Goal: Transaction & Acquisition: Purchase product/service

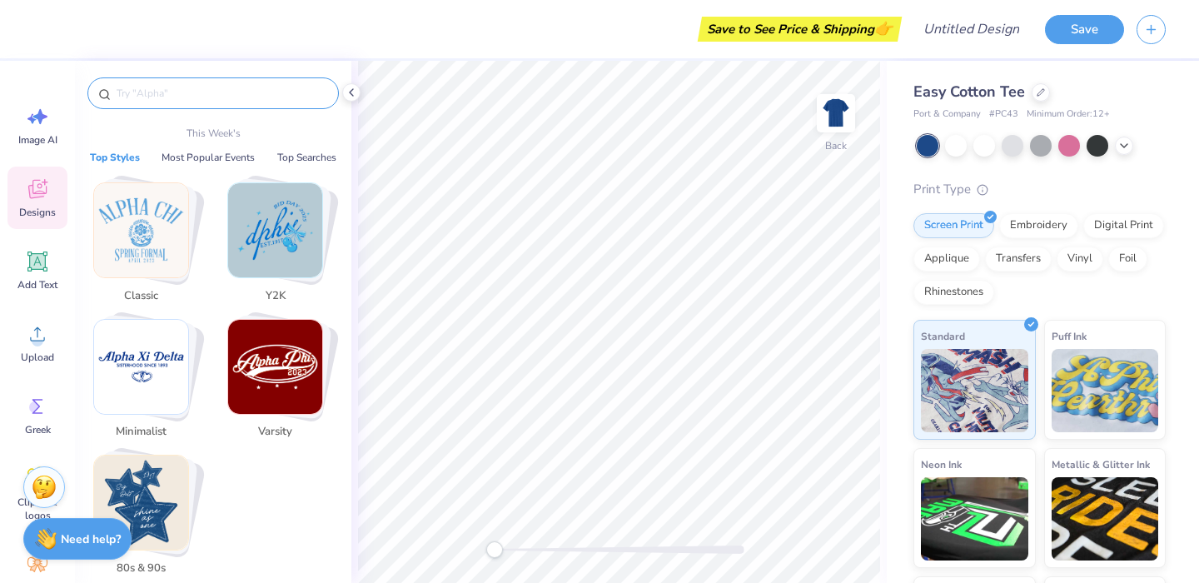
click at [160, 87] on input "text" at bounding box center [221, 93] width 213 height 17
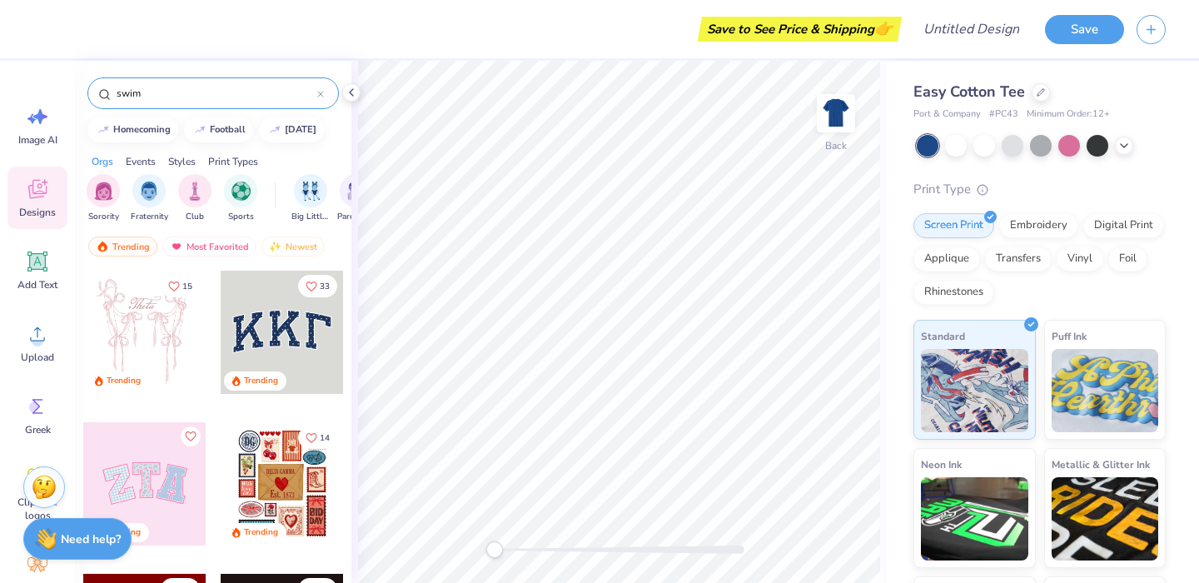
type input "swim"
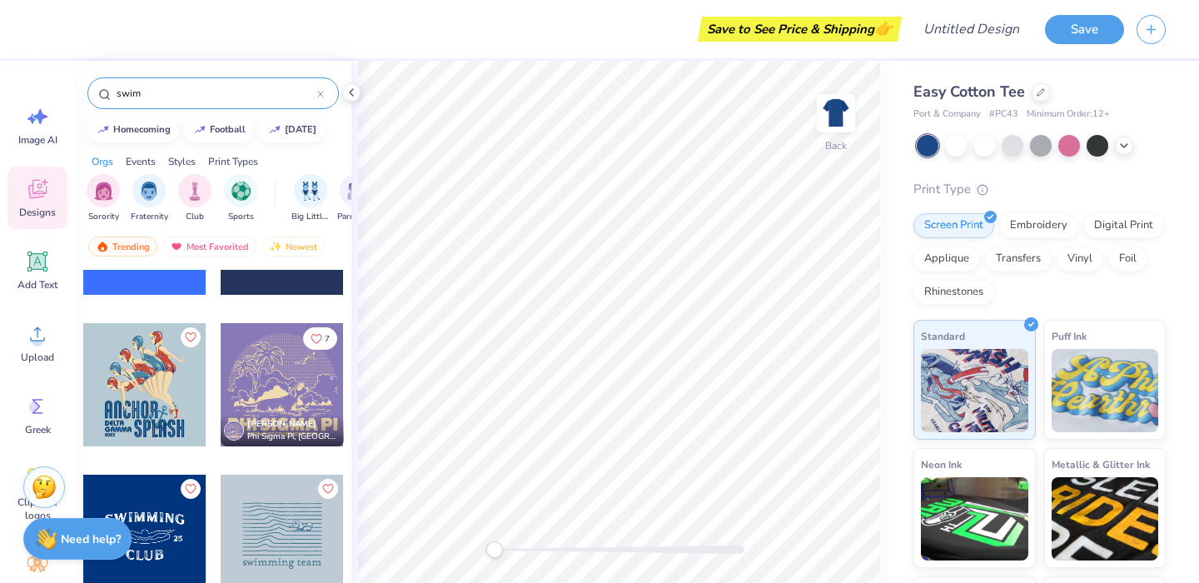
scroll to position [241, 0]
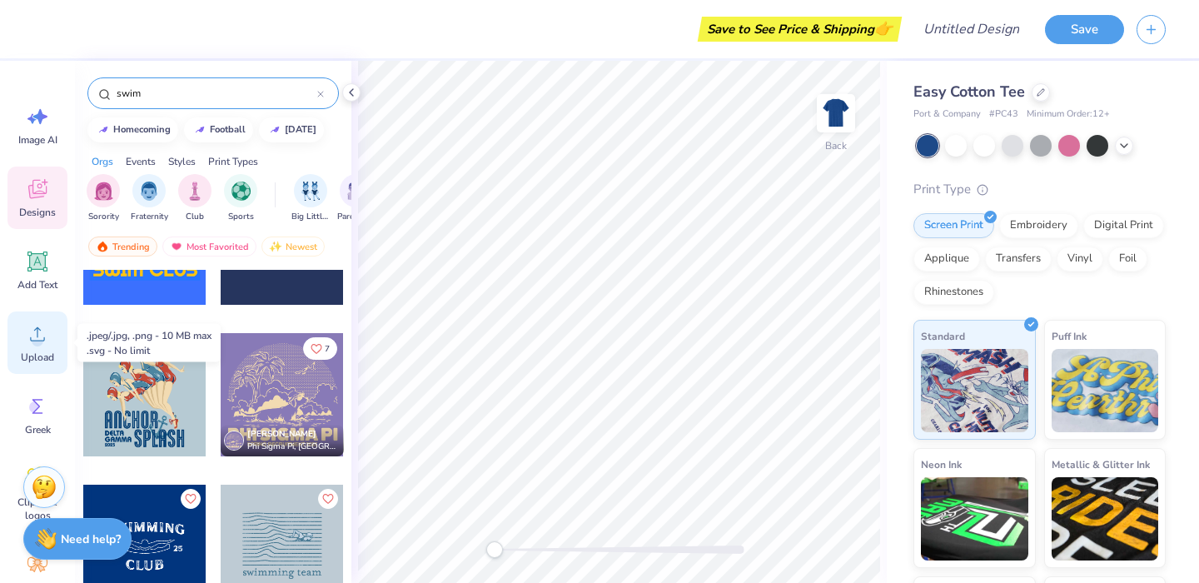
click at [38, 331] on icon at bounding box center [37, 333] width 25 height 25
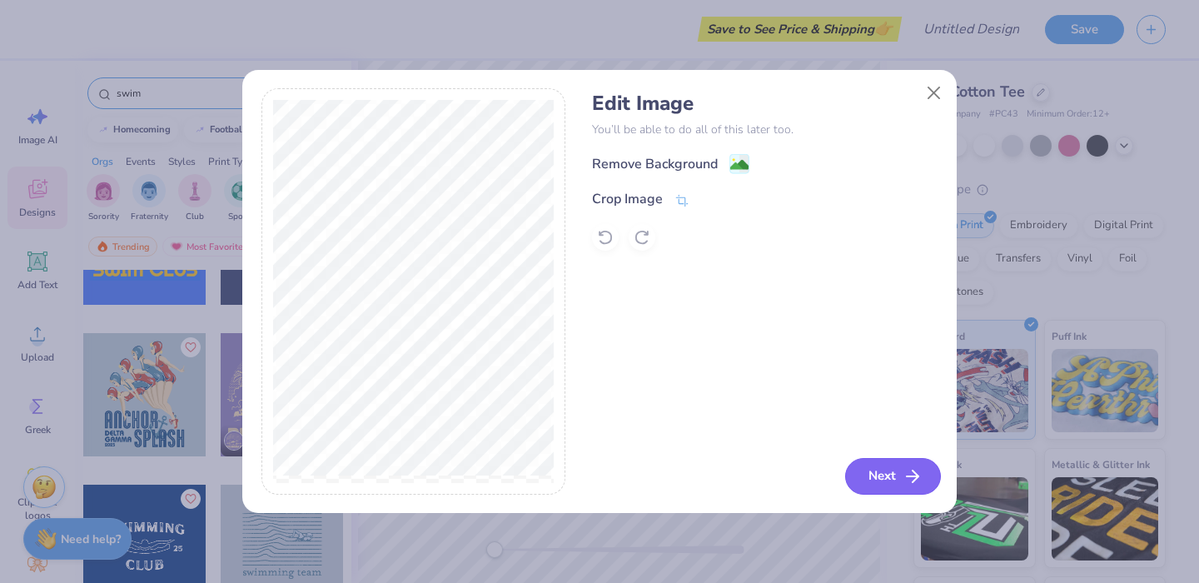
click at [893, 475] on button "Next" at bounding box center [893, 476] width 96 height 37
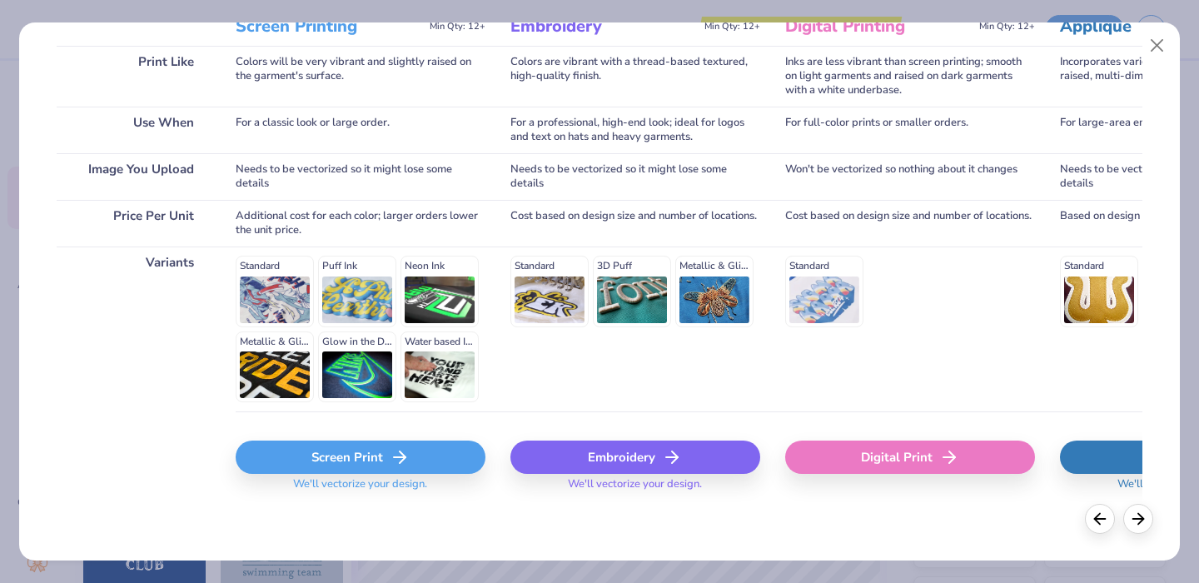
scroll to position [0, 0]
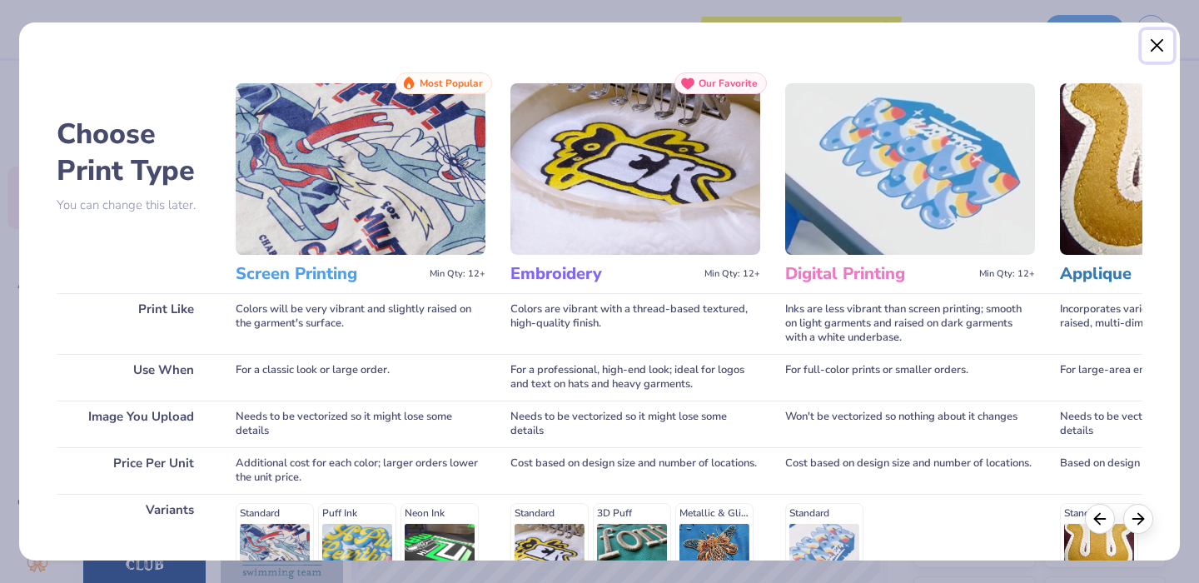
click at [1153, 45] on button "Close" at bounding box center [1157, 46] width 32 height 32
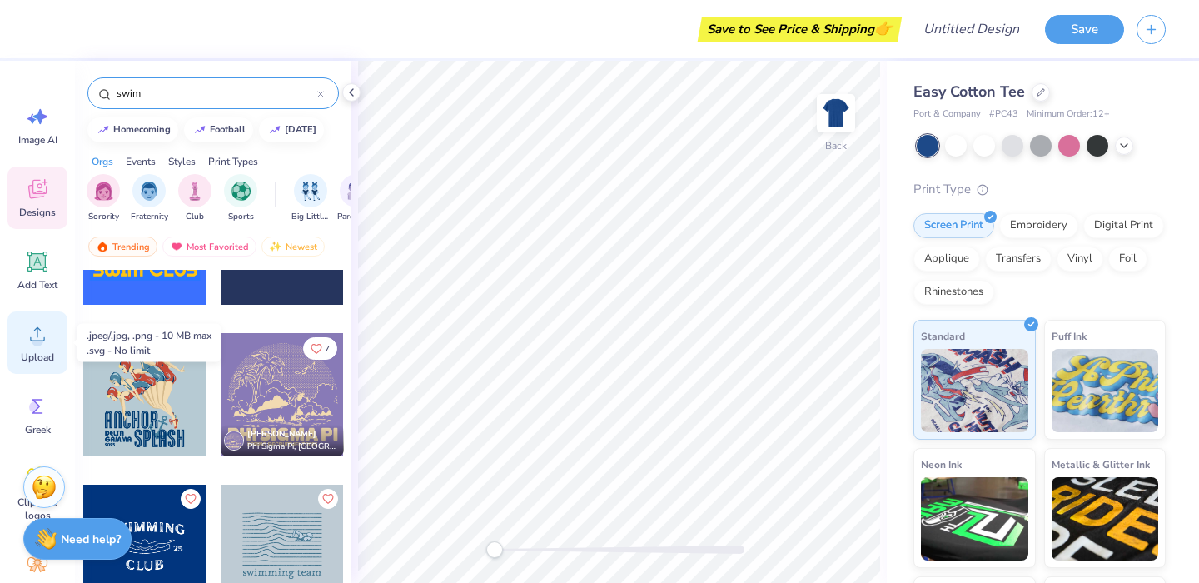
click at [34, 337] on circle at bounding box center [38, 341] width 12 height 12
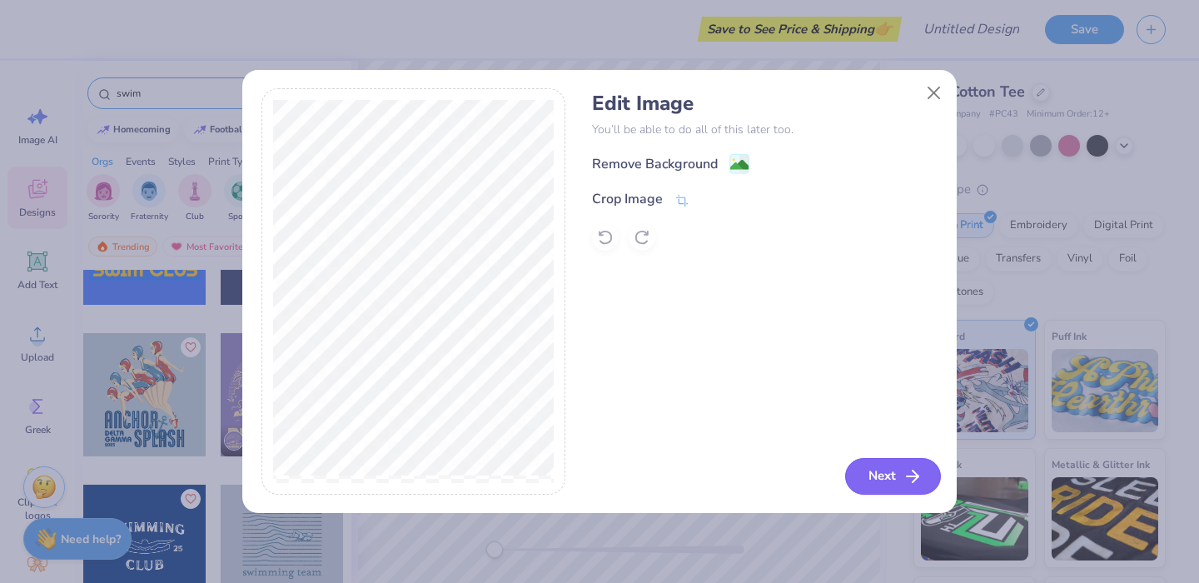
click at [899, 479] on button "Next" at bounding box center [893, 476] width 96 height 37
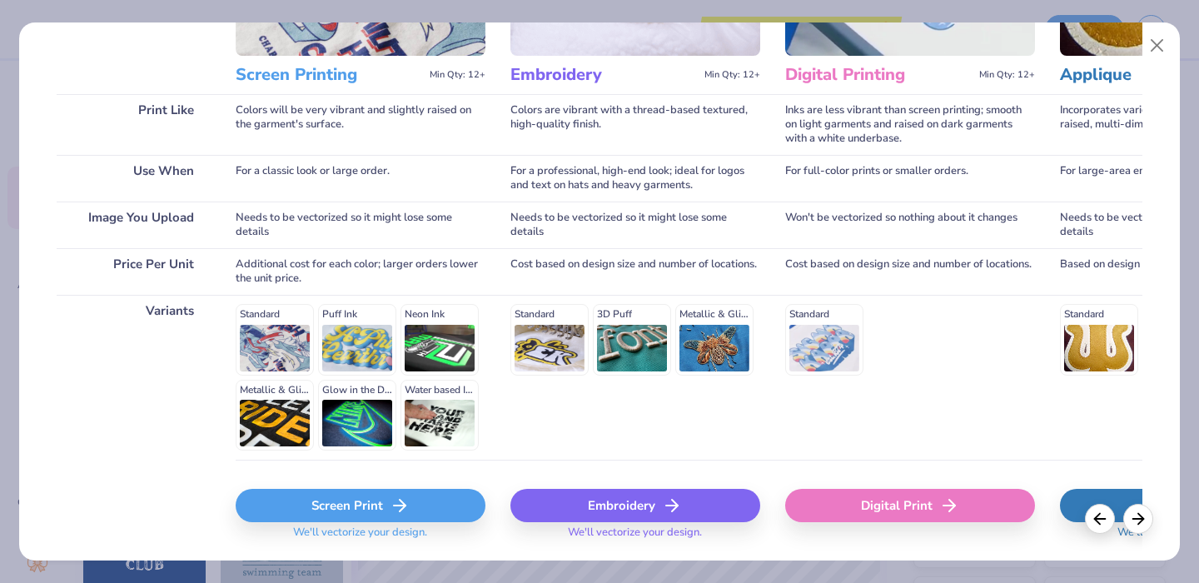
scroll to position [234, 0]
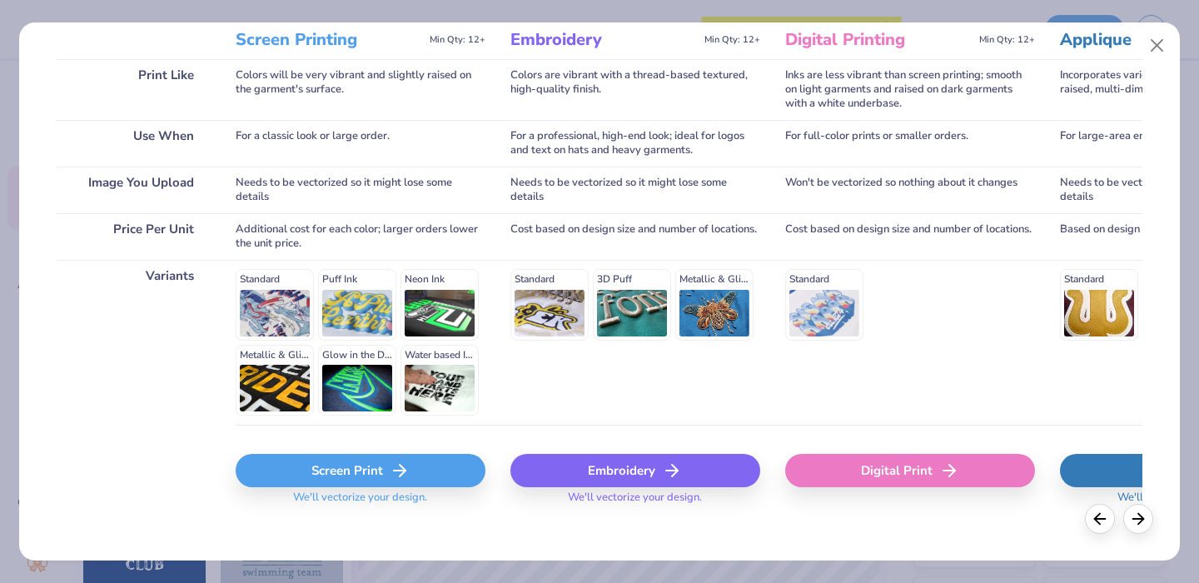
click at [390, 474] on icon at bounding box center [400, 470] width 20 height 20
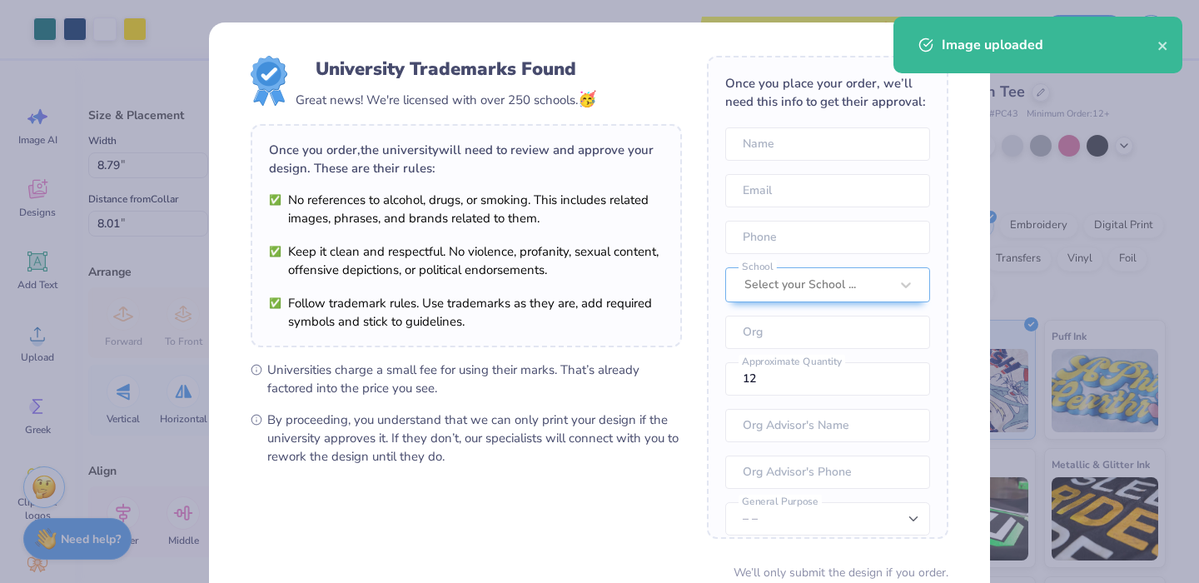
click at [637, 369] on body "Art colors Save to See Price & Shipping 👉 Design Title Save Image AI Designs Ad…" at bounding box center [599, 291] width 1199 height 583
type input "5.73"
type input "5.53"
click at [1172, 47] on div "Image uploaded" at bounding box center [1037, 45] width 289 height 57
click at [1163, 42] on icon "close" at bounding box center [1163, 45] width 12 height 13
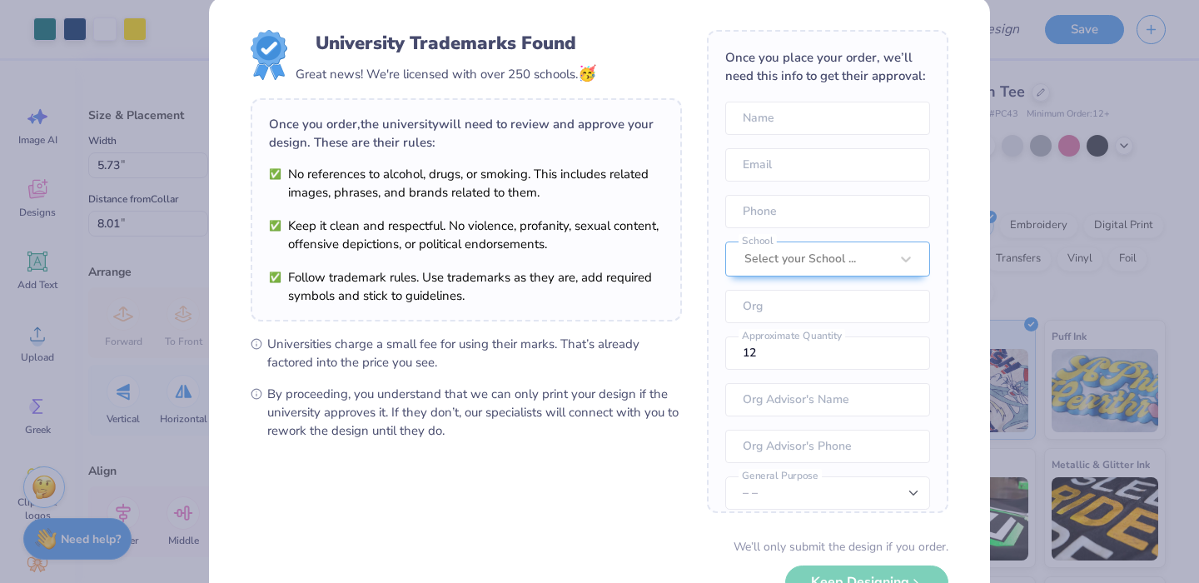
scroll to position [0, 0]
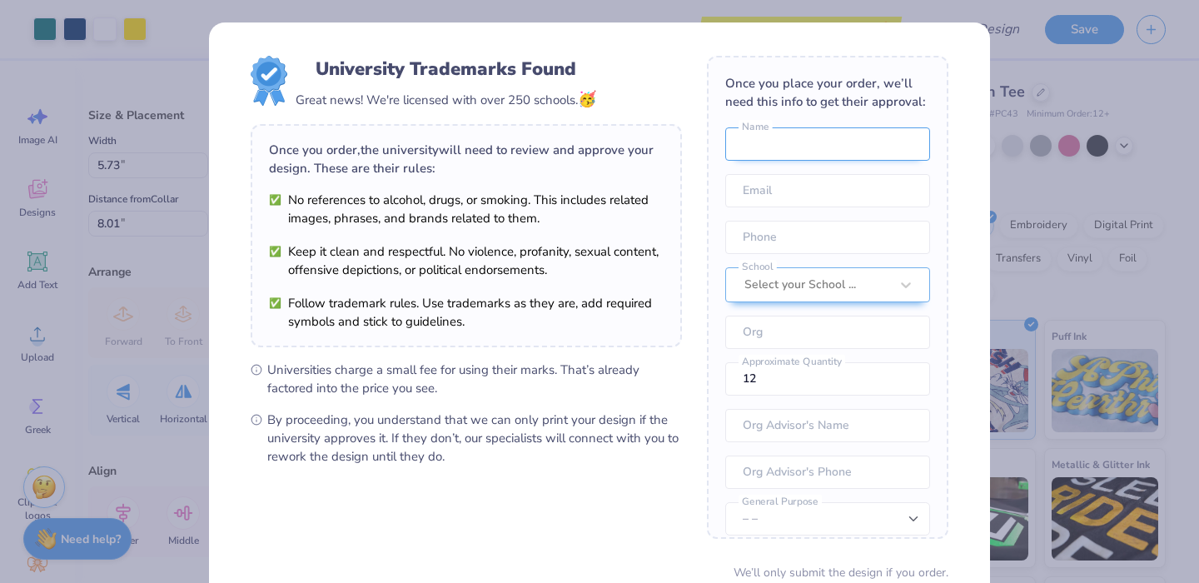
click at [781, 147] on input "text" at bounding box center [827, 143] width 205 height 33
click at [767, 194] on input "email" at bounding box center [827, 190] width 205 height 33
click at [767, 147] on input "text" at bounding box center [827, 143] width 205 height 33
drag, startPoint x: 820, startPoint y: 156, endPoint x: 728, endPoint y: 153, distance: 91.6
click at [729, 156] on input "Michael Morea" at bounding box center [827, 143] width 205 height 33
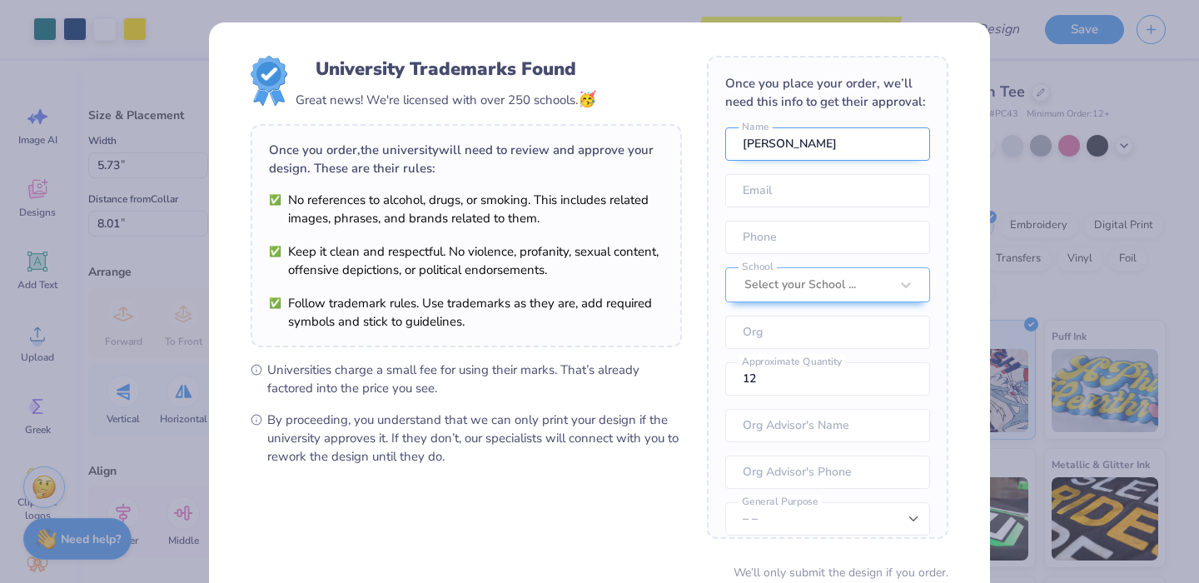
type input "Michael More"
drag, startPoint x: 847, startPoint y: 145, endPoint x: 668, endPoint y: 145, distance: 179.0
click at [668, 145] on form "University Trademarks Found Great news! We're licensed with over 250 schools. 🥳…" at bounding box center [600, 362] width 698 height 613
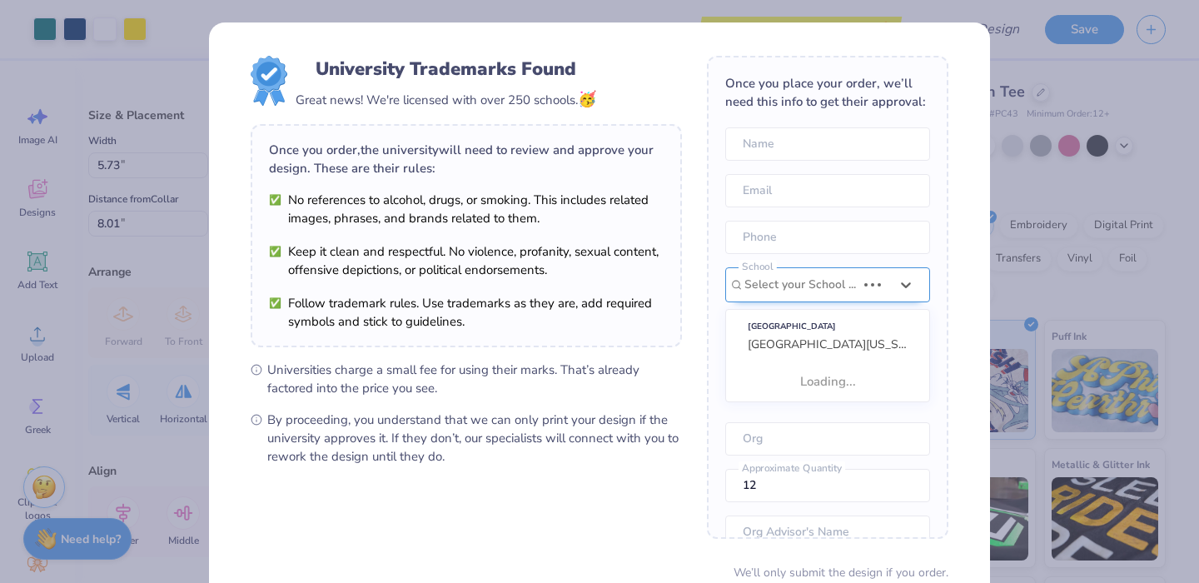
click at [763, 274] on div at bounding box center [800, 285] width 112 height 22
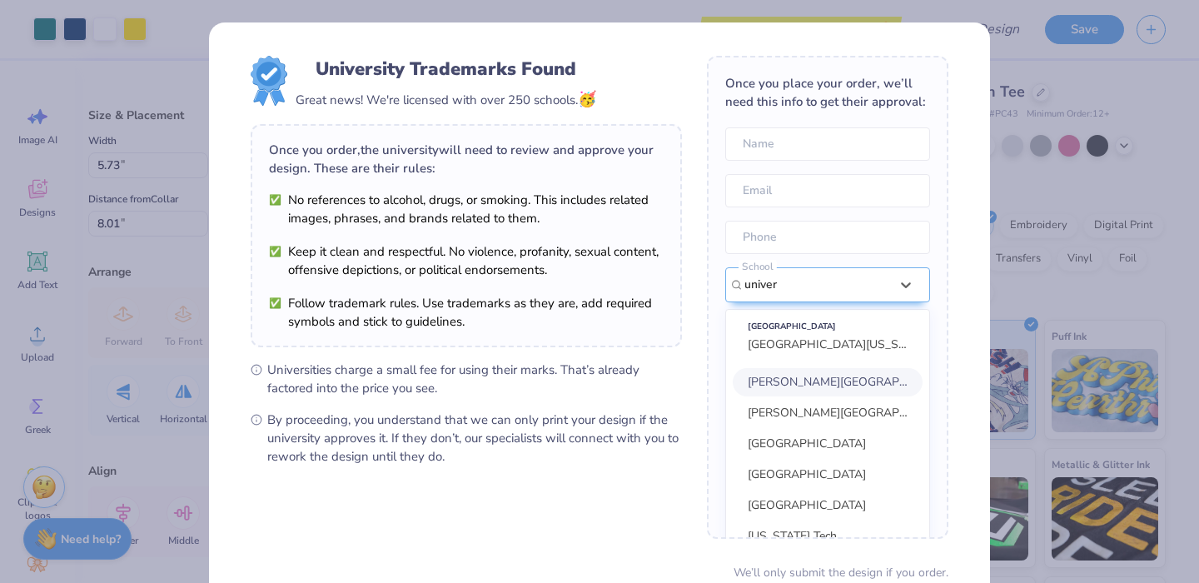
scroll to position [75, 0]
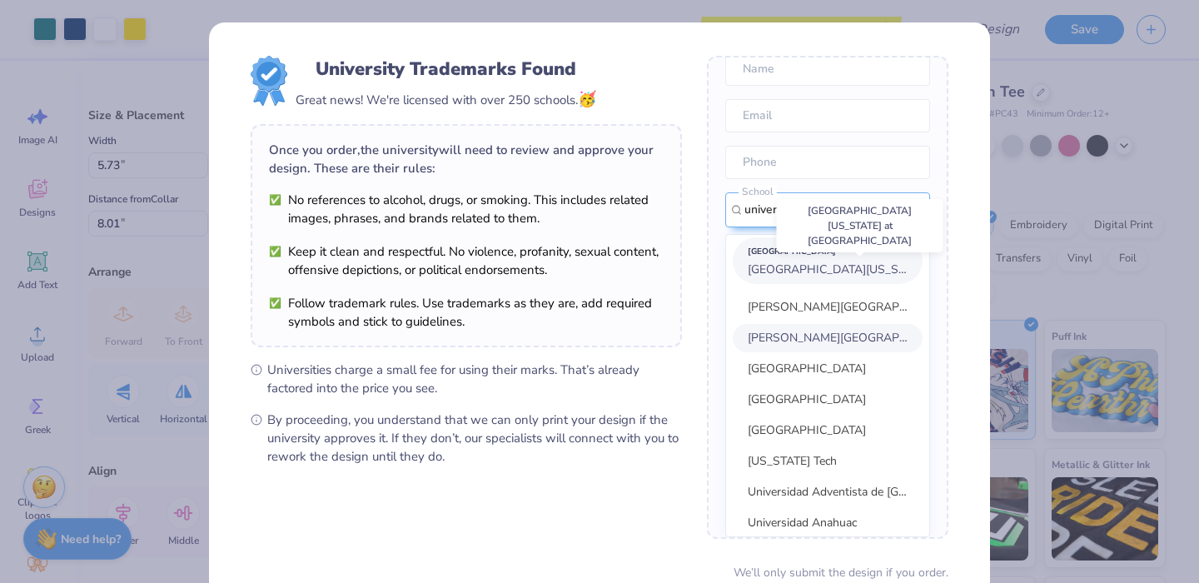
click at [798, 268] on span "[GEOGRAPHIC_DATA][US_STATE] at [GEOGRAPHIC_DATA]" at bounding box center [906, 269] width 316 height 16
type input "univer"
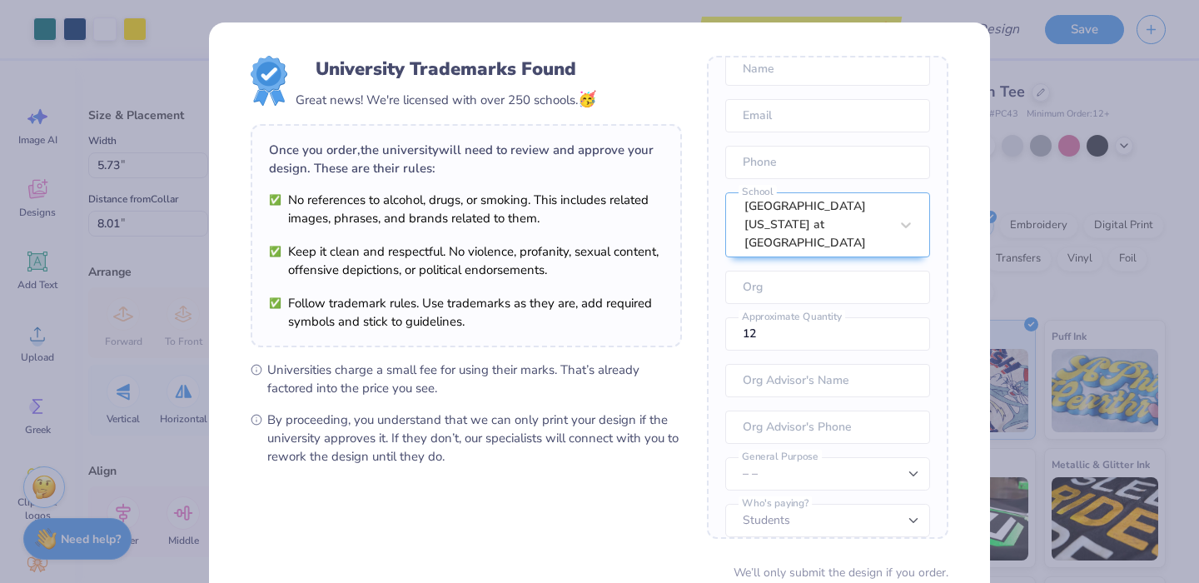
scroll to position [73, 0]
click at [776, 276] on input "text" at bounding box center [827, 288] width 205 height 33
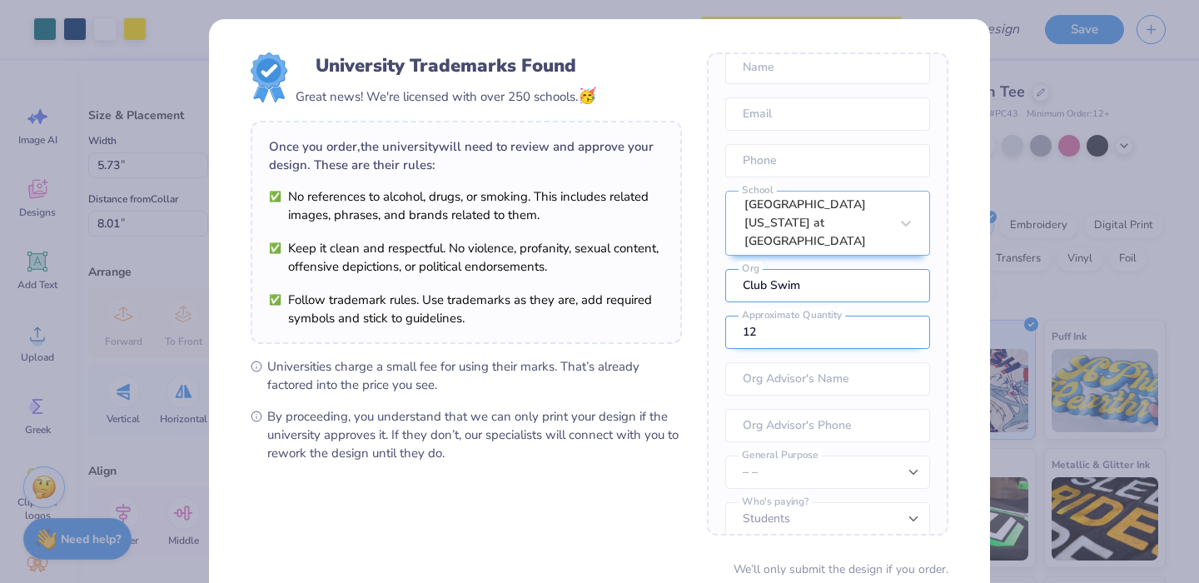
type input "Club Swim"
click at [904, 316] on input "13" at bounding box center [827, 332] width 205 height 33
click at [904, 316] on input "14" at bounding box center [827, 332] width 205 height 33
click at [904, 316] on input "15" at bounding box center [827, 332] width 205 height 33
click at [904, 316] on input "16" at bounding box center [827, 332] width 205 height 33
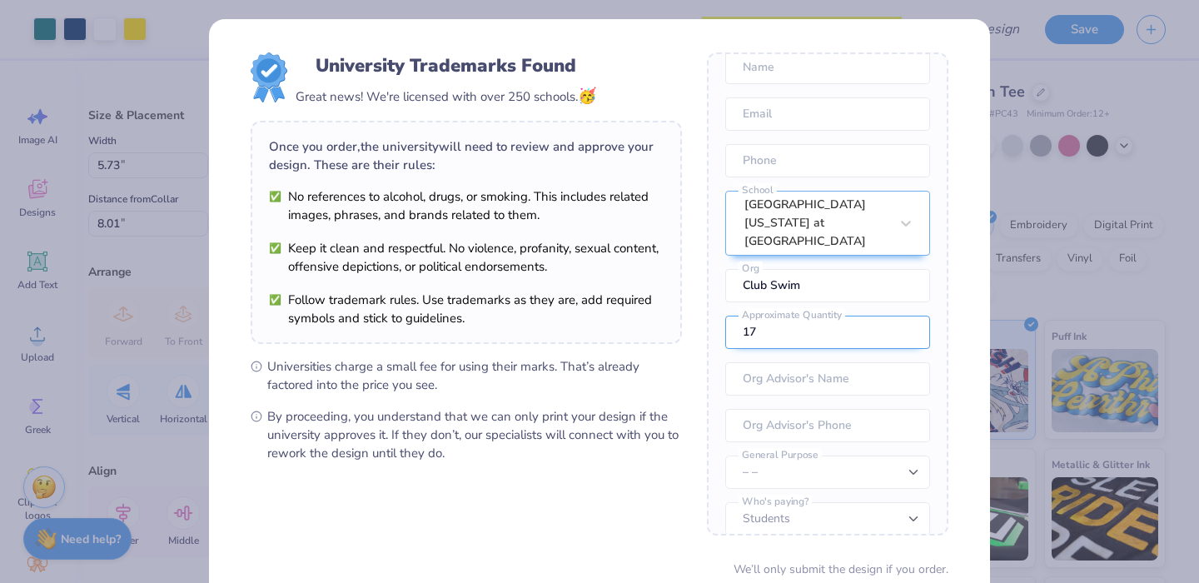
click at [904, 316] on input "17" at bounding box center [827, 332] width 205 height 33
click at [904, 316] on input "18" at bounding box center [827, 332] width 205 height 33
click at [904, 316] on input "19" at bounding box center [827, 332] width 205 height 33
click at [904, 316] on input "20" at bounding box center [827, 332] width 205 height 33
drag, startPoint x: 792, startPoint y: 322, endPoint x: 688, endPoint y: 318, distance: 104.1
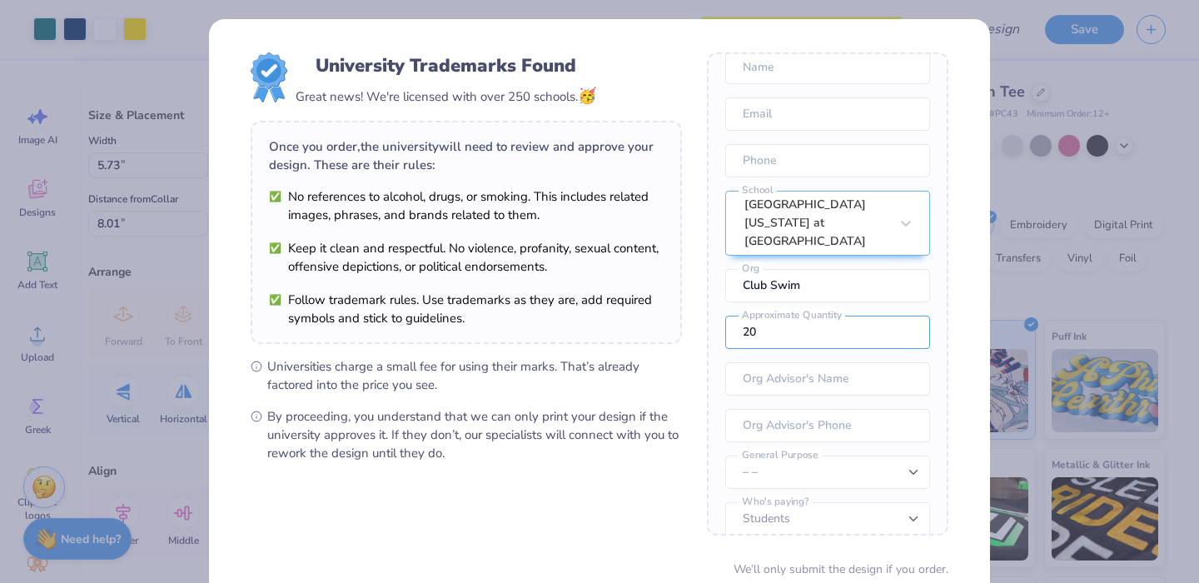
click at [688, 318] on form "University Trademarks Found Great news! We're licensed with over 250 schools. 🥳…" at bounding box center [600, 358] width 698 height 613
type input "56"
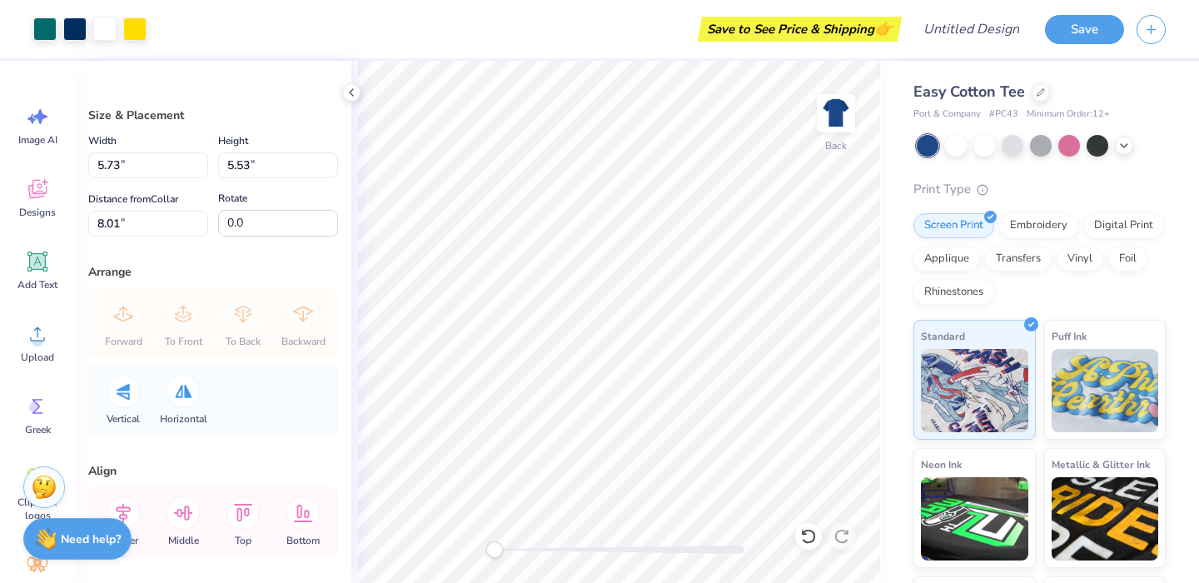
scroll to position [0, 0]
type input "3.09"
type input "2.98"
type input "3.00"
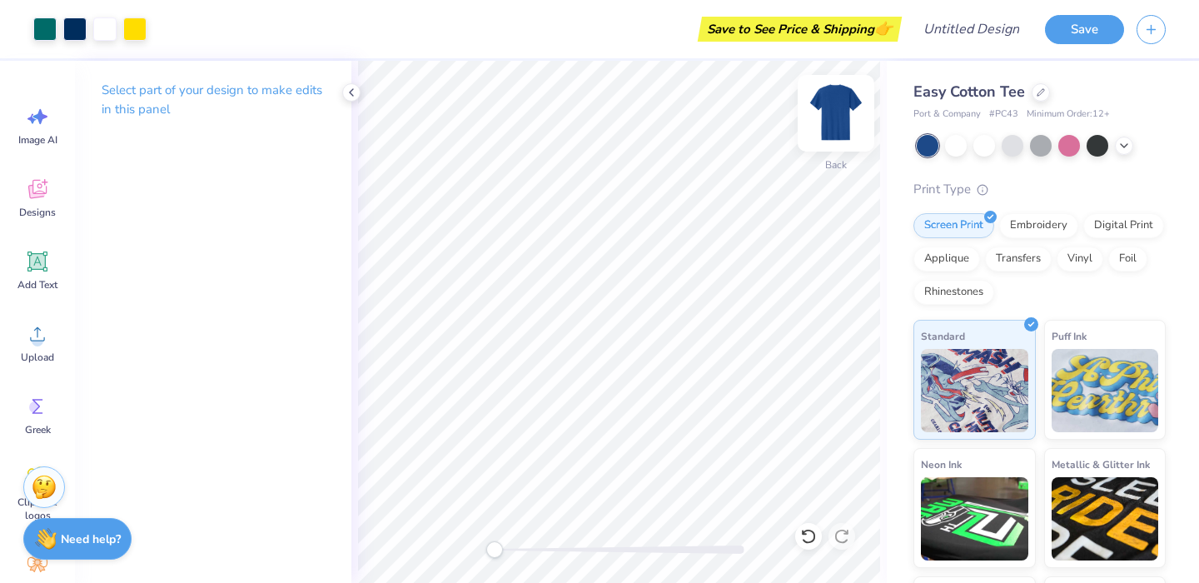
click at [832, 112] on img at bounding box center [836, 113] width 67 height 67
click at [350, 87] on icon at bounding box center [351, 92] width 13 height 13
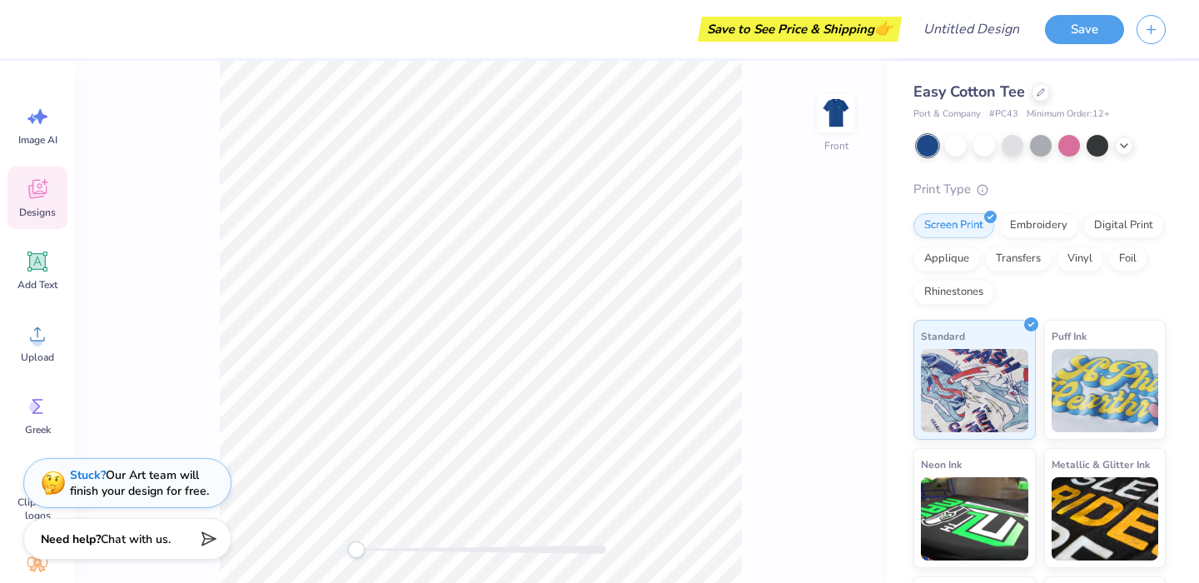
click at [42, 192] on icon at bounding box center [37, 189] width 18 height 19
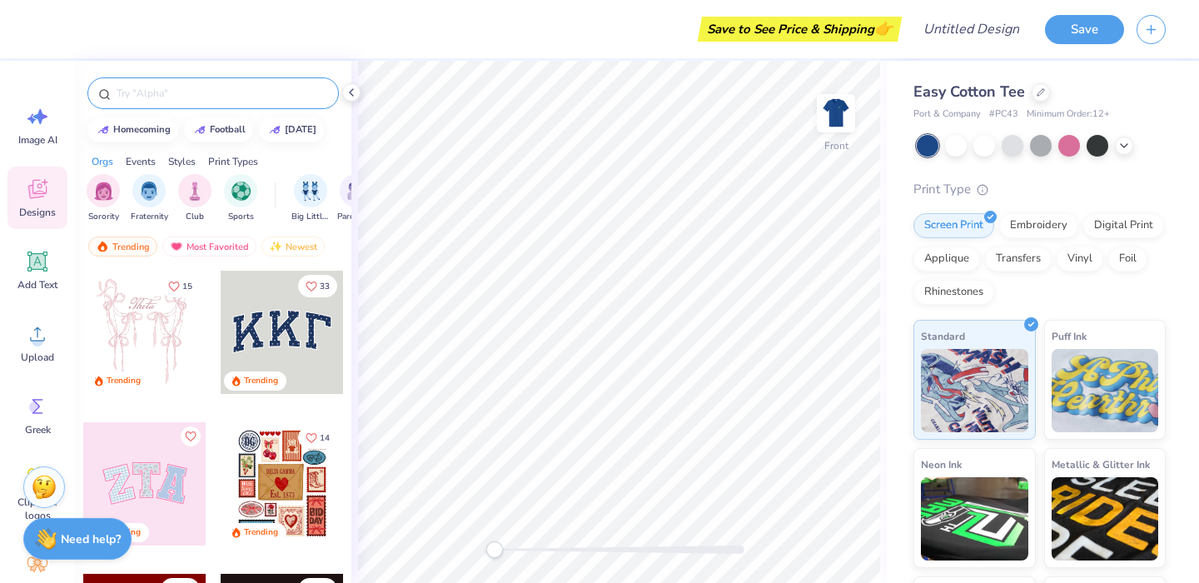
click at [180, 98] on input "text" at bounding box center [221, 93] width 213 height 17
type input "club swim"
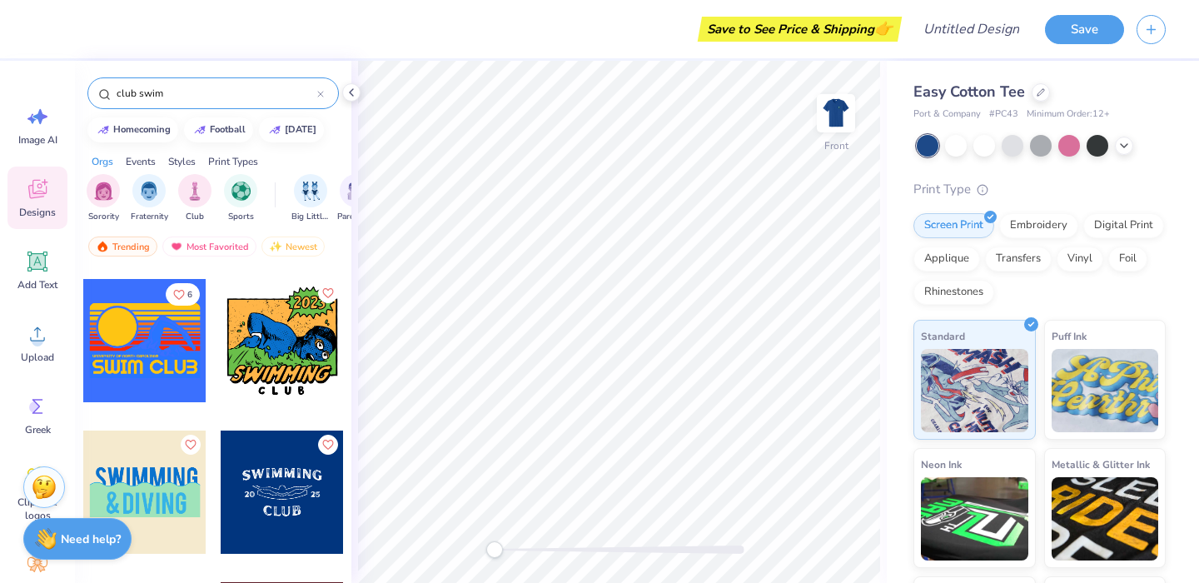
scroll to position [165, 0]
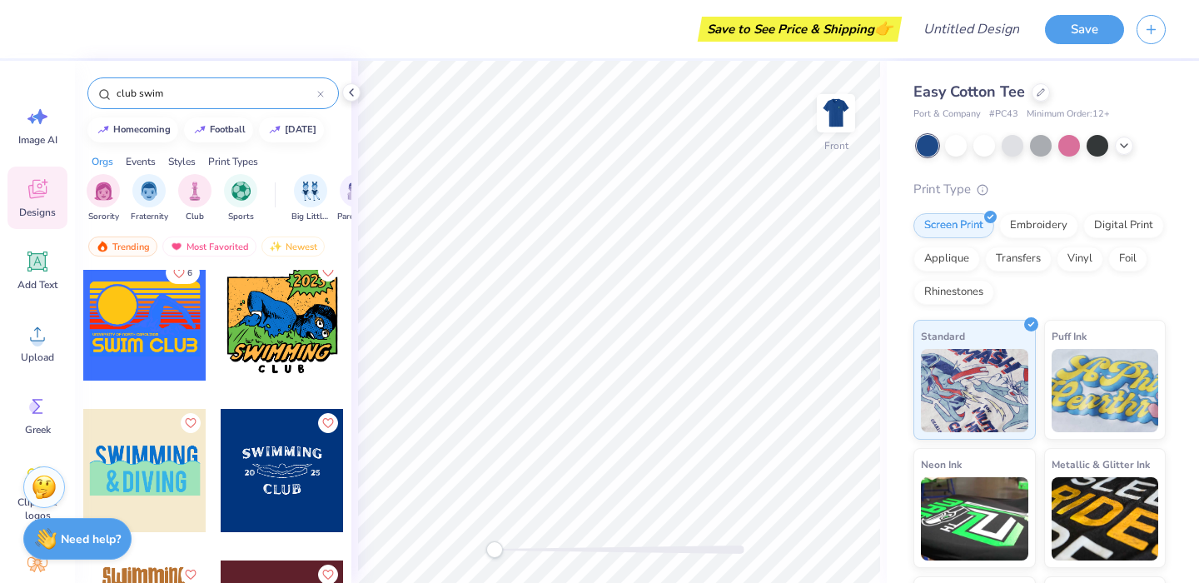
click at [183, 355] on div at bounding box center [144, 318] width 123 height 123
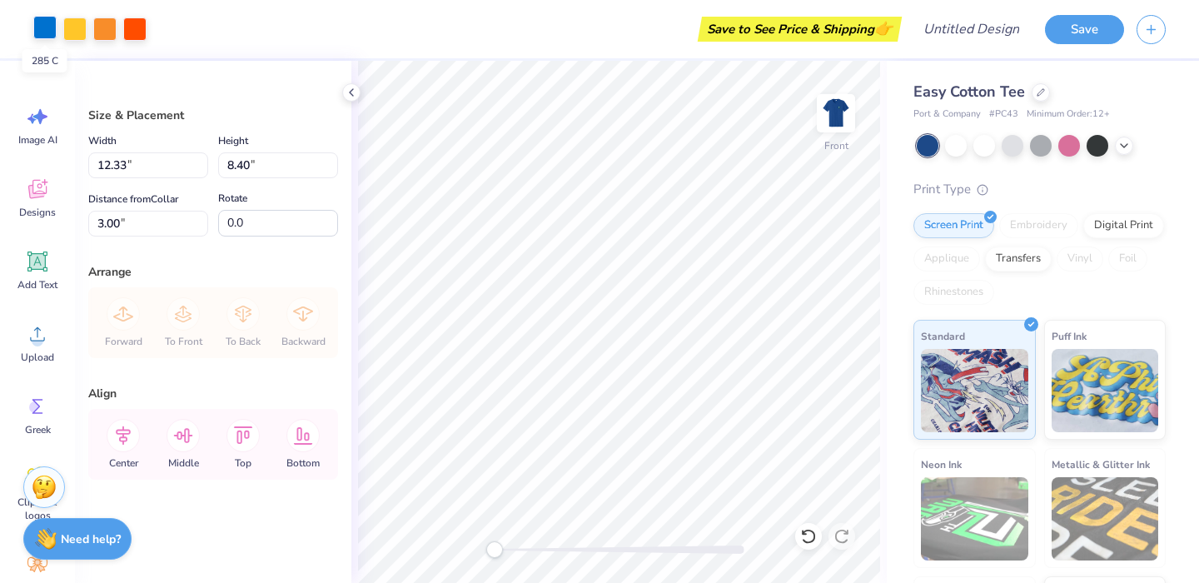
click at [42, 30] on div at bounding box center [44, 27] width 23 height 23
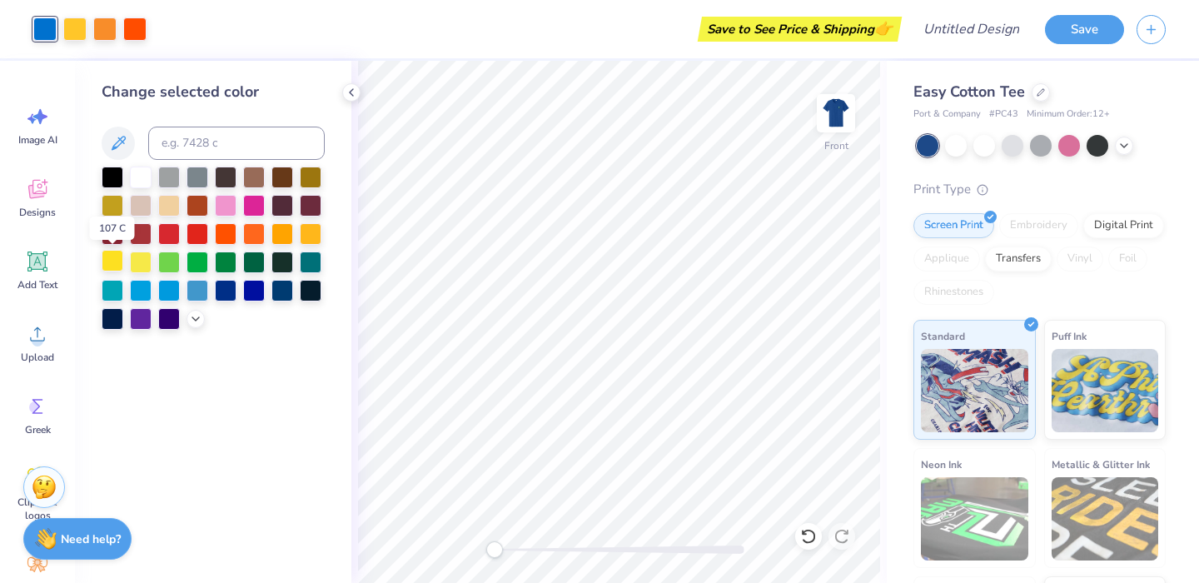
click at [117, 259] on div at bounding box center [113, 261] width 22 height 22
click at [79, 32] on div at bounding box center [74, 27] width 23 height 23
click at [102, 289] on div at bounding box center [113, 289] width 22 height 22
click at [141, 172] on div at bounding box center [141, 176] width 22 height 22
click at [52, 31] on div at bounding box center [44, 27] width 23 height 23
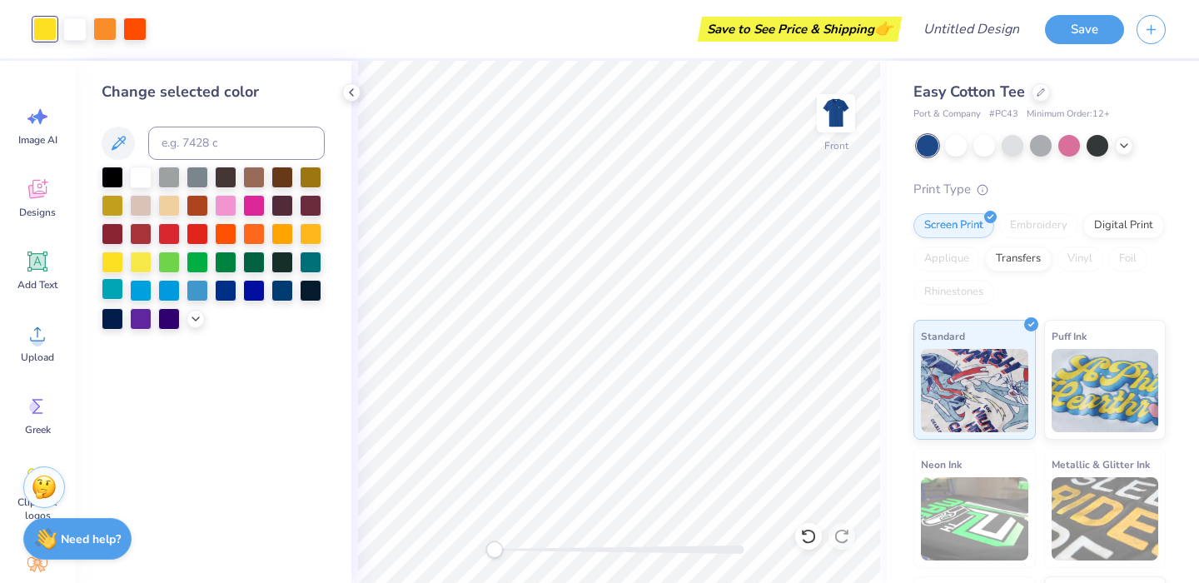
click at [112, 290] on div at bounding box center [113, 289] width 22 height 22
click at [102, 22] on div at bounding box center [104, 27] width 23 height 23
click at [71, 24] on div at bounding box center [74, 27] width 23 height 23
click at [116, 258] on div at bounding box center [113, 261] width 22 height 22
click at [108, 37] on div at bounding box center [104, 27] width 23 height 23
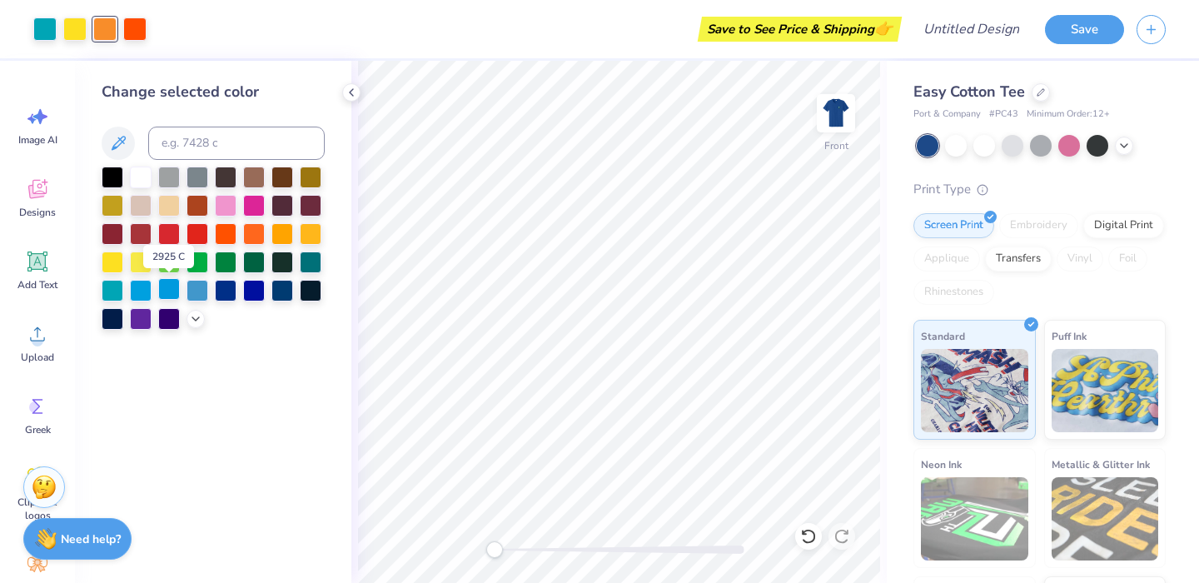
click at [176, 292] on div at bounding box center [169, 289] width 22 height 22
click at [226, 232] on div at bounding box center [226, 232] width 22 height 22
click at [137, 33] on div at bounding box center [134, 27] width 23 height 23
click at [187, 234] on div at bounding box center [197, 232] width 22 height 22
click at [170, 234] on div at bounding box center [169, 232] width 22 height 22
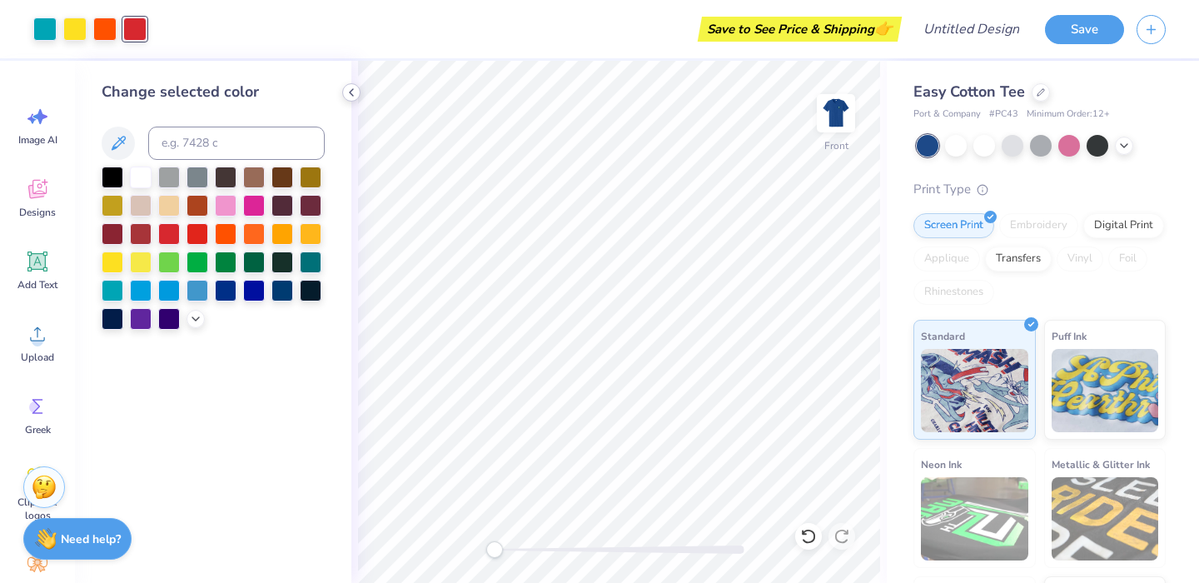
click at [349, 90] on icon at bounding box center [351, 92] width 13 height 13
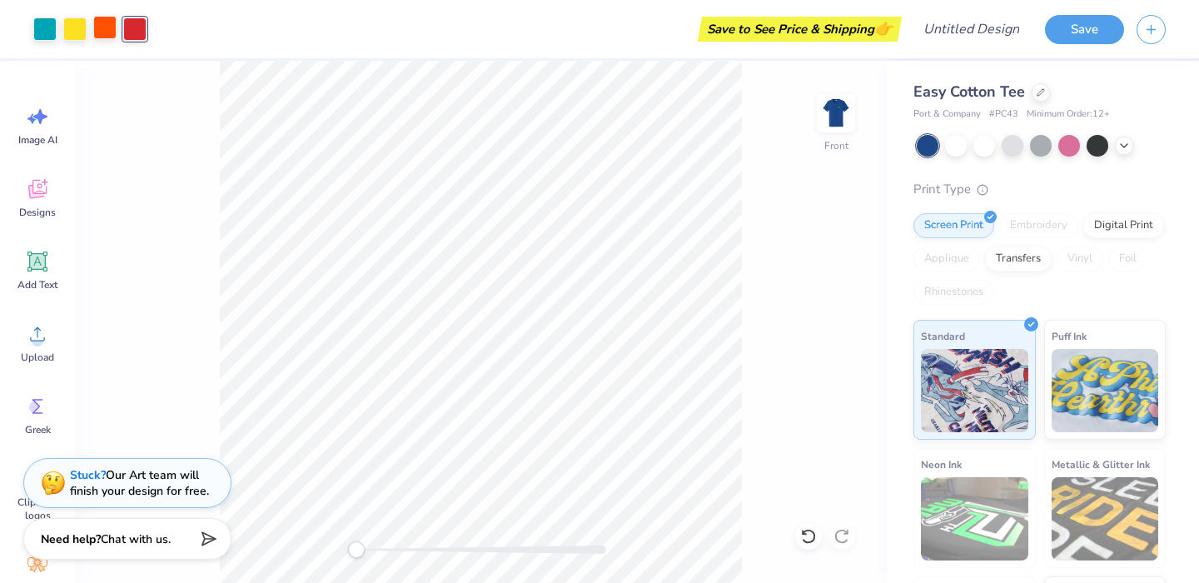
click at [93, 32] on div at bounding box center [104, 27] width 23 height 23
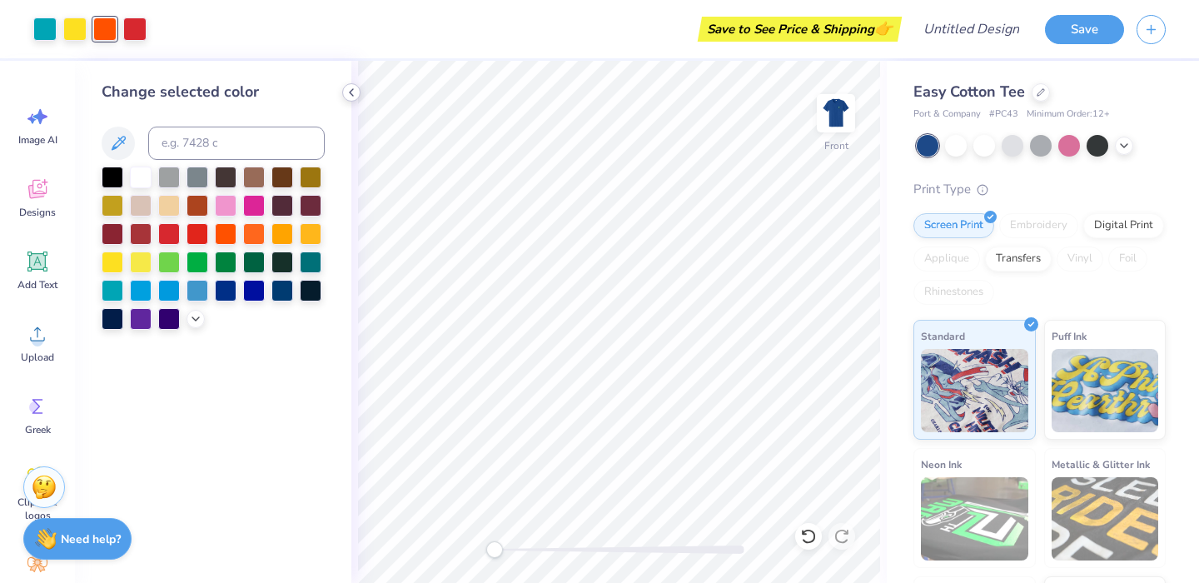
click at [352, 96] on icon at bounding box center [351, 92] width 13 height 13
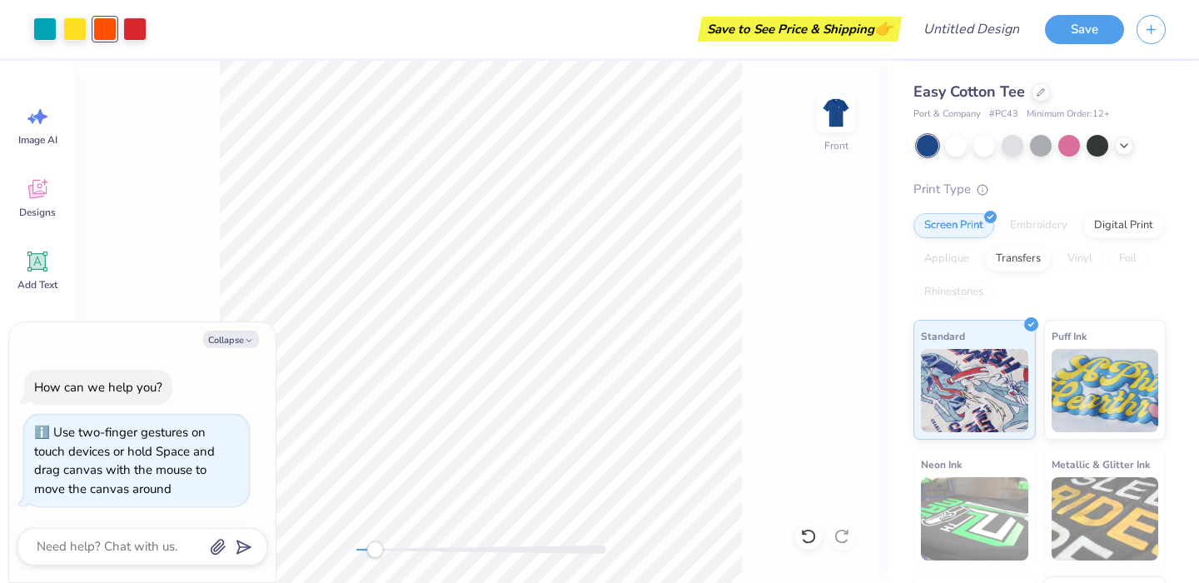
click at [374, 533] on div "Front" at bounding box center [481, 322] width 812 height 522
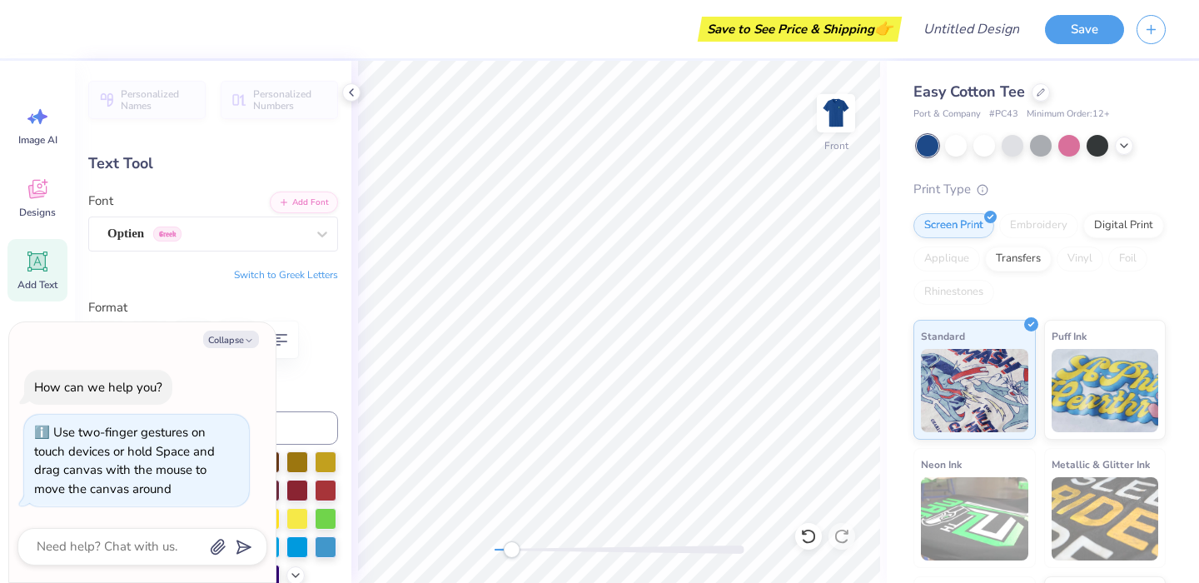
scroll to position [0, 12]
type textarea "x"
type textarea "U®"
type textarea "x"
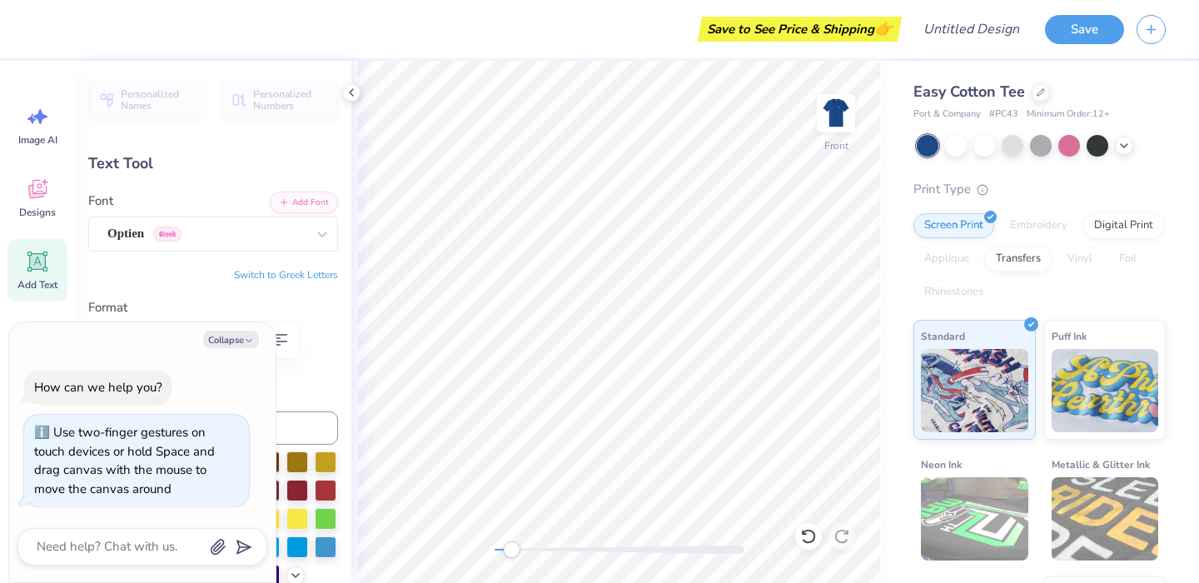
type textarea "UNC®"
type textarea "x"
type textarea "UNCW®"
type textarea "x"
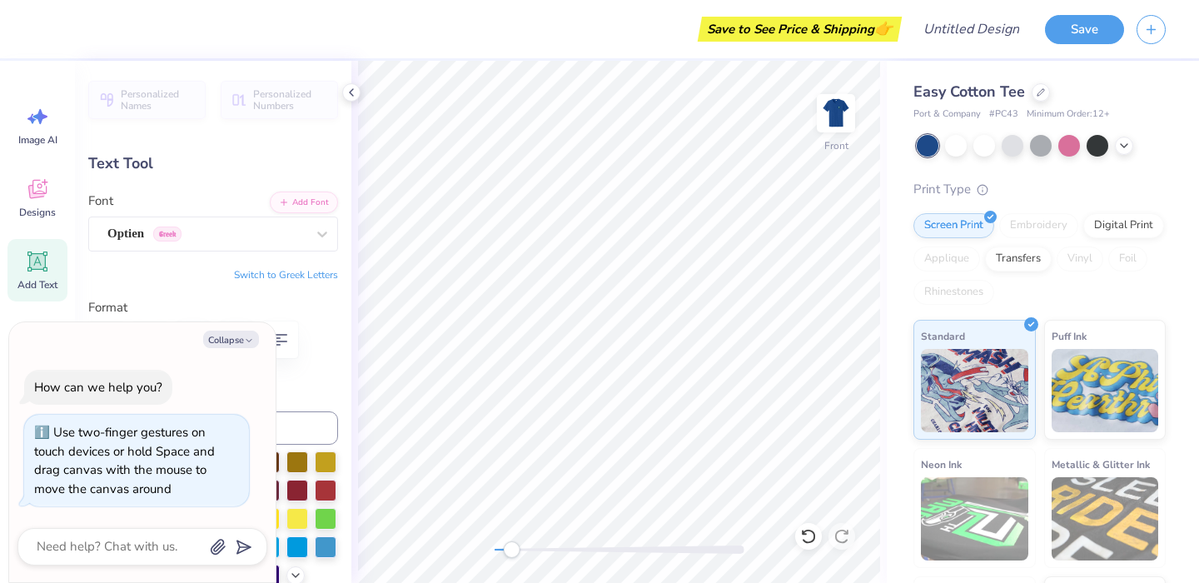
type input "11.68"
type input "1.56"
type input "11.94"
type textarea "x"
type input "1.51"
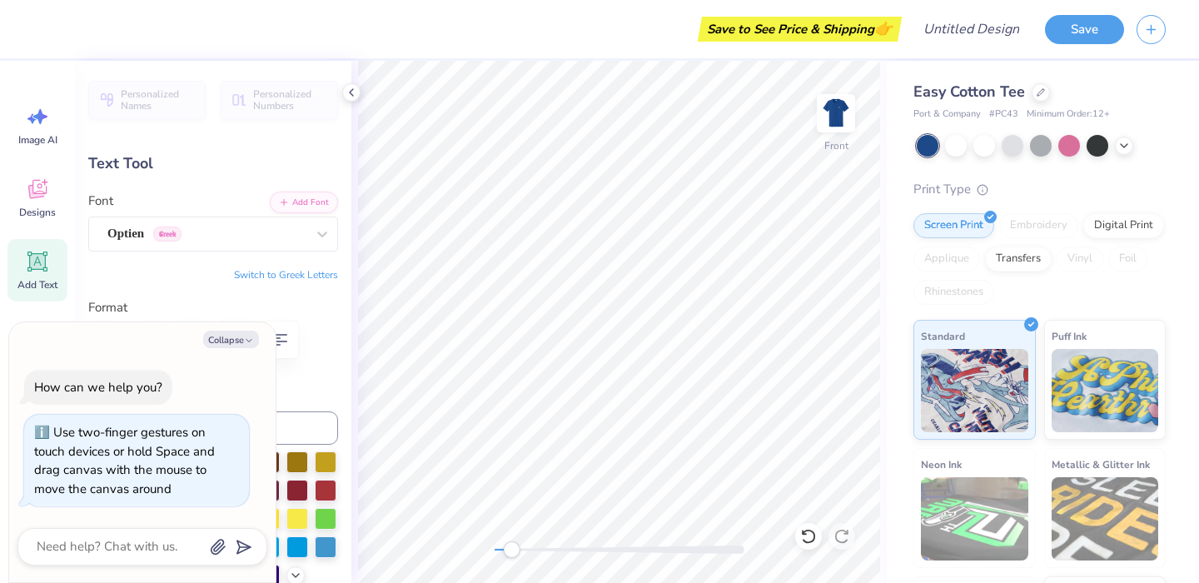
type input "0.31"
type input "11.27"
type textarea "x"
type input "11.33"
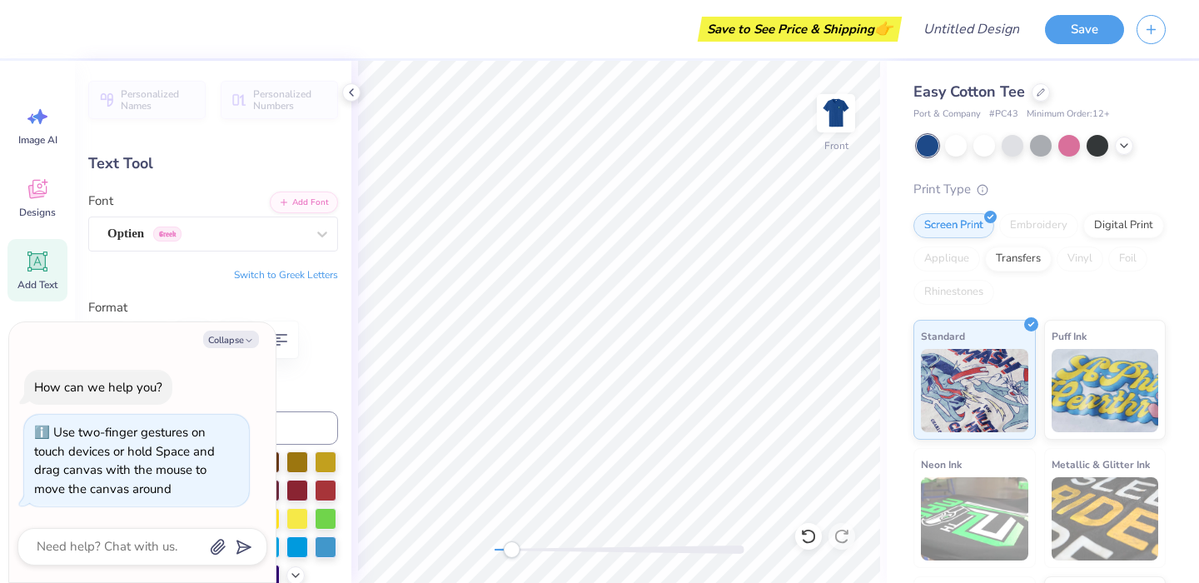
type textarea "x"
type textarea "UNCW ®"
type textarea "x"
type textarea "UNCW 5®"
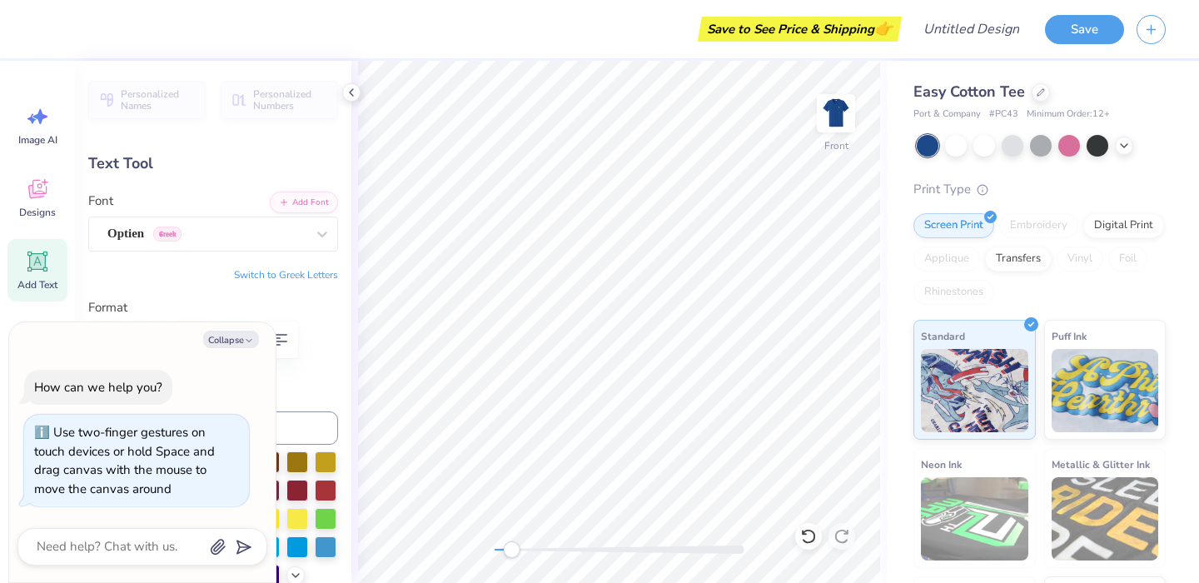
type textarea "x"
type textarea "UNCW 56®"
type textarea "x"
type textarea "UNCW 5®"
type textarea "x"
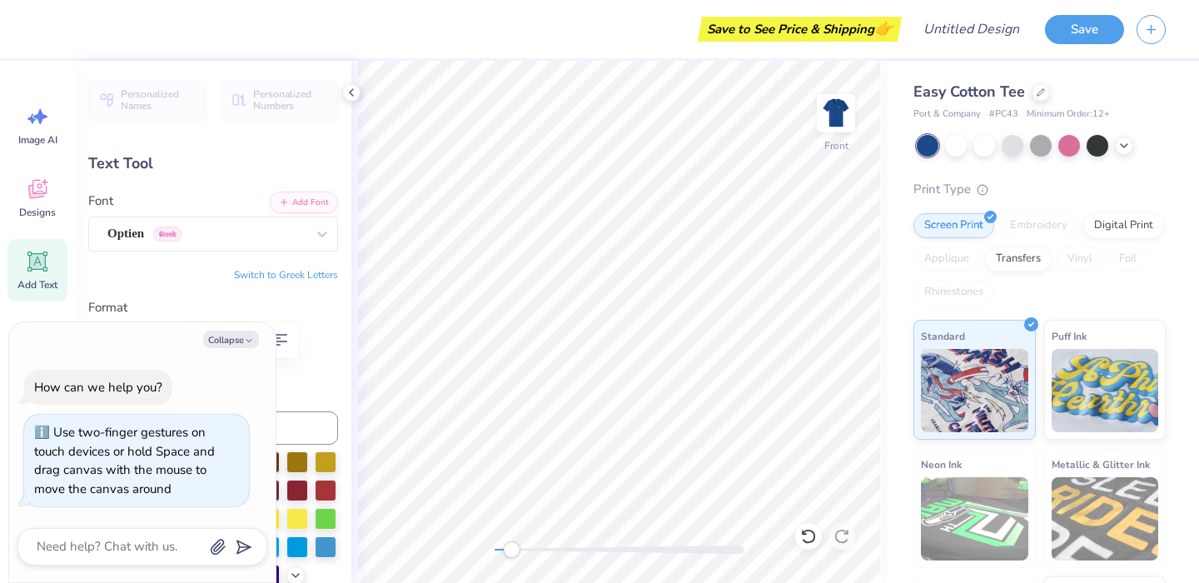
type textarea "UNCW ®"
type textarea "x"
type textarea "UNCW 1®"
type textarea "x"
type textarea "UNCW 10®"
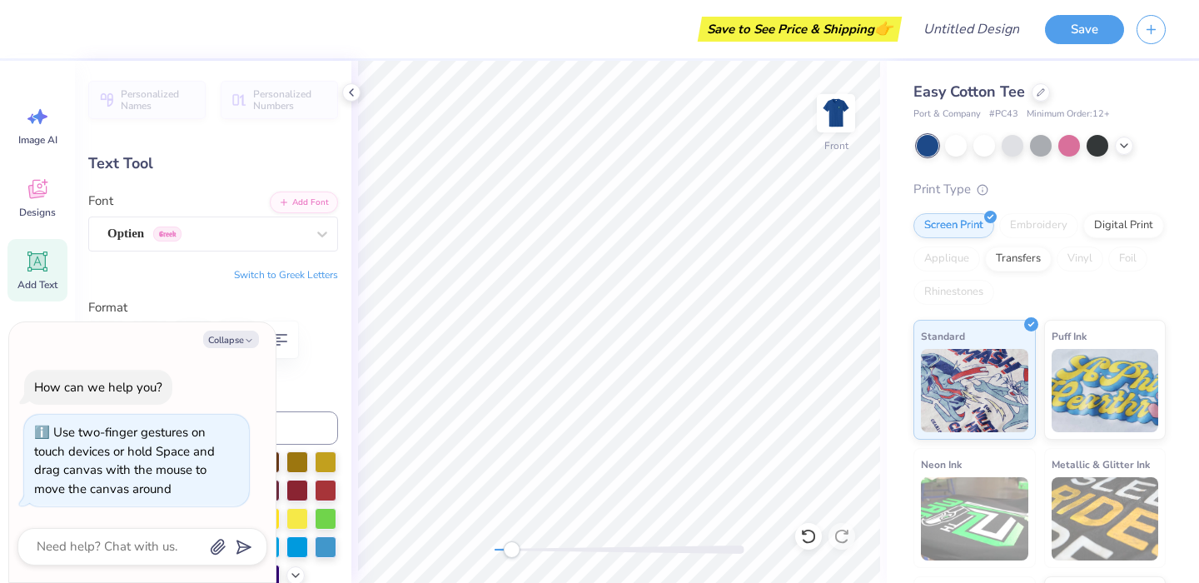
type textarea "x"
type textarea "UNCW 1®"
type textarea "x"
type textarea "UNCW ®"
type textarea "x"
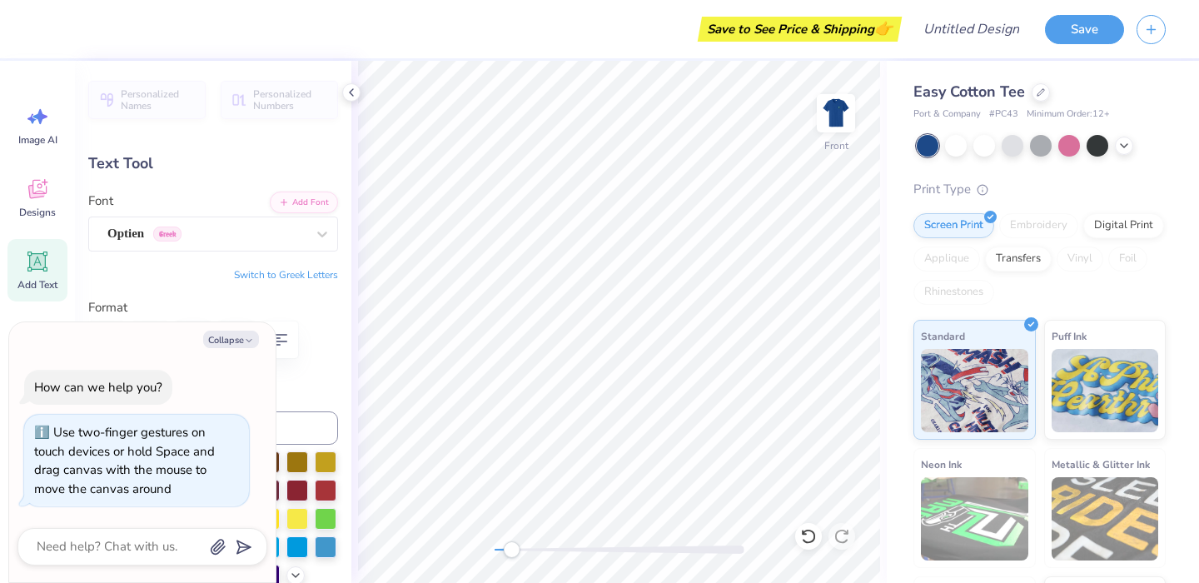
type textarea "UNCW 2®"
type textarea "x"
type textarea "UNCW 20®"
type textarea "x"
type textarea "UNCW 202®"
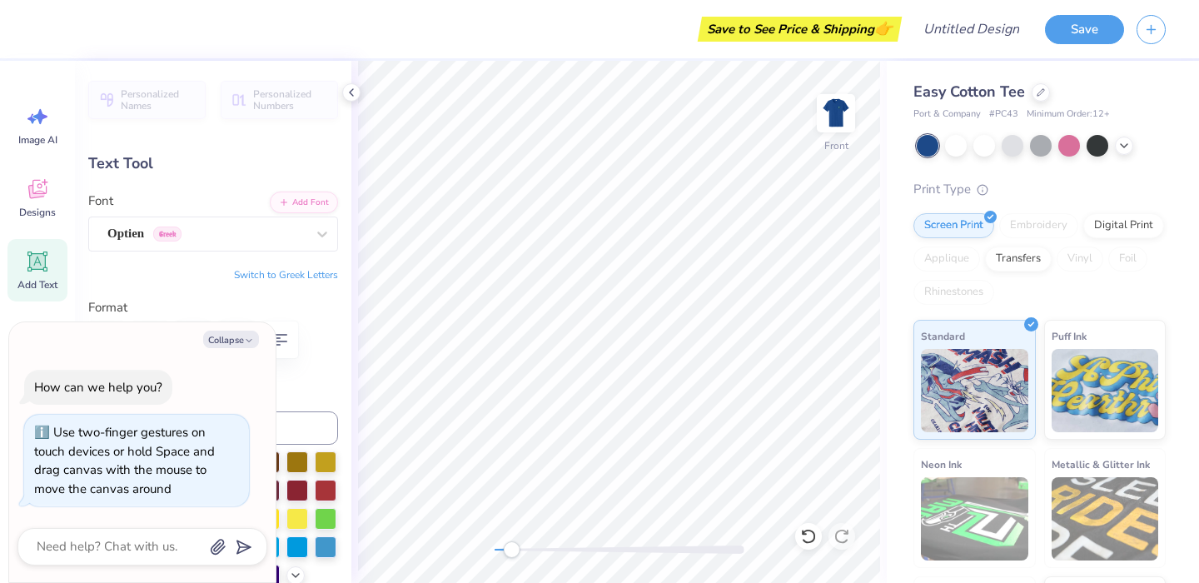
type textarea "x"
type textarea "UNCW 2024®"
type textarea "x"
type textarea "UNCW 202®"
type textarea "x"
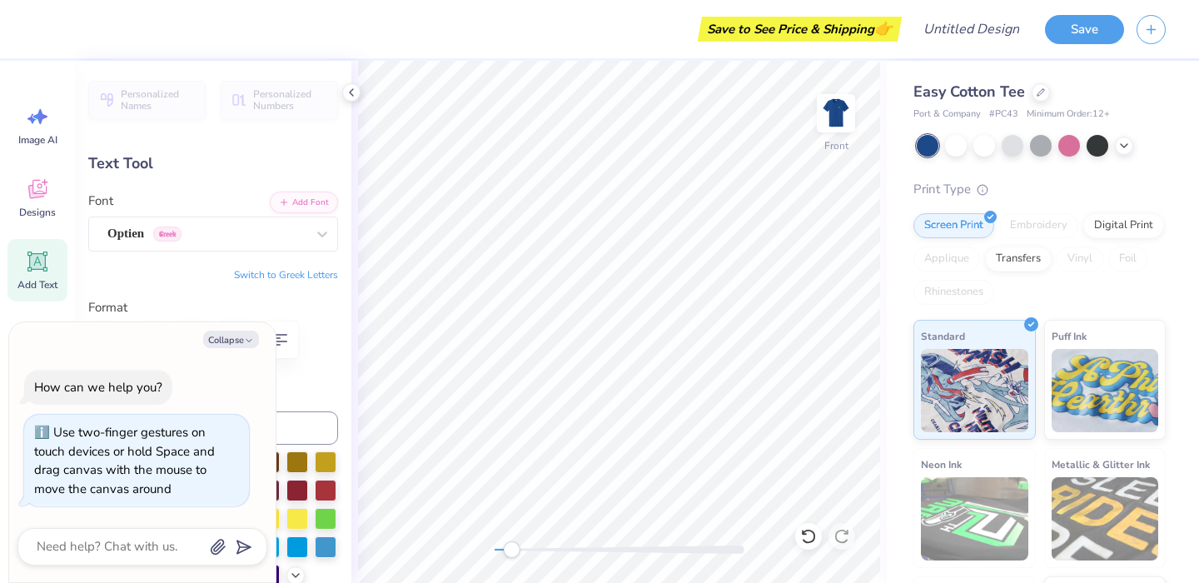
type textarea "UNCW 2025®"
type textarea "x"
type textarea "UNCW 2025 ®"
type textarea "x"
type textarea "UNCW 2025 -®"
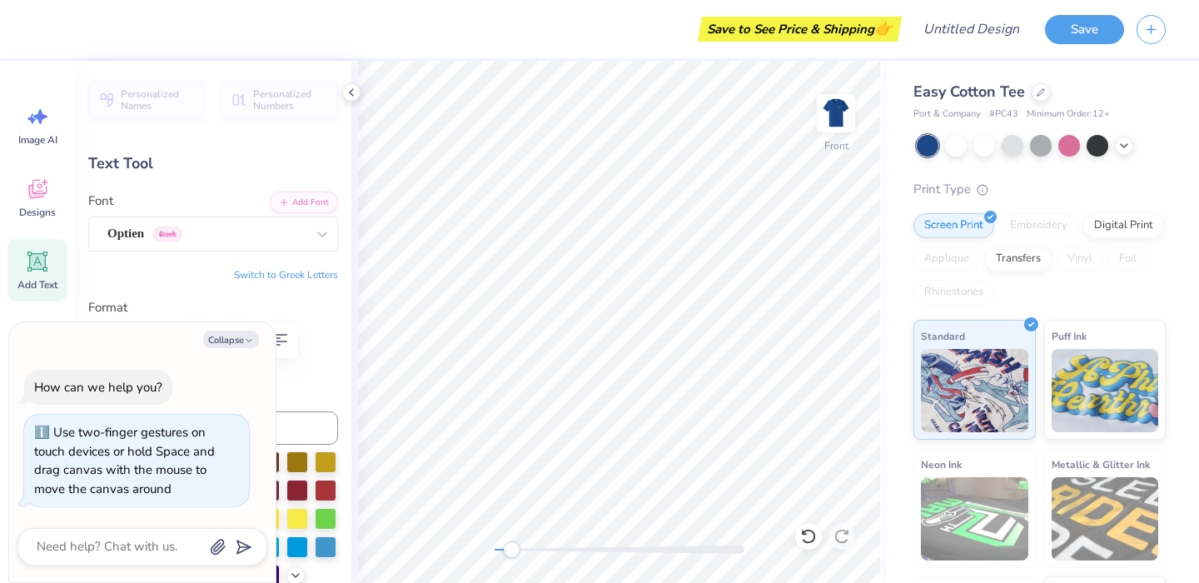
type textarea "x"
type textarea "UNCW 2025 - ®"
type textarea "x"
type textarea "UNCW 2025 - 0®"
type textarea "x"
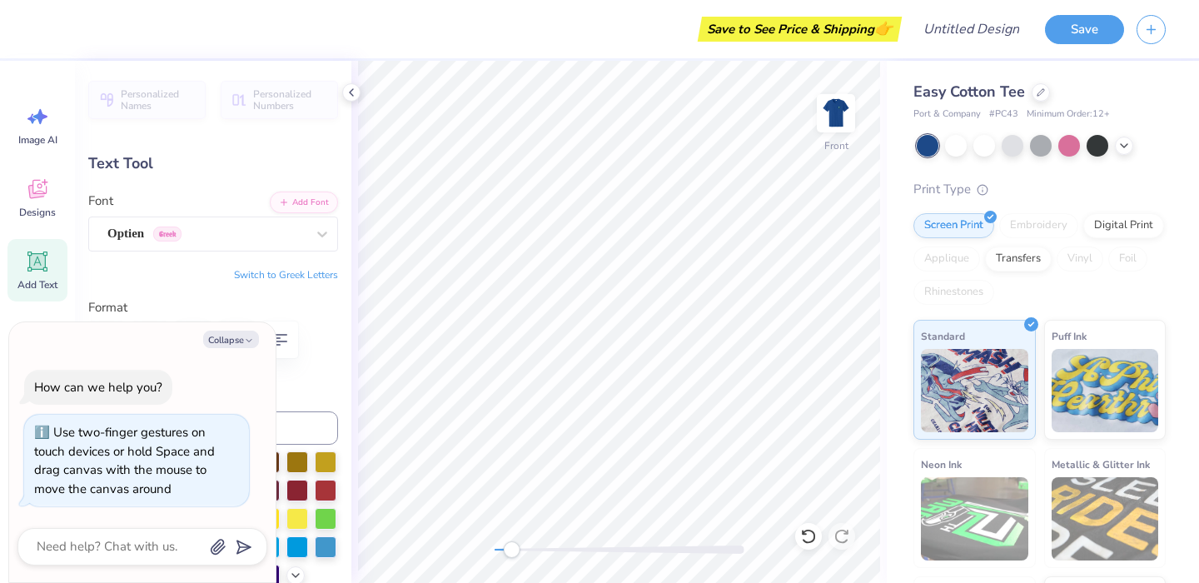
type textarea "UNCW 2025 - ®"
type textarea "x"
type textarea "UNCW 2025 - 2®"
type textarea "x"
type textarea "UNCW 2025 - 20®"
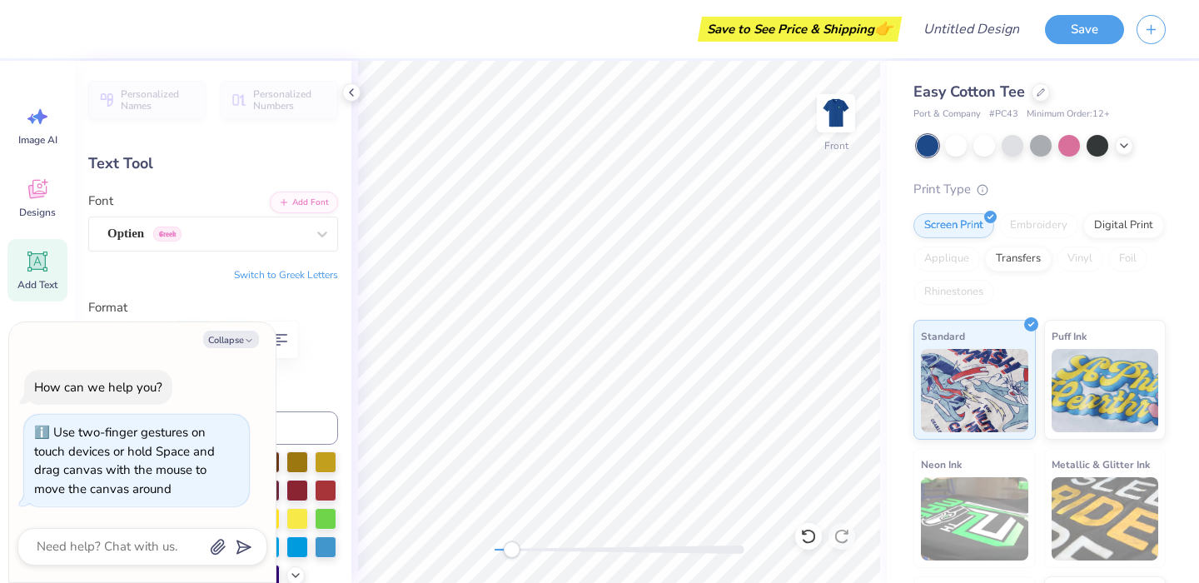
type textarea "x"
type textarea "UNCW 2025 - 202®"
type textarea "x"
type textarea "UNCW 2025 - 2026®"
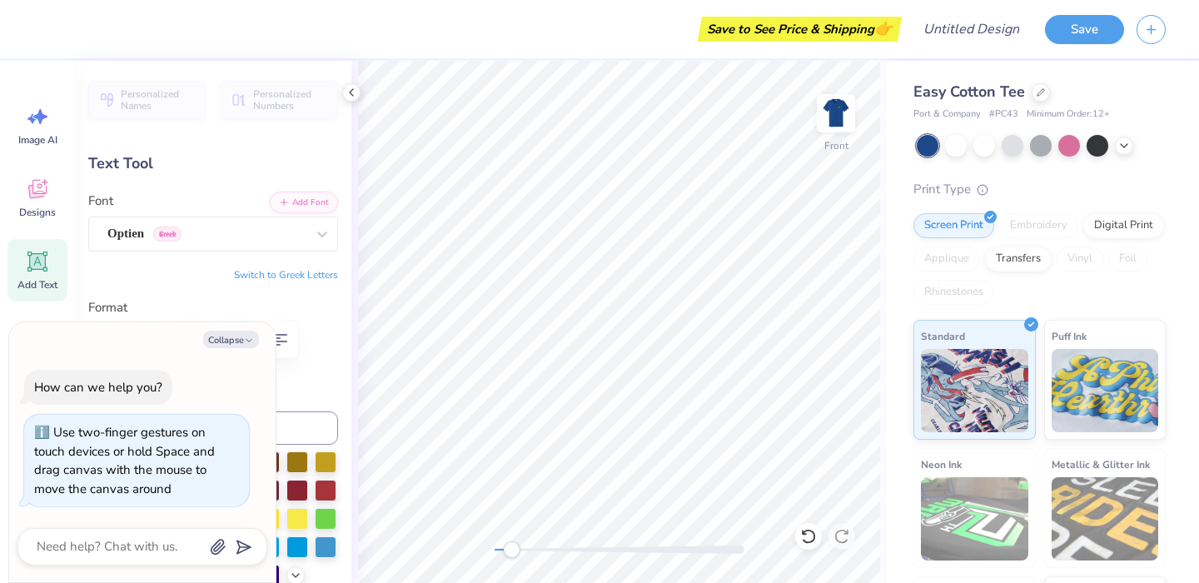
type textarea "x"
type textarea "UNCW 2025 - 2026®"
type textarea "x"
type textarea "UNCW 2025 - 2026®"
type textarea "x"
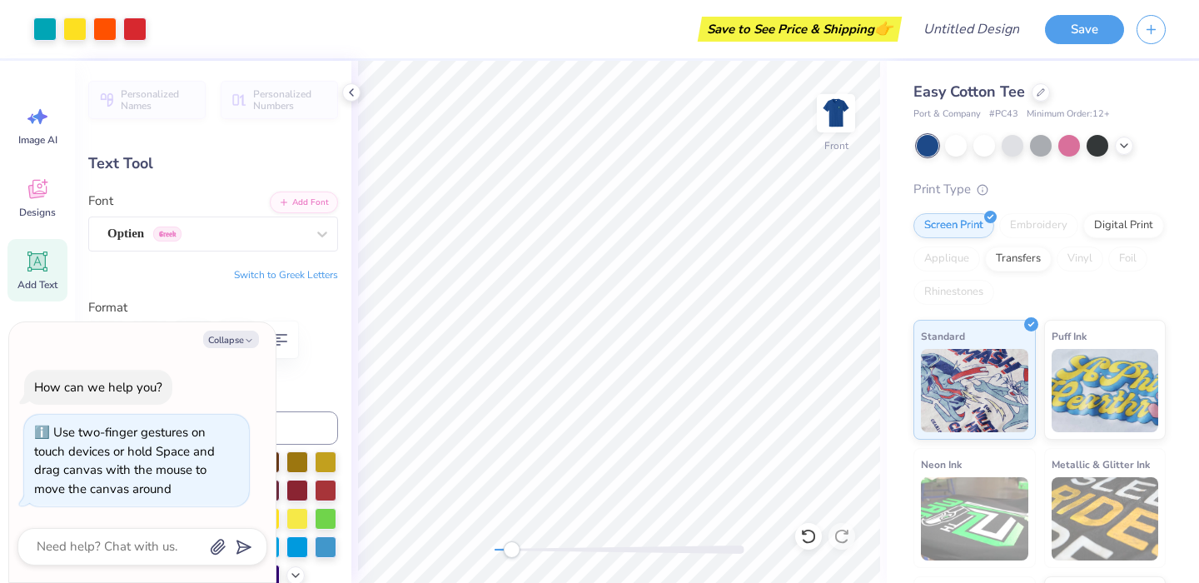
type input "4.26"
type input "11.44"
click at [348, 86] on icon at bounding box center [351, 92] width 13 height 13
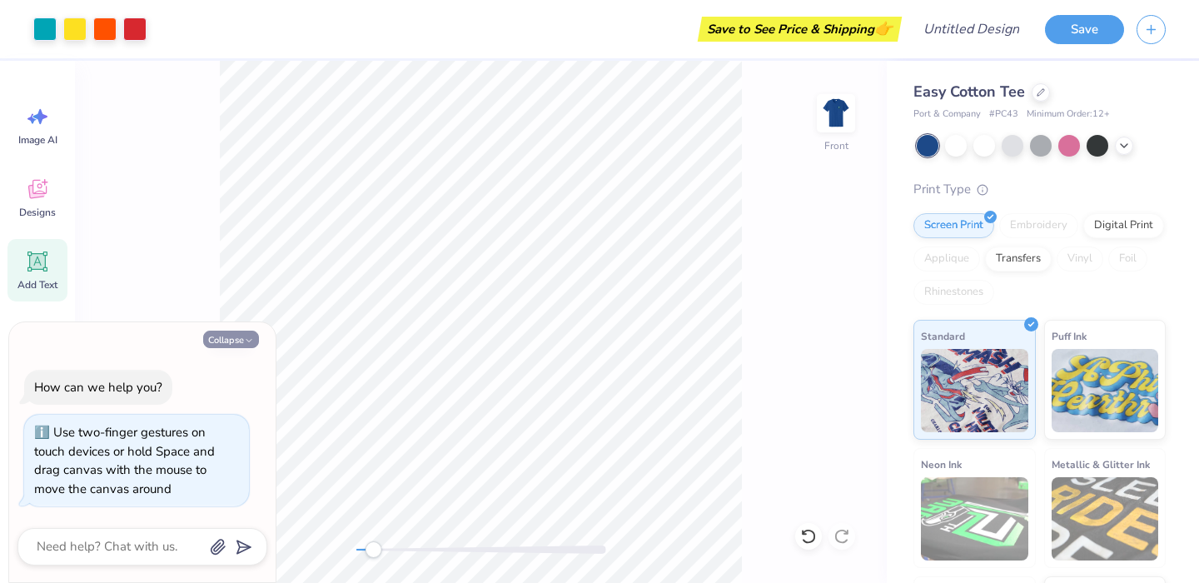
click at [242, 340] on button "Collapse" at bounding box center [231, 339] width 56 height 17
type textarea "x"
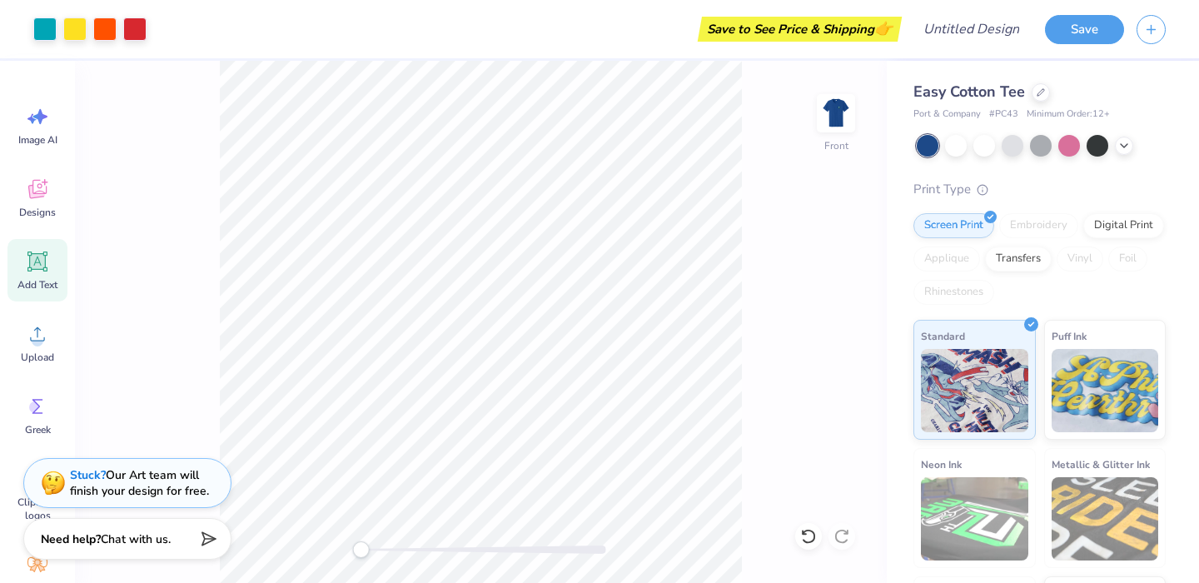
drag, startPoint x: 371, startPoint y: 549, endPoint x: 361, endPoint y: 544, distance: 10.8
click at [361, 544] on div "Accessibility label" at bounding box center [360, 549] width 17 height 17
click at [102, 28] on div at bounding box center [104, 27] width 23 height 23
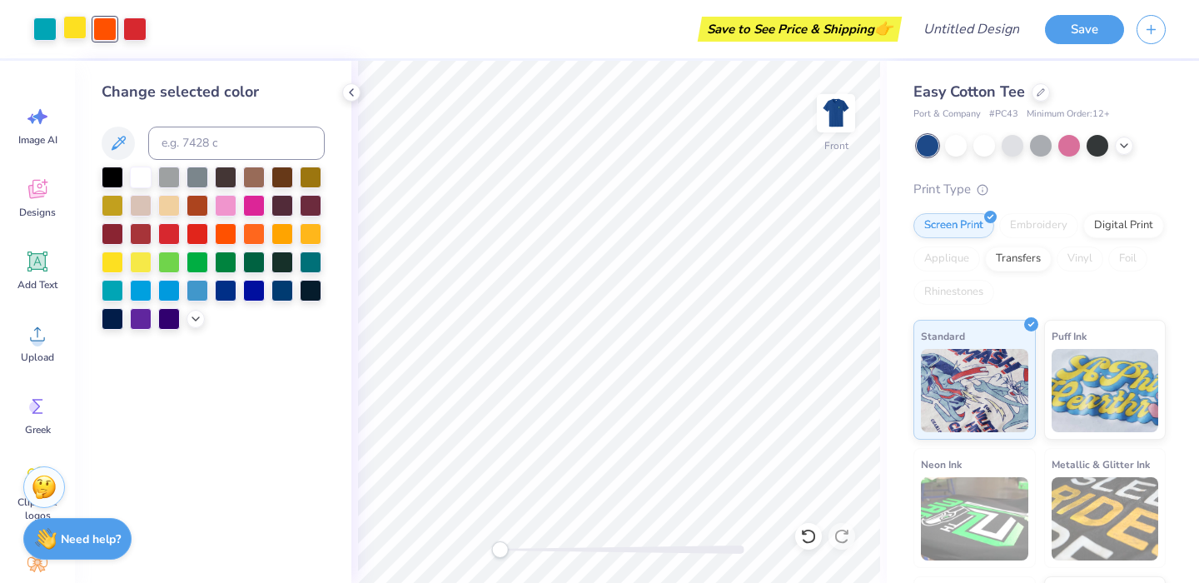
click at [79, 29] on div at bounding box center [74, 27] width 23 height 23
click at [137, 173] on div at bounding box center [141, 176] width 22 height 22
click at [103, 22] on div at bounding box center [104, 27] width 23 height 23
click at [139, 260] on div at bounding box center [141, 261] width 22 height 22
click at [135, 32] on div at bounding box center [134, 27] width 23 height 23
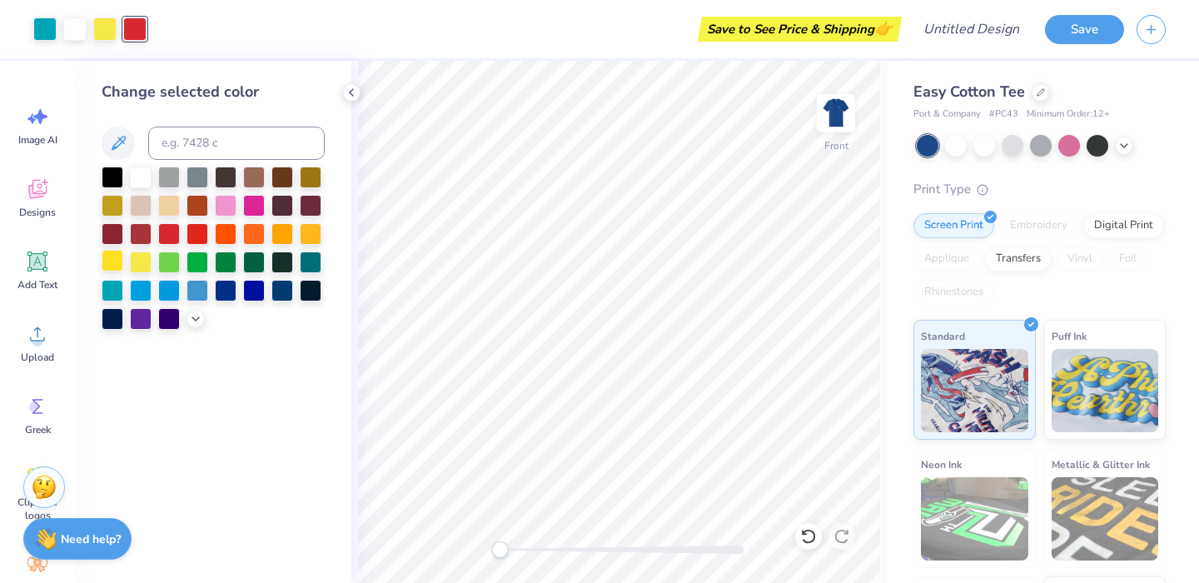
click at [112, 259] on div at bounding box center [113, 261] width 22 height 22
click at [284, 231] on div at bounding box center [282, 232] width 22 height 22
click at [346, 92] on icon at bounding box center [351, 92] width 13 height 13
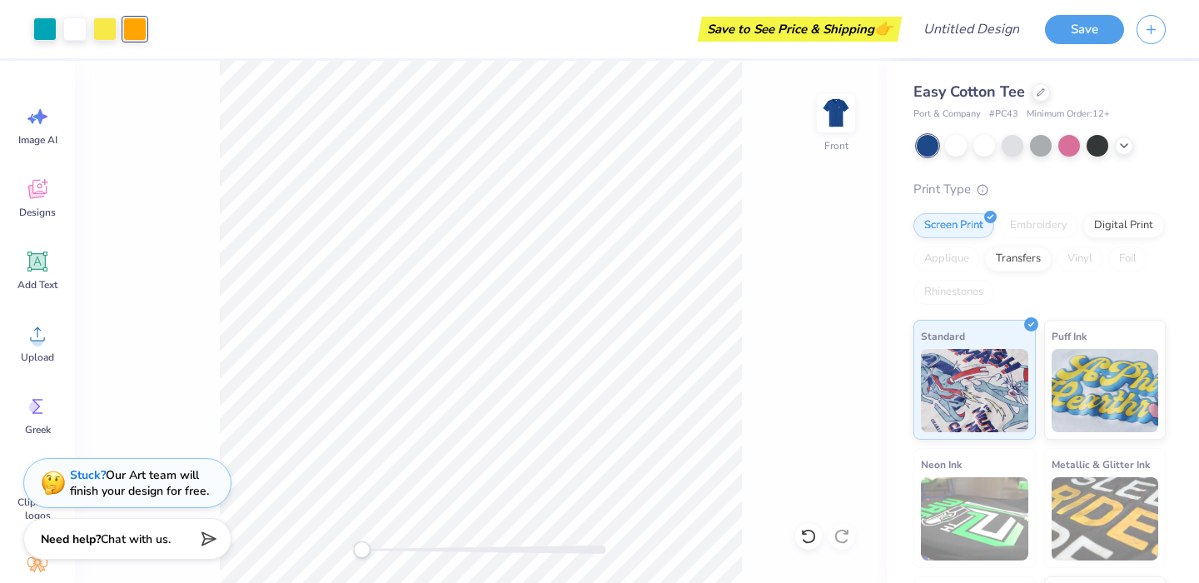
click at [152, 224] on div "Front" at bounding box center [481, 322] width 812 height 522
click at [833, 119] on img at bounding box center [836, 113] width 67 height 67
click at [837, 102] on img at bounding box center [836, 113] width 67 height 67
click at [837, 102] on img at bounding box center [835, 113] width 33 height 33
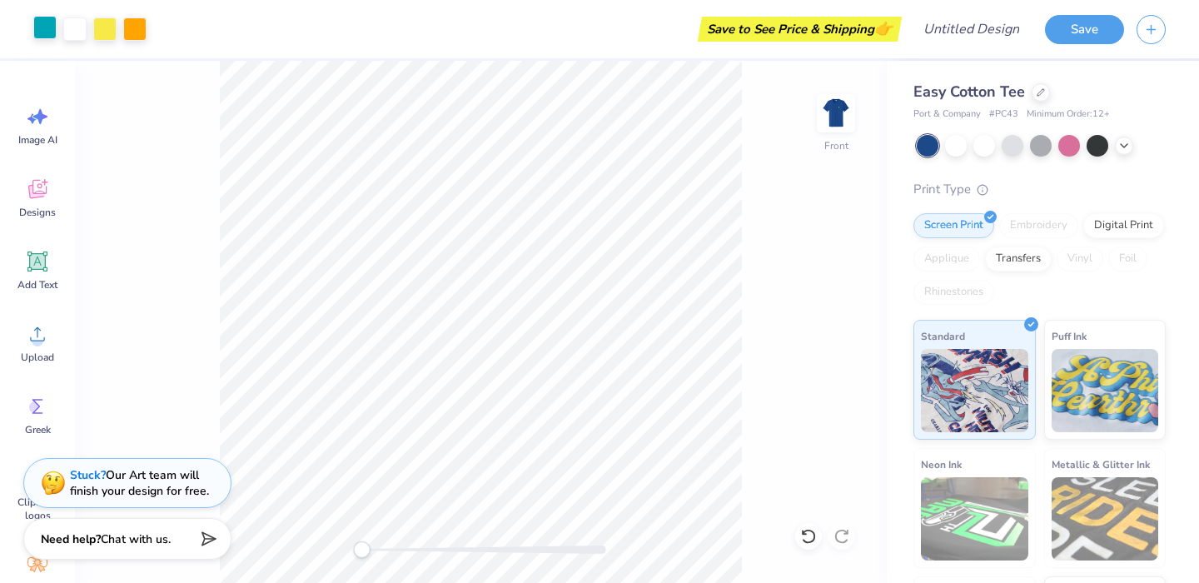
click at [42, 30] on div at bounding box center [44, 27] width 23 height 23
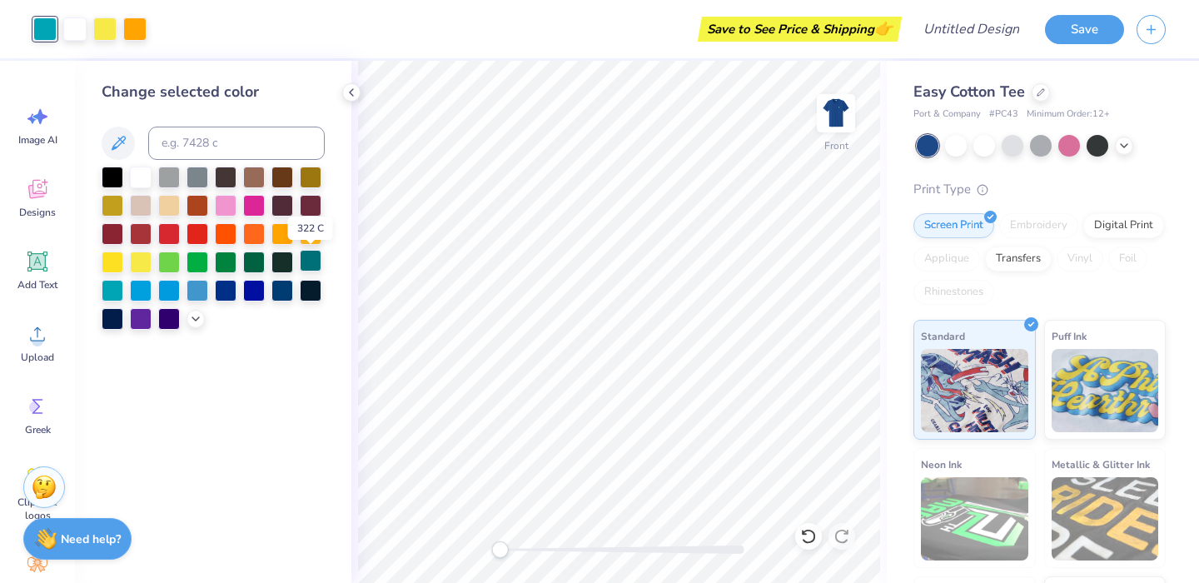
click at [311, 258] on div at bounding box center [311, 261] width 22 height 22
click at [344, 87] on div at bounding box center [351, 92] width 18 height 18
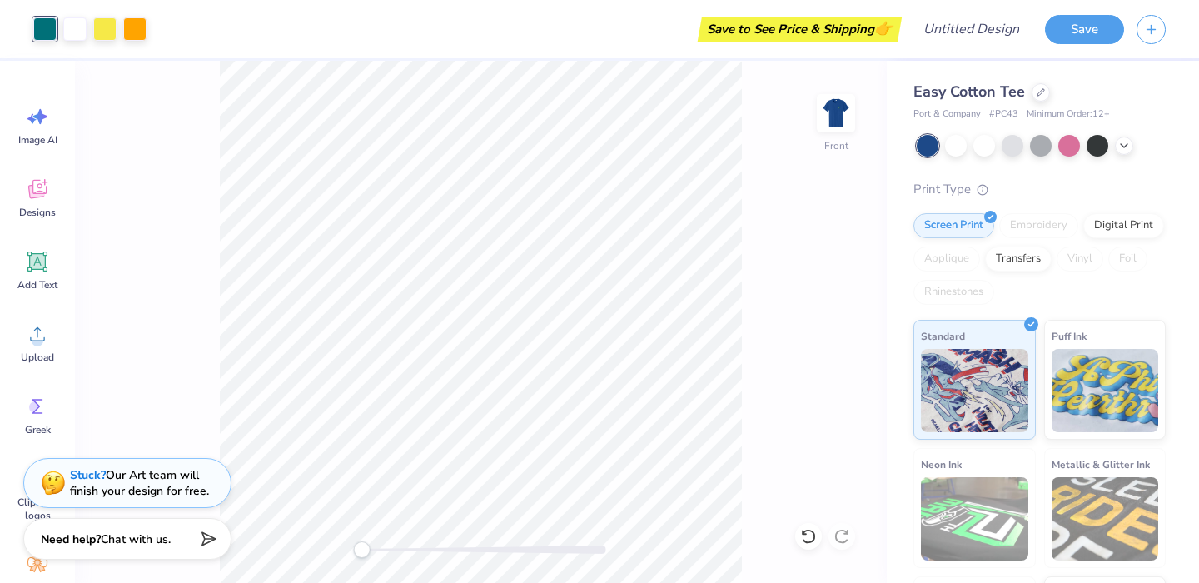
click at [210, 191] on div "Front" at bounding box center [481, 322] width 812 height 522
click at [951, 32] on input "Design Title" at bounding box center [992, 28] width 82 height 33
click at [947, 32] on div "Art colors Save to See Price & Shipping 👉 Design Title Save" at bounding box center [599, 29] width 1199 height 58
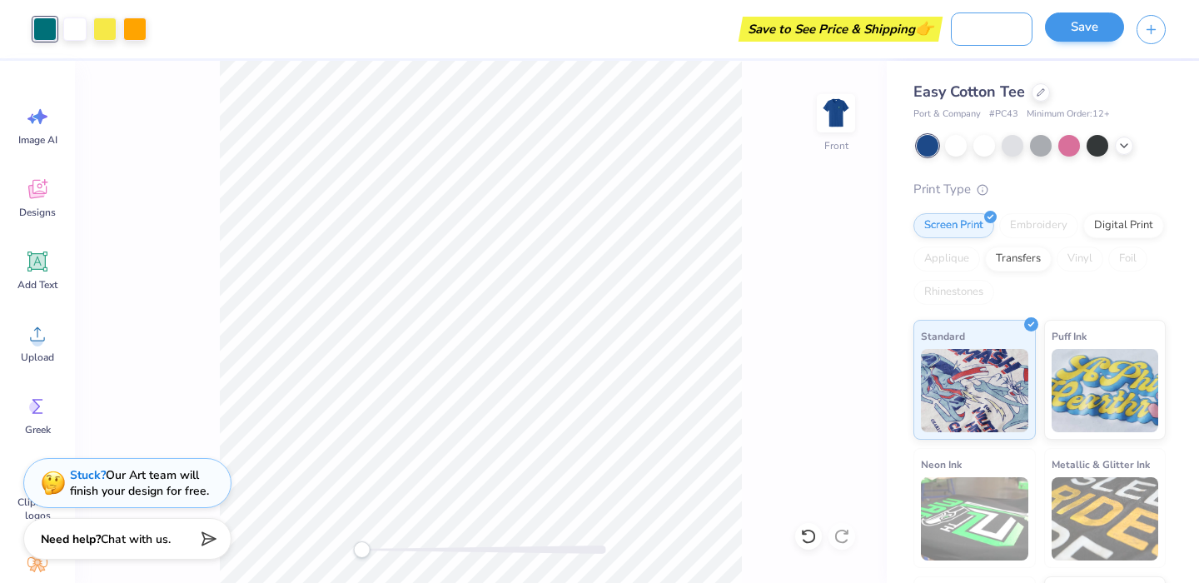
type input "25-26 tshirt design 1"
click at [1081, 30] on button "Save" at bounding box center [1084, 26] width 79 height 29
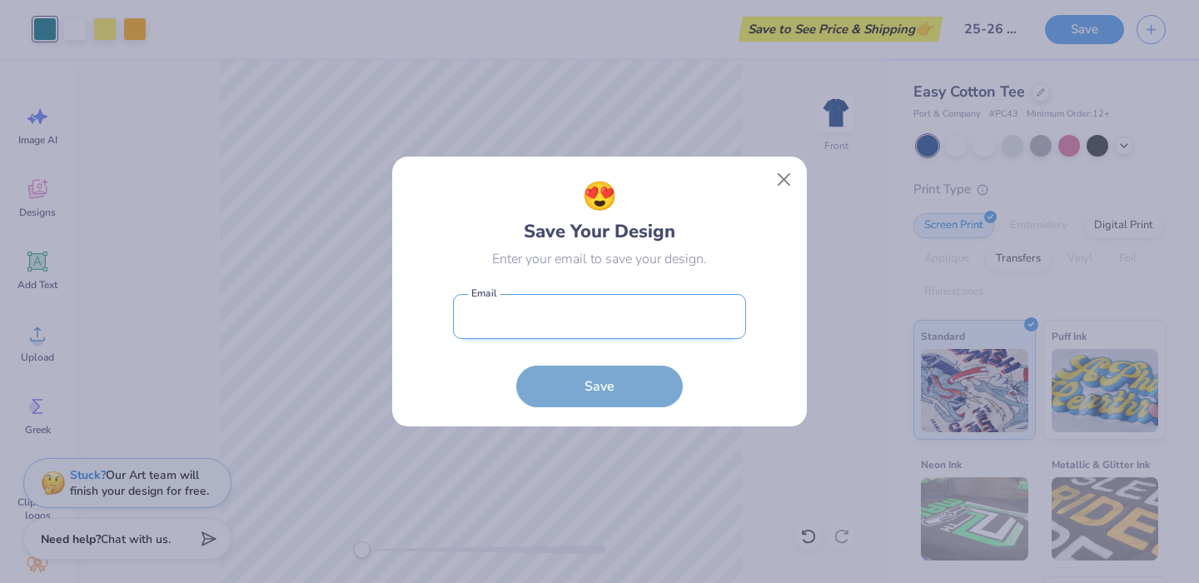
click at [545, 303] on input "email" at bounding box center [599, 317] width 293 height 46
type input "[EMAIL_ADDRESS][DOMAIN_NAME]"
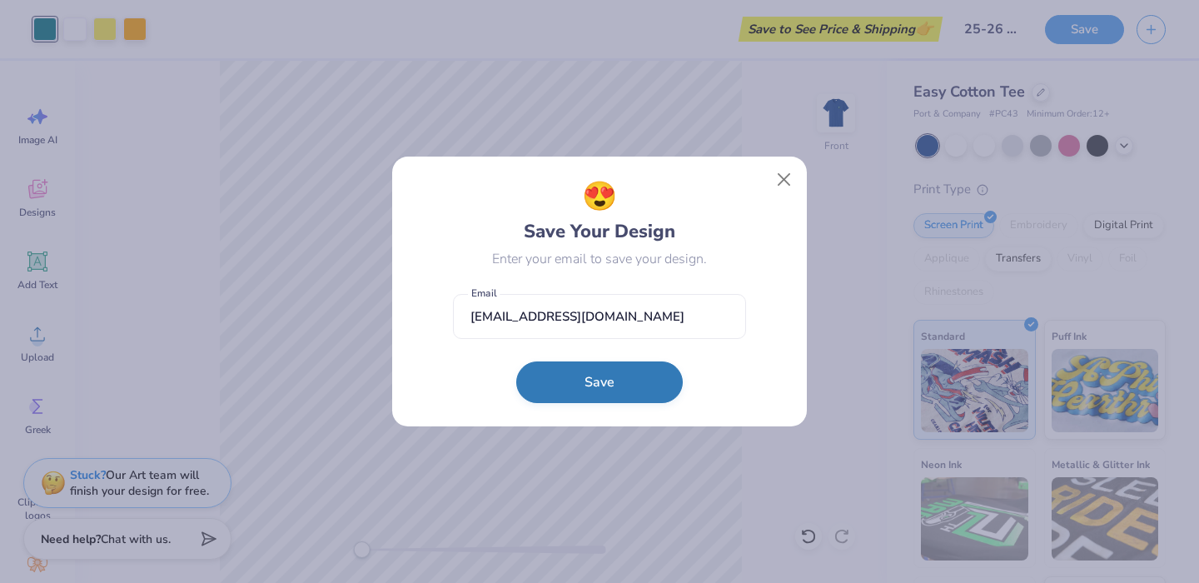
click at [594, 391] on button "Save" at bounding box center [599, 382] width 166 height 42
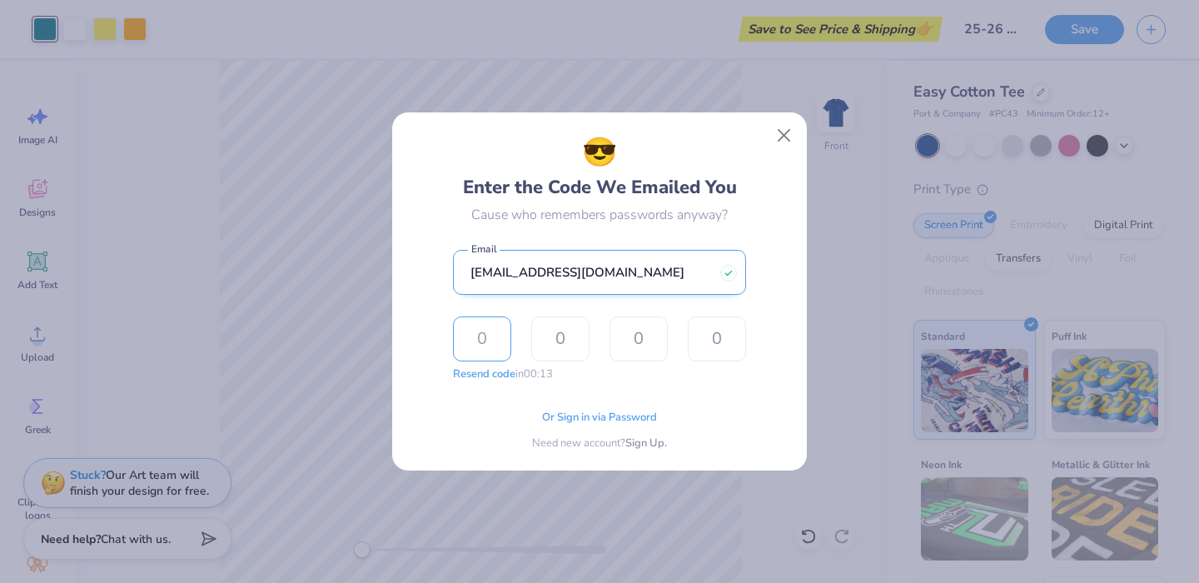
paste input "4092"
type input "4"
type input "0"
type input "9"
type input "2"
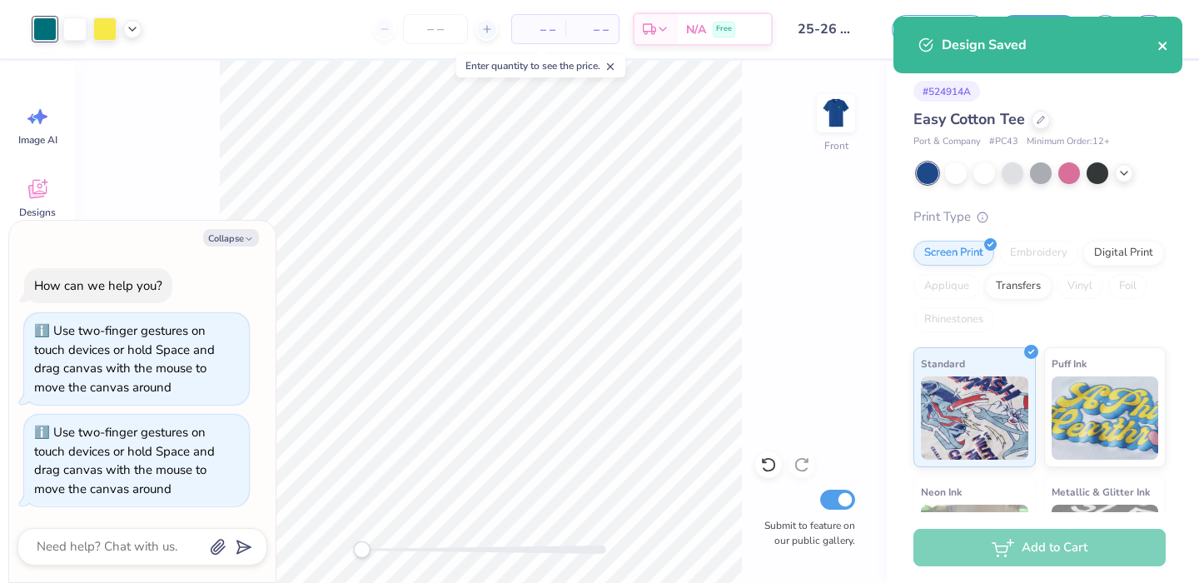
click at [1160, 50] on icon "close" at bounding box center [1163, 45] width 12 height 13
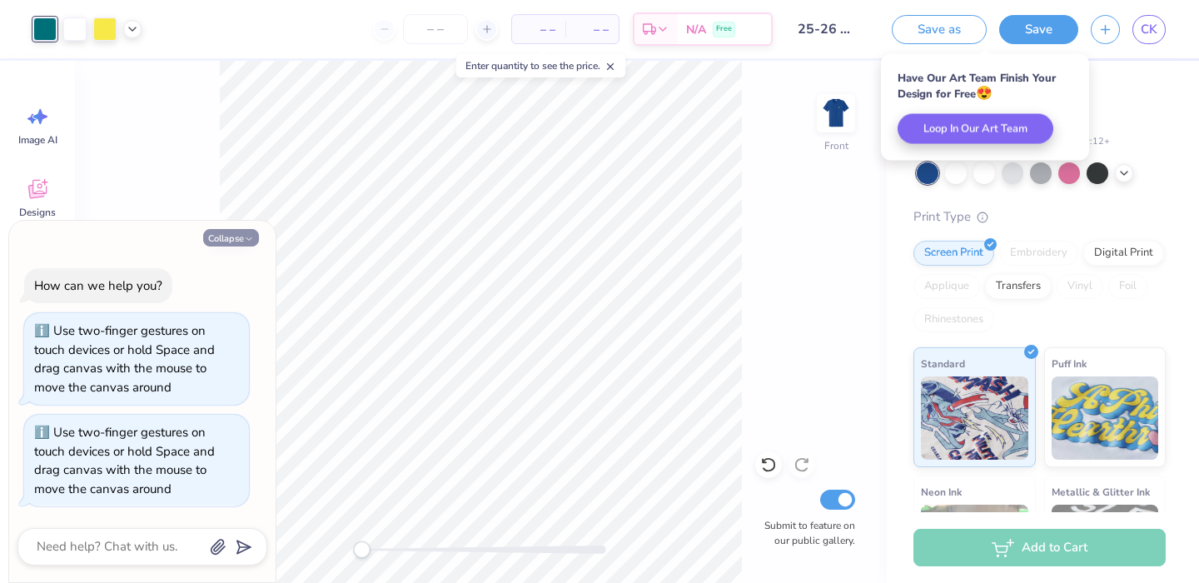
click at [241, 239] on button "Collapse" at bounding box center [231, 237] width 56 height 17
type textarea "x"
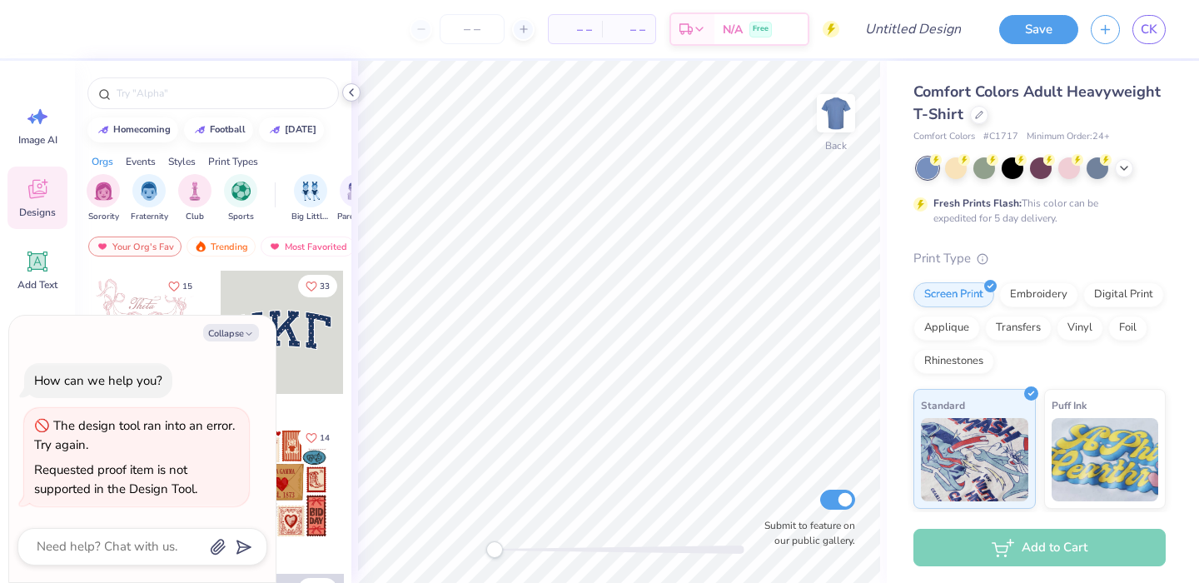
click at [350, 92] on polyline at bounding box center [351, 92] width 3 height 7
type textarea "x"
click at [222, 333] on button "Collapse" at bounding box center [231, 332] width 56 height 17
type textarea "x"
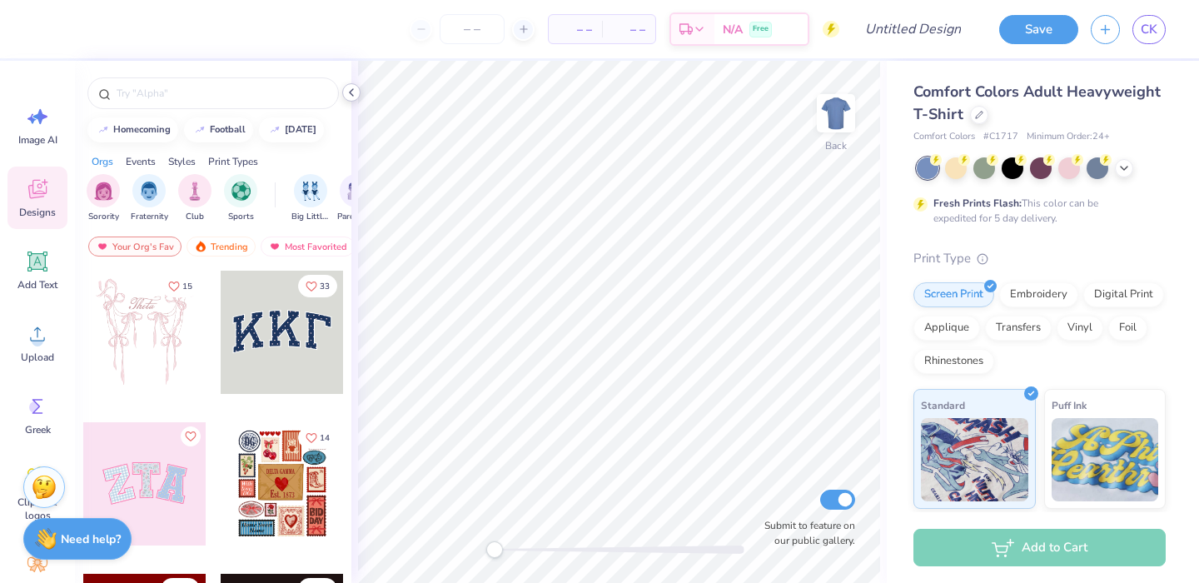
click at [351, 89] on icon at bounding box center [351, 92] width 13 height 13
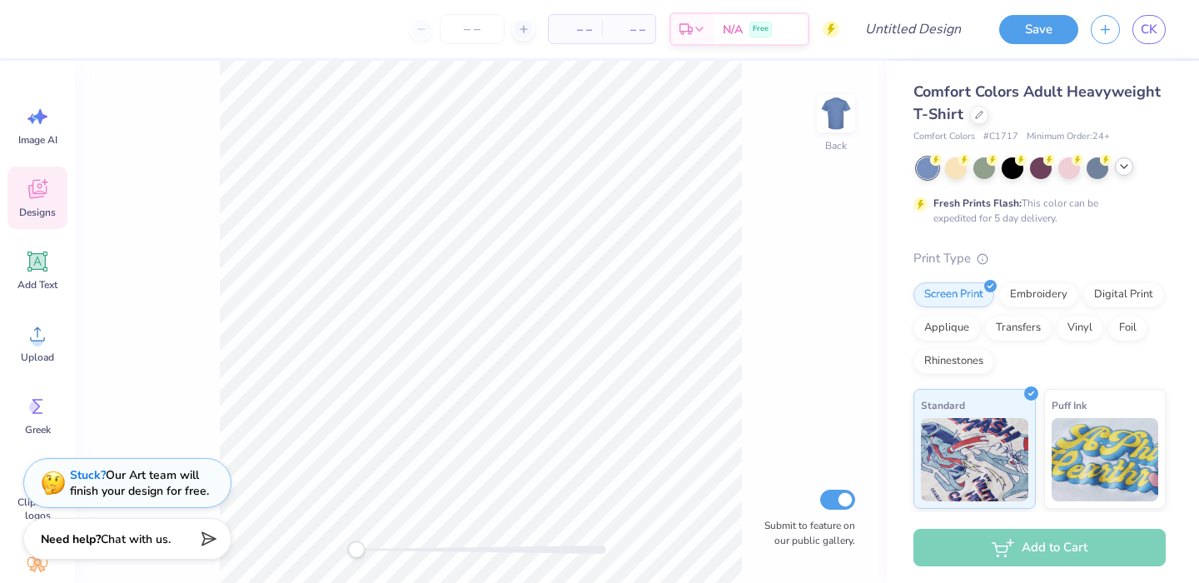
click at [1125, 171] on icon at bounding box center [1123, 166] width 13 height 13
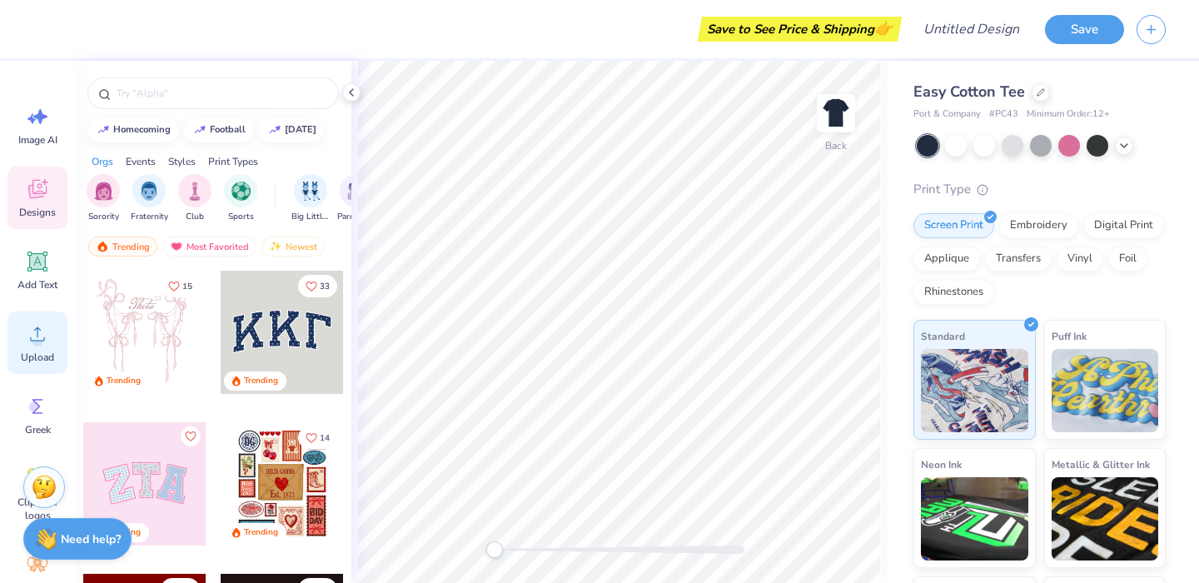
click at [43, 343] on icon at bounding box center [37, 333] width 25 height 25
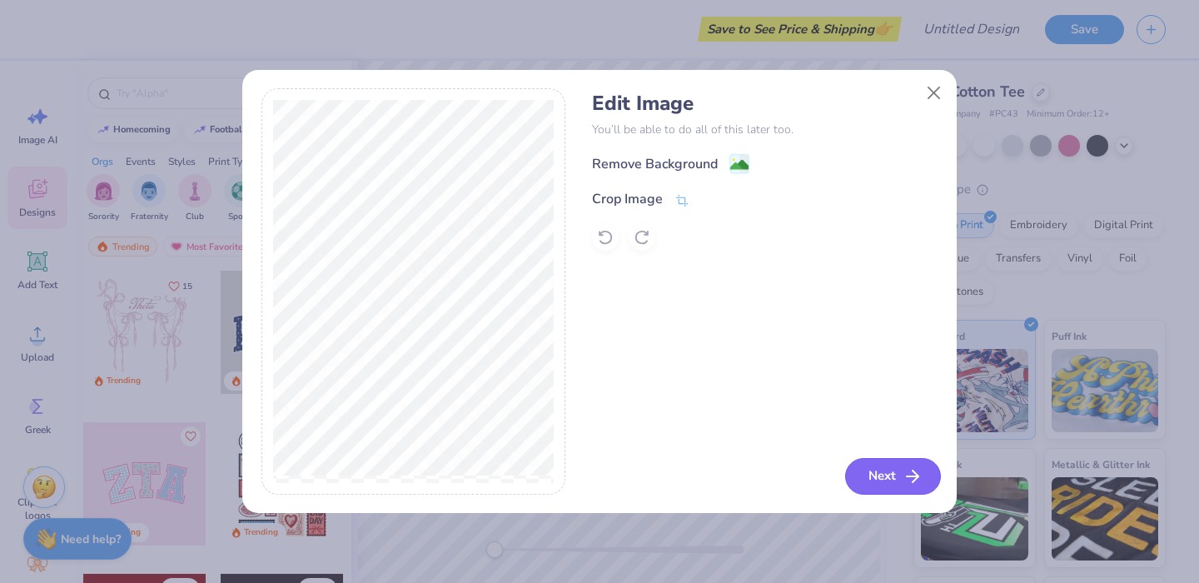
click at [873, 481] on button "Next" at bounding box center [893, 476] width 96 height 37
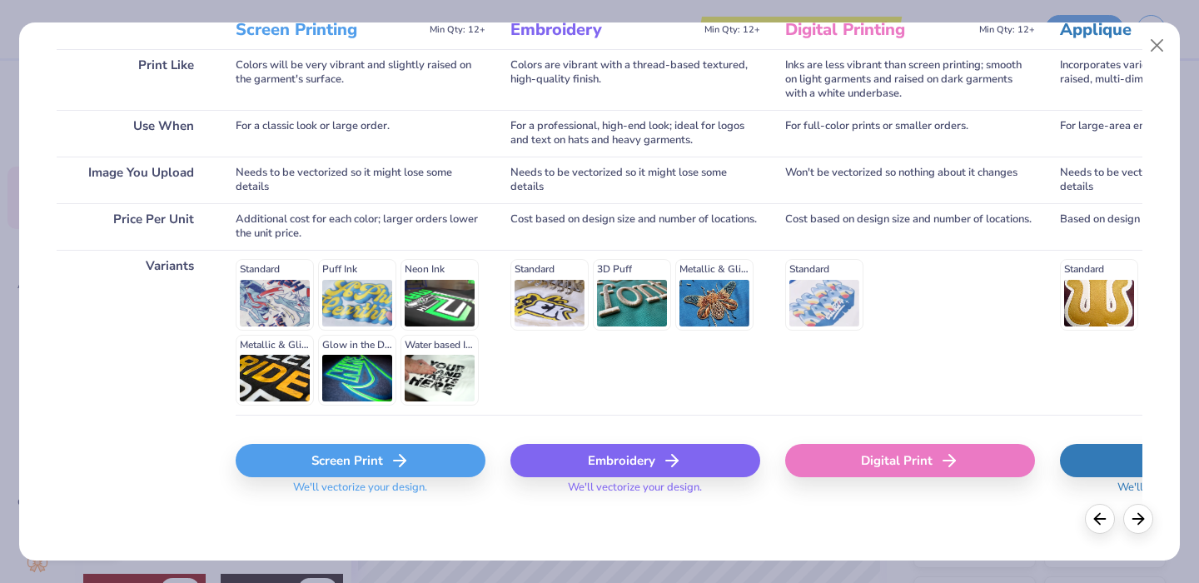
scroll to position [247, 0]
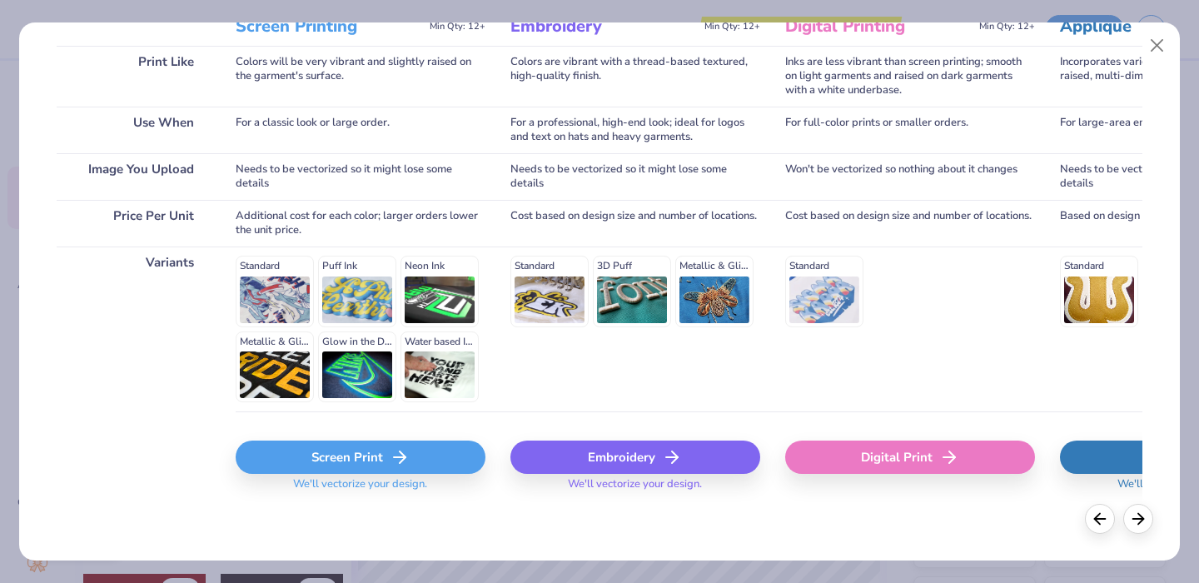
click at [343, 448] on div "Screen Print" at bounding box center [361, 456] width 250 height 33
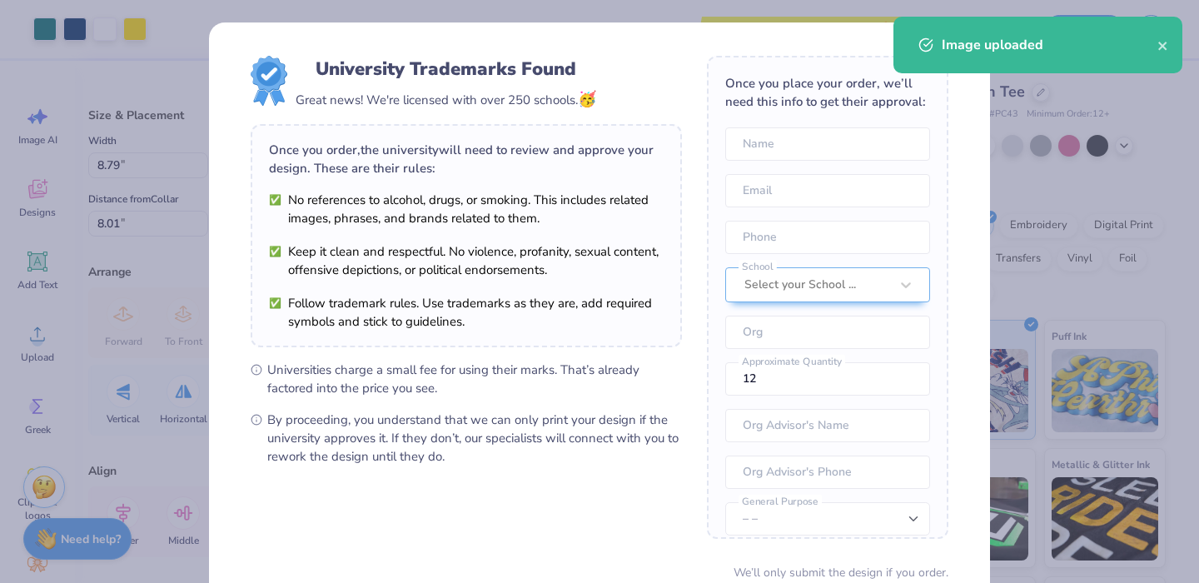
click at [640, 359] on body "Art colors Save to See Price & Shipping 👉 Design Title Save Image AI Designs Ad…" at bounding box center [599, 291] width 1199 height 583
type input "5.53"
type input "5.34"
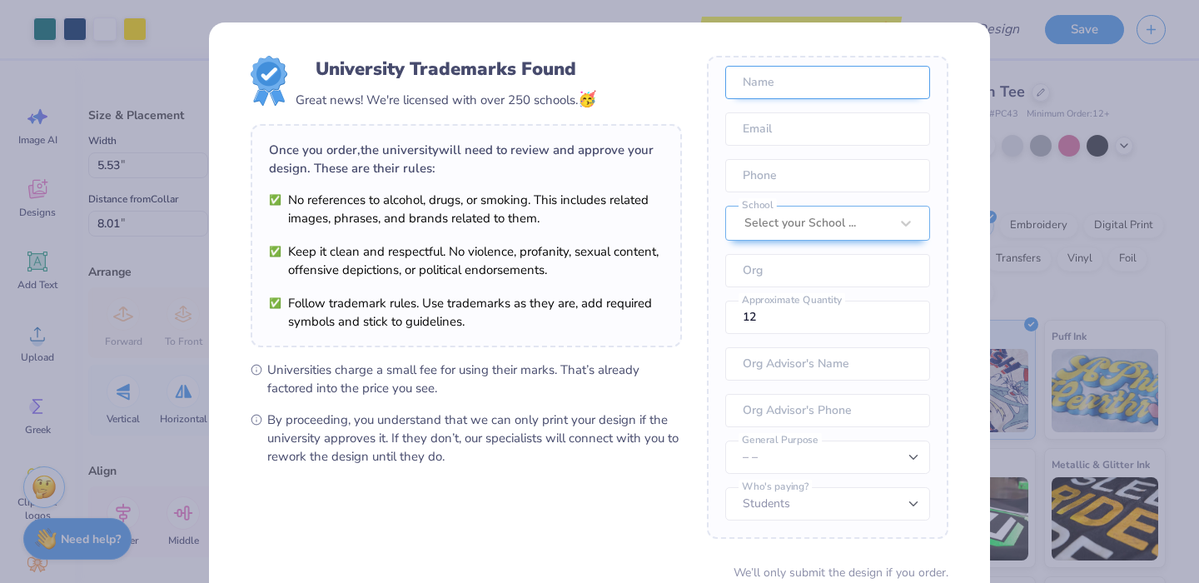
scroll to position [142, 0]
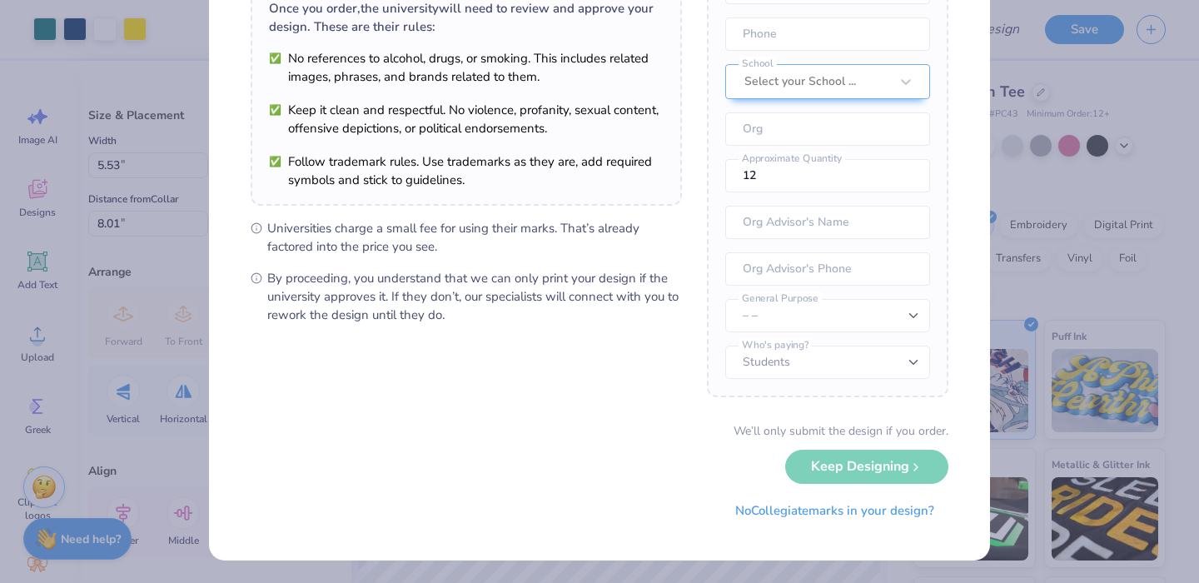
click at [1025, 382] on div "University Trademarks Found Great news! We're licensed with over 250 schools. 🥳…" at bounding box center [599, 291] width 1199 height 583
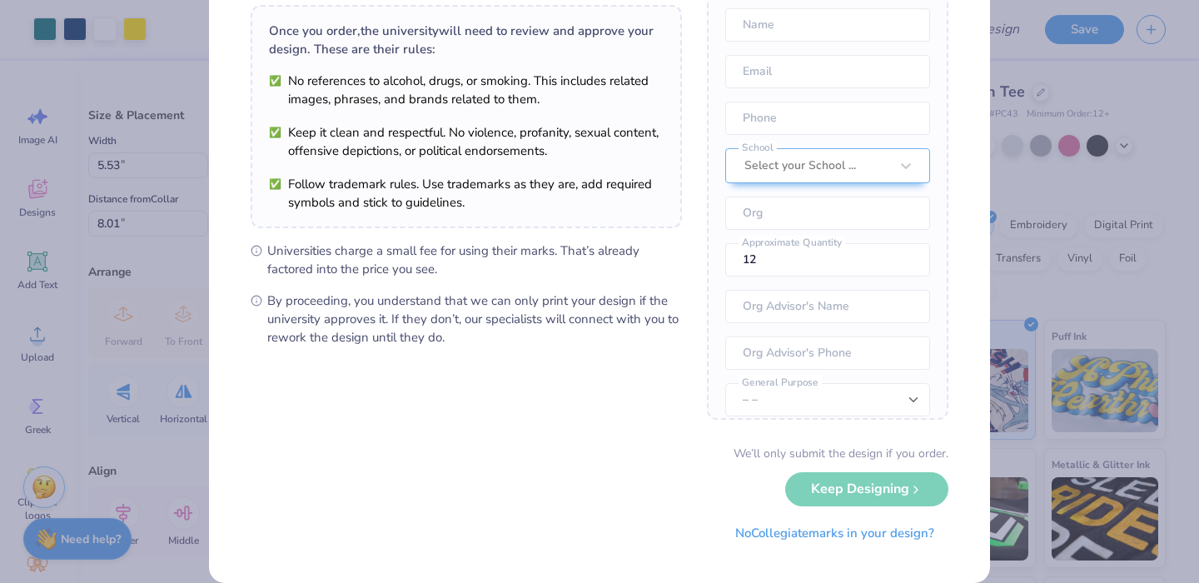
scroll to position [118, 0]
click at [818, 167] on div at bounding box center [816, 167] width 145 height 22
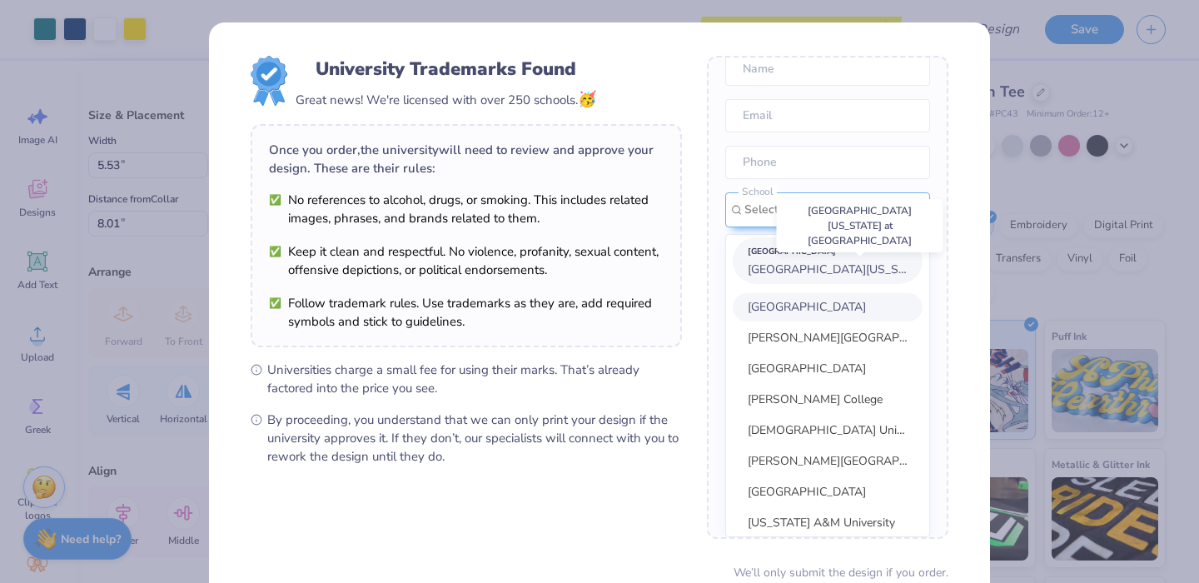
click at [806, 270] on span "[GEOGRAPHIC_DATA][US_STATE] at [GEOGRAPHIC_DATA]" at bounding box center [906, 269] width 316 height 16
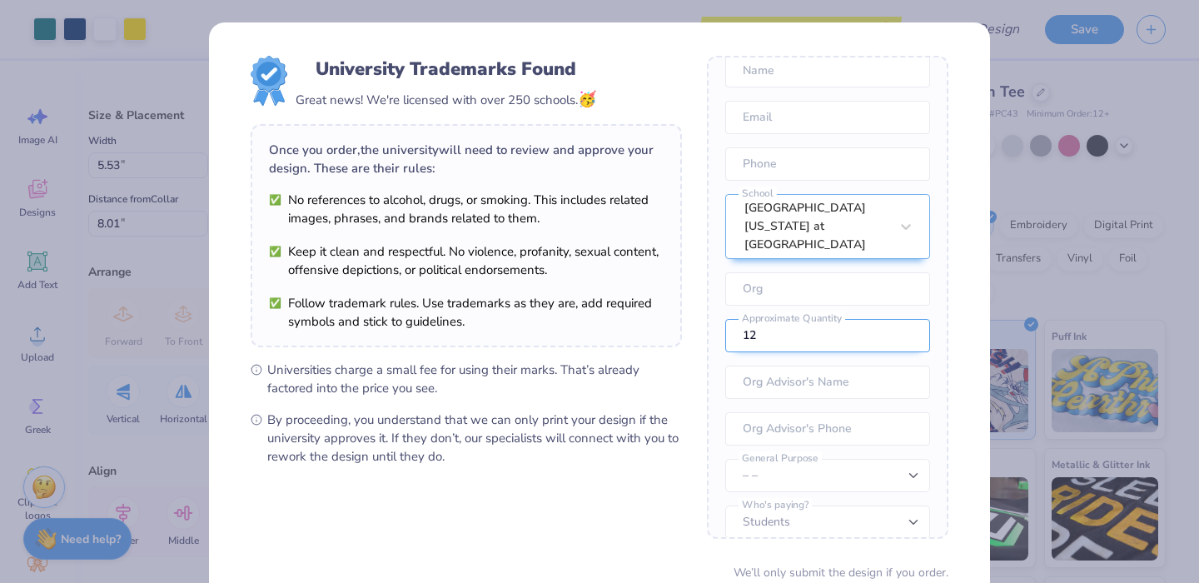
click at [775, 319] on input "12" at bounding box center [827, 335] width 205 height 33
click at [775, 278] on input "text" at bounding box center [827, 288] width 205 height 33
type input "Club Swim"
click at [768, 319] on input "12" at bounding box center [827, 335] width 205 height 33
type input "56"
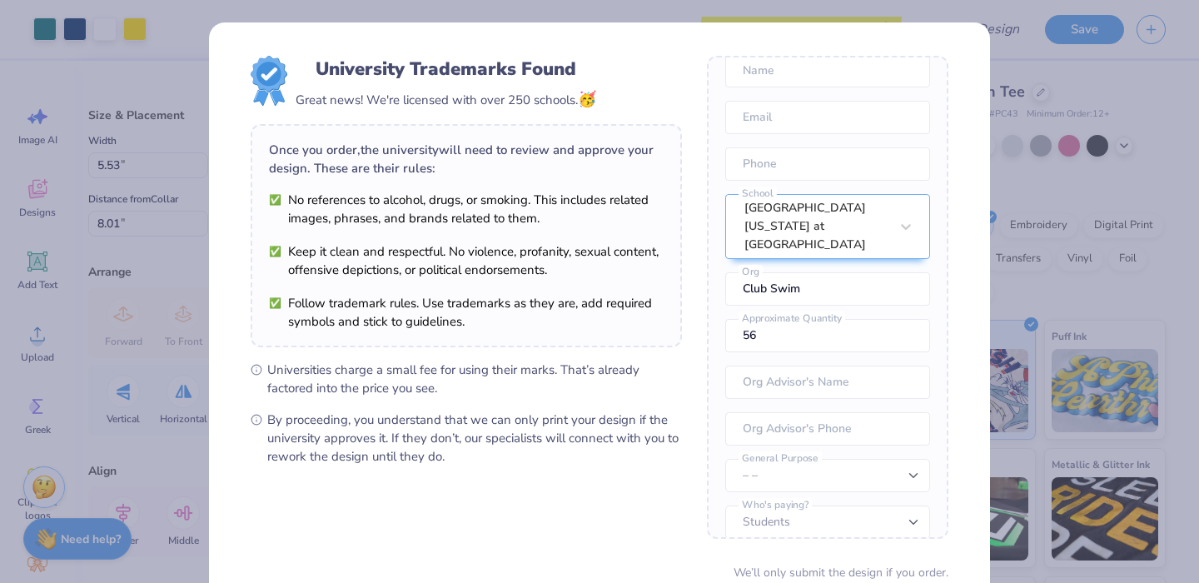
click at [698, 336] on form "University Trademarks Found Great news! We're licensed with over 250 schools. 🥳…" at bounding box center [600, 362] width 698 height 613
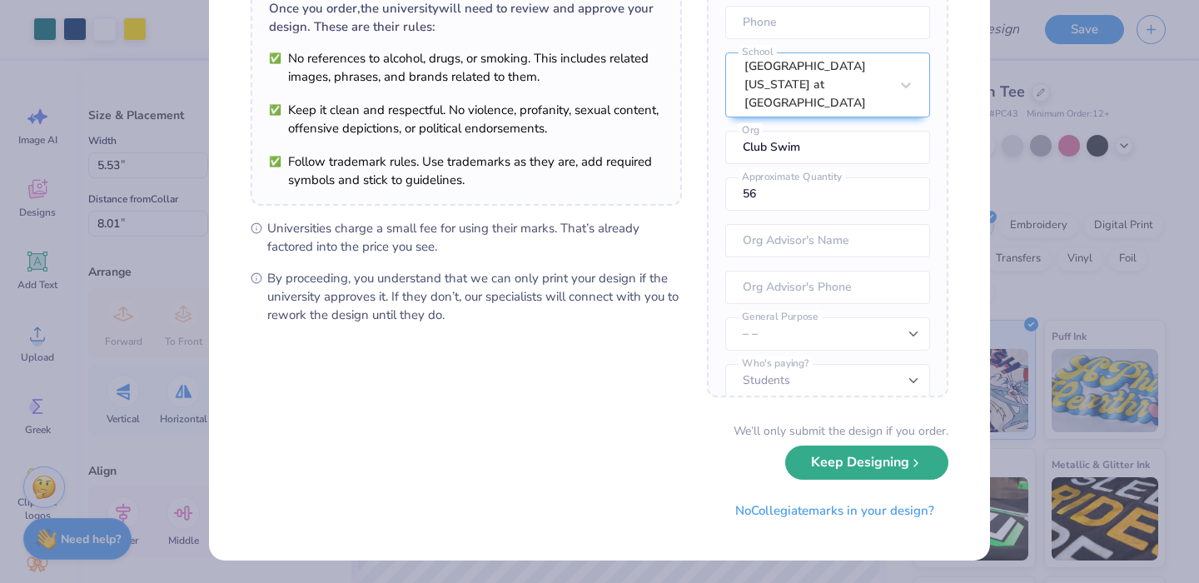
click at [874, 480] on div "We’ll only submit the design if you order. Keep Designing No Collegiate marks i…" at bounding box center [600, 474] width 698 height 105
click at [874, 467] on button "Keep Designing" at bounding box center [866, 462] width 163 height 34
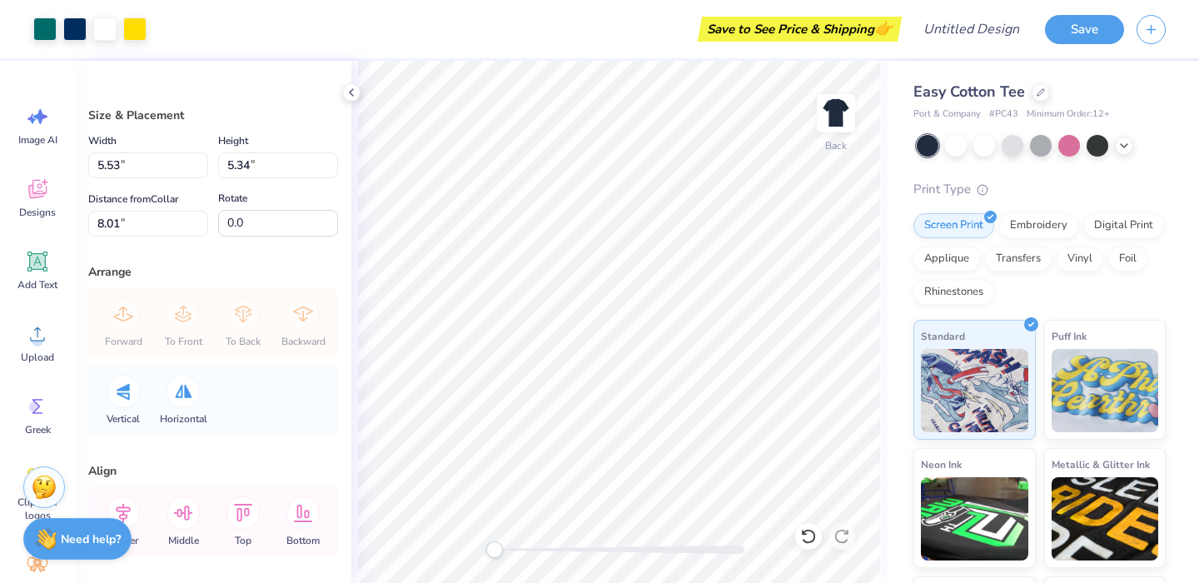
scroll to position [0, 0]
type input "3.39"
type input "3.27"
type input "3.00"
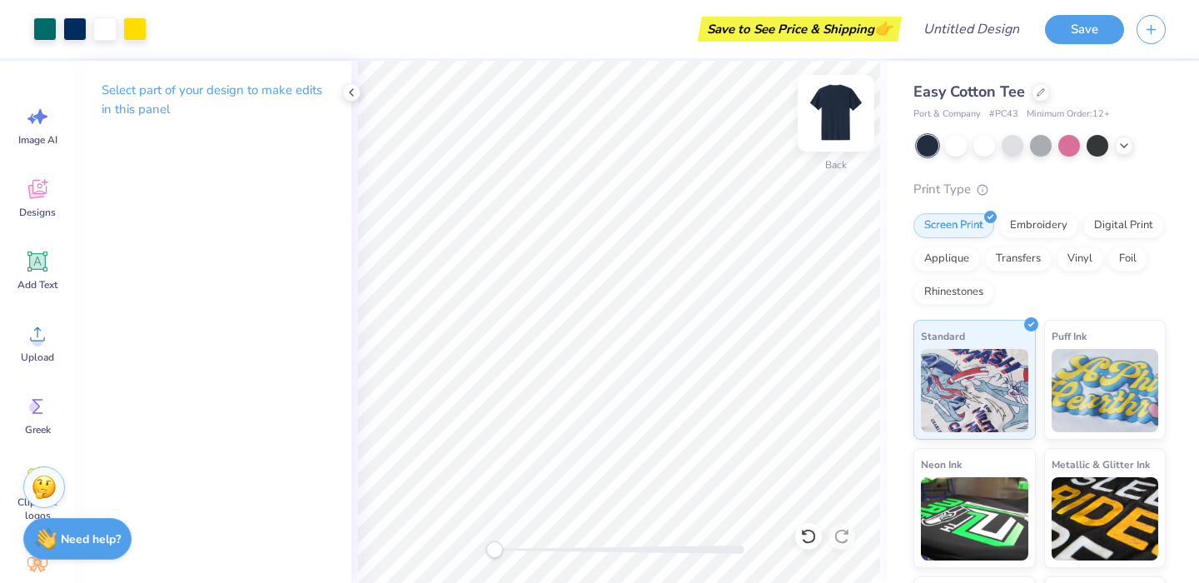
click at [830, 111] on img at bounding box center [836, 113] width 67 height 67
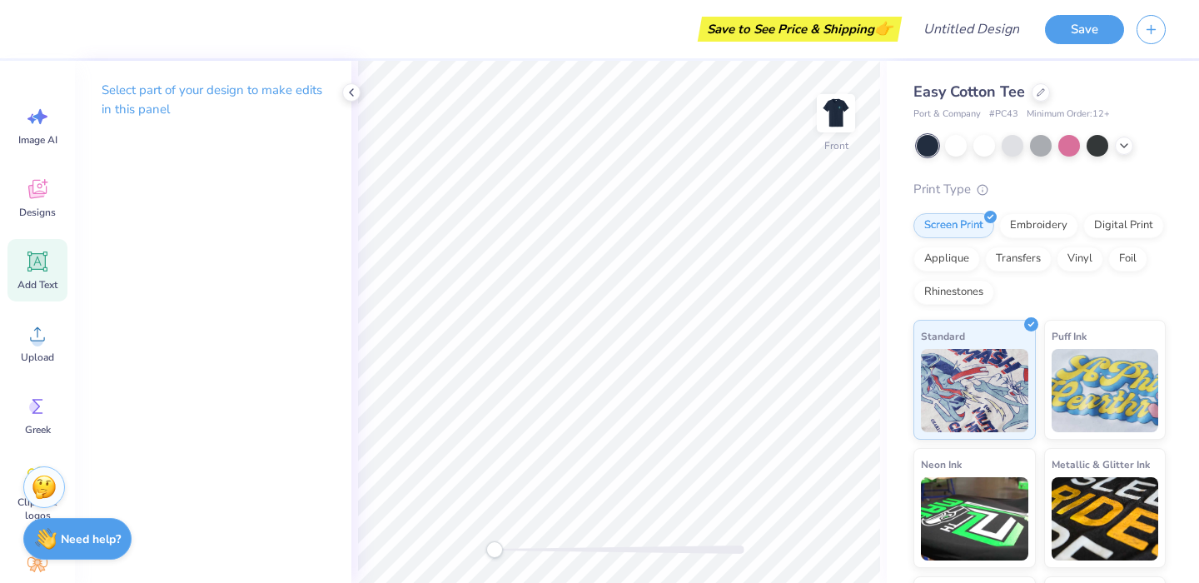
click at [32, 264] on icon at bounding box center [38, 262] width 16 height 16
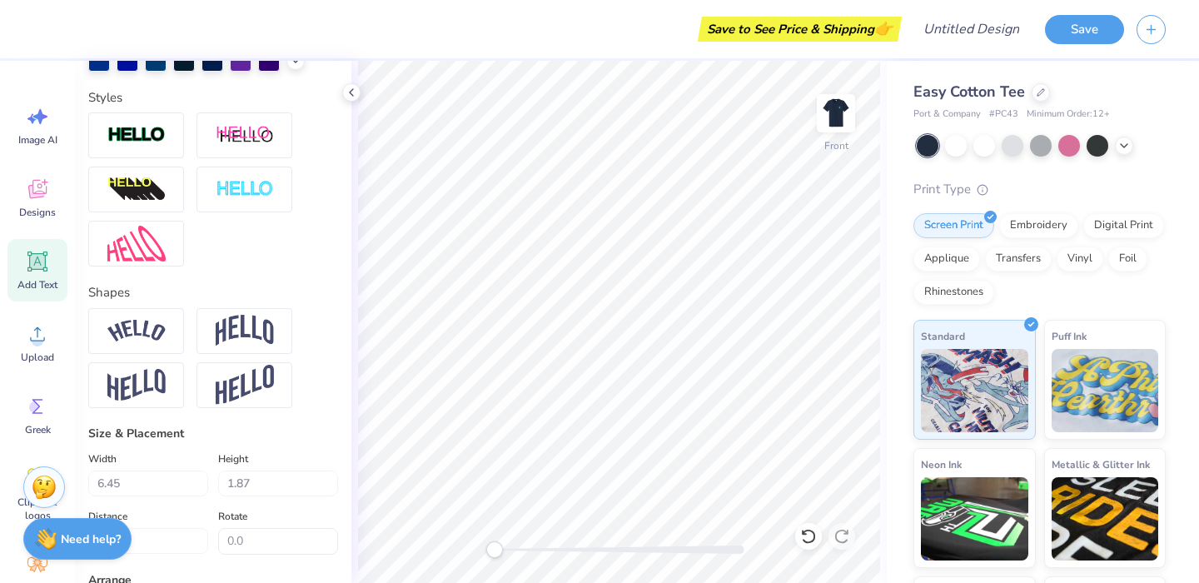
scroll to position [522, 0]
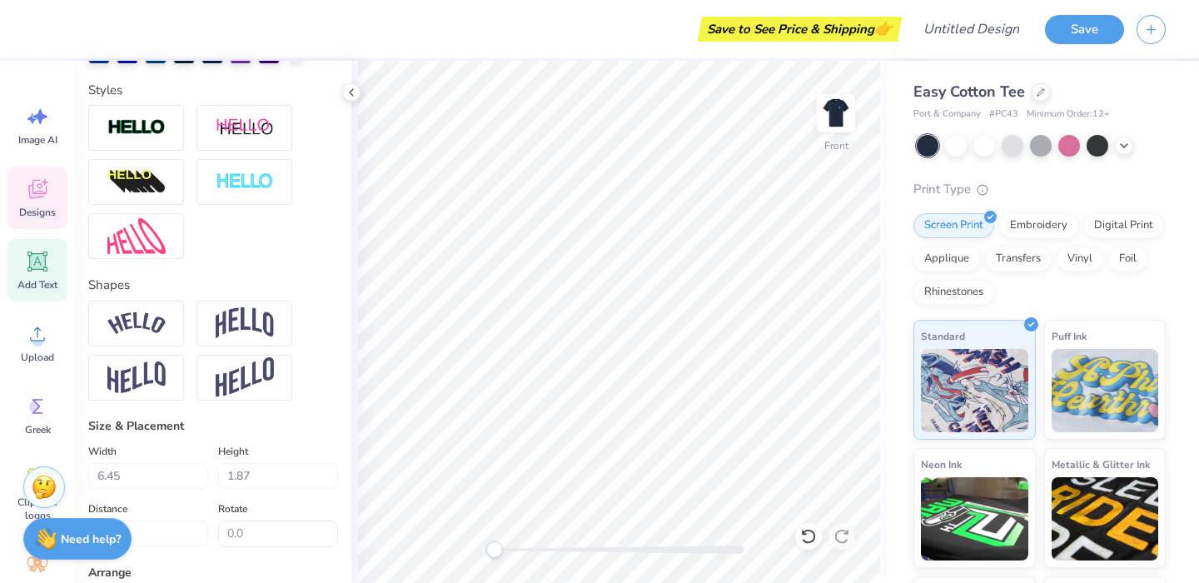
click at [32, 201] on div "Designs" at bounding box center [37, 197] width 60 height 62
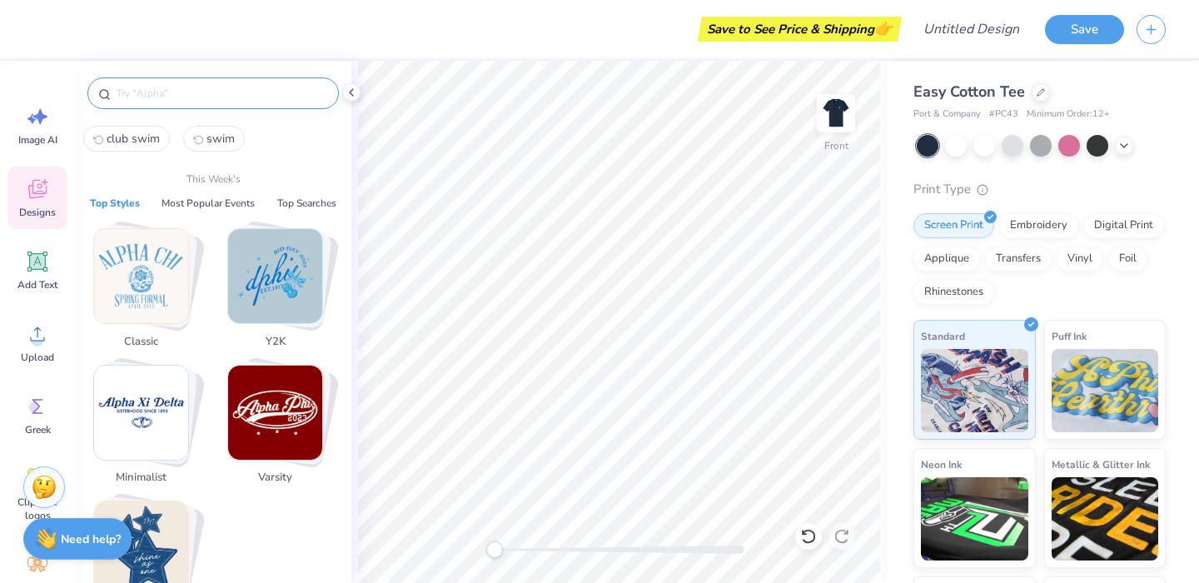
click at [139, 94] on input "text" at bounding box center [221, 93] width 213 height 17
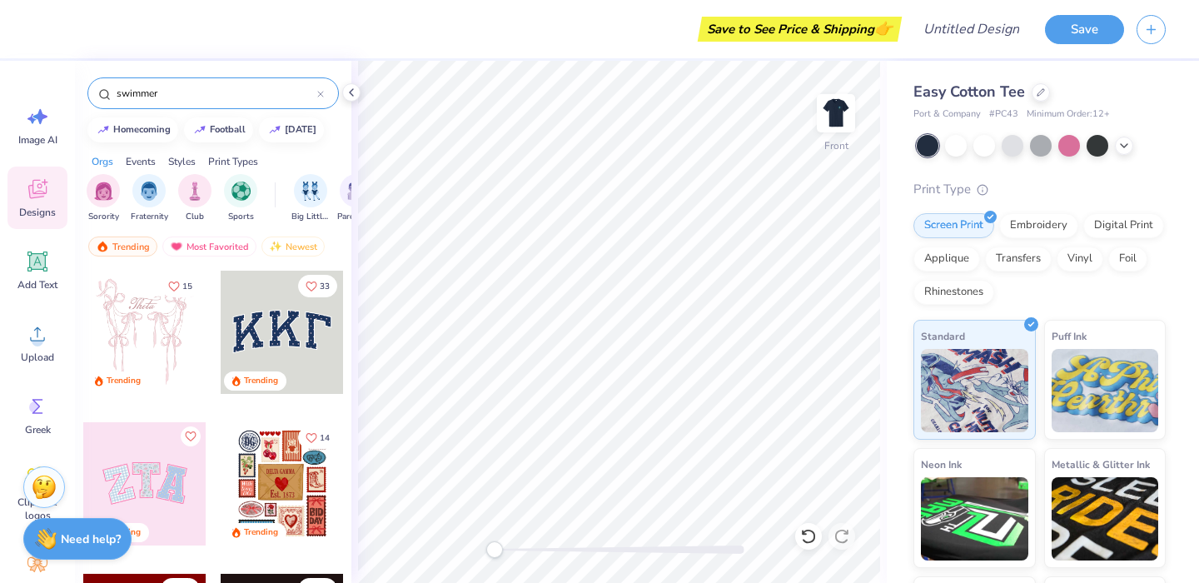
type input "swimmer"
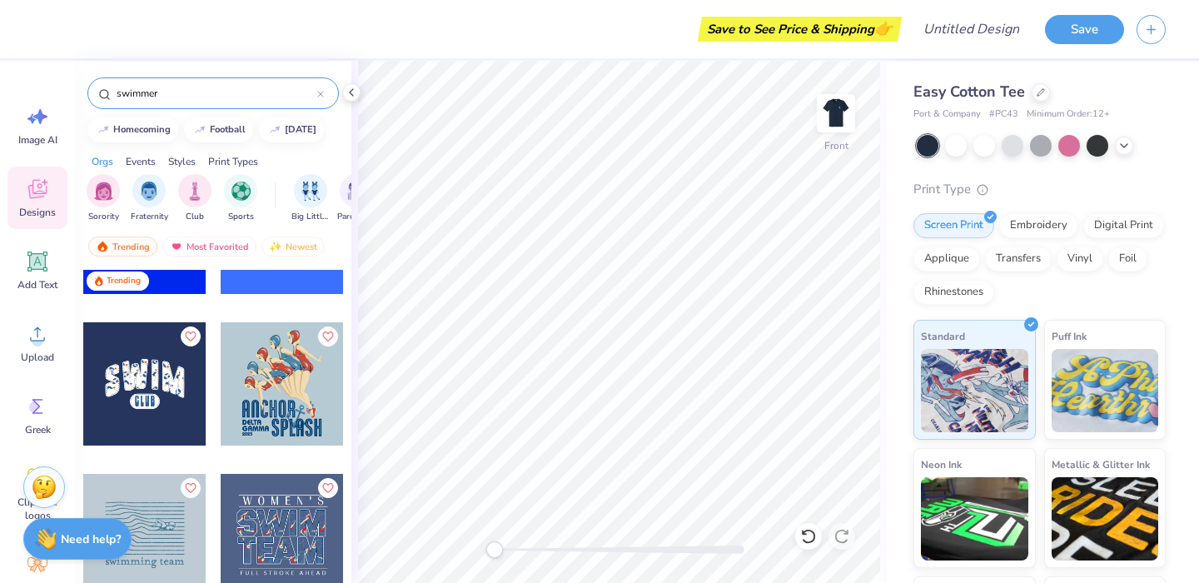
scroll to position [0, 0]
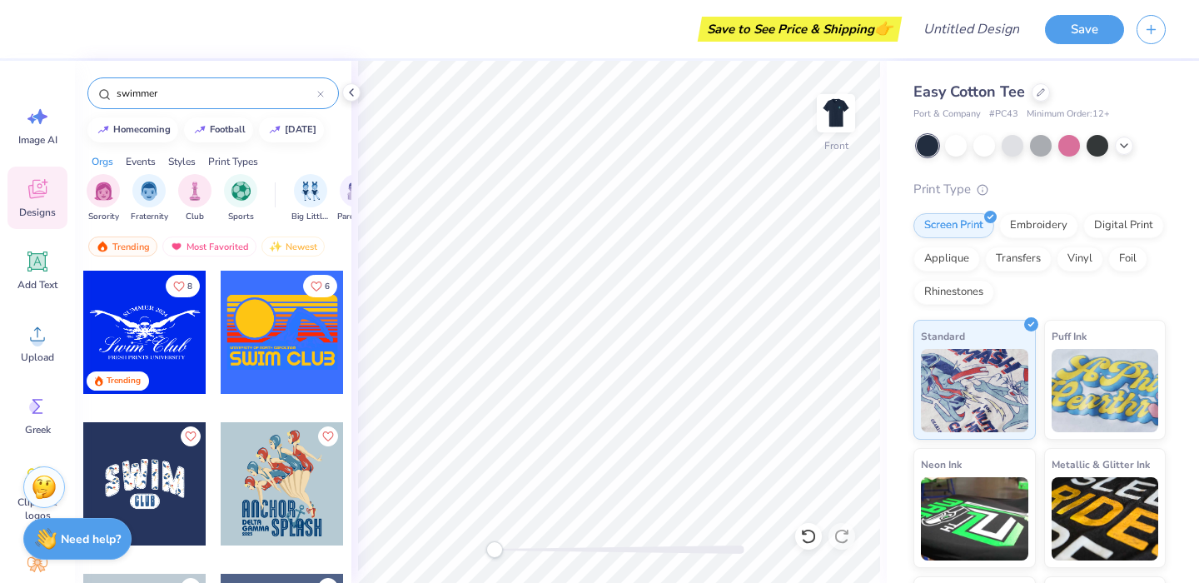
click at [168, 335] on div at bounding box center [144, 332] width 123 height 123
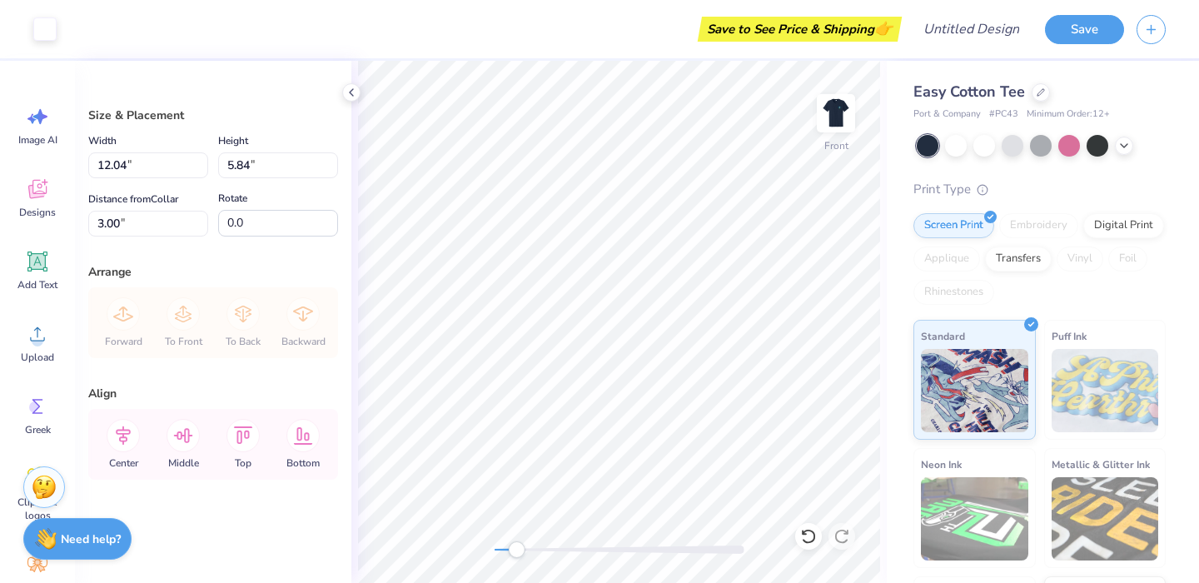
drag, startPoint x: 495, startPoint y: 549, endPoint x: 514, endPoint y: 552, distance: 19.3
click at [514, 552] on div "Accessibility label" at bounding box center [516, 549] width 17 height 17
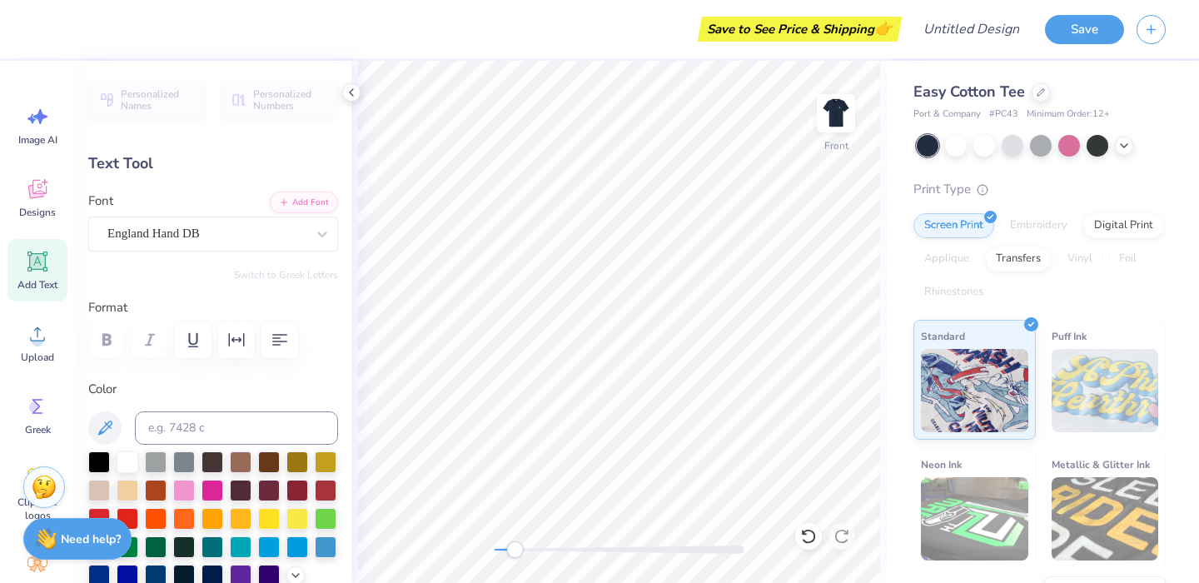
type textarea "S"
type input "8.37"
type input "0.39"
type input "13.61"
type input "4.84"
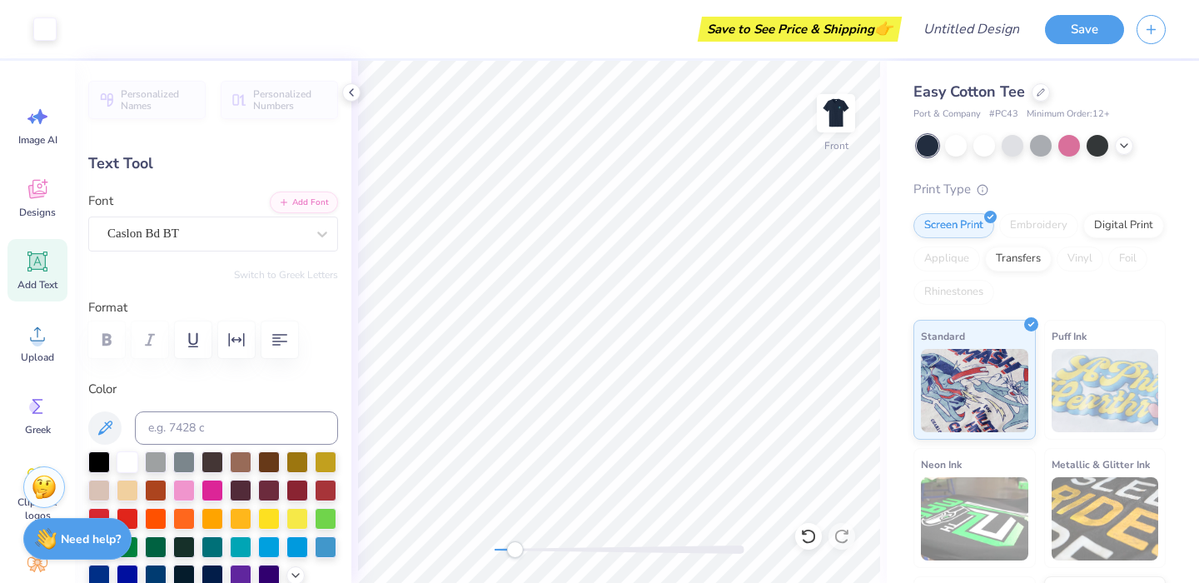
type input "1.22"
type input "8.16"
click at [40, 263] on icon at bounding box center [37, 261] width 20 height 20
type input "6.45"
type input "1.87"
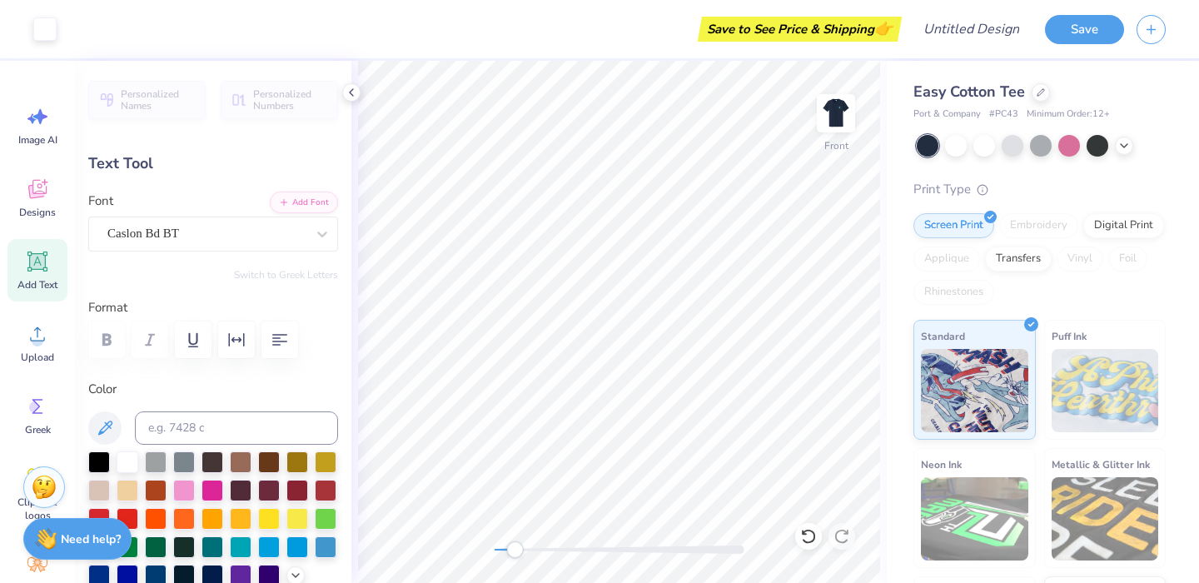
type input "13.07"
click at [222, 238] on div "Super Dream" at bounding box center [206, 234] width 201 height 26
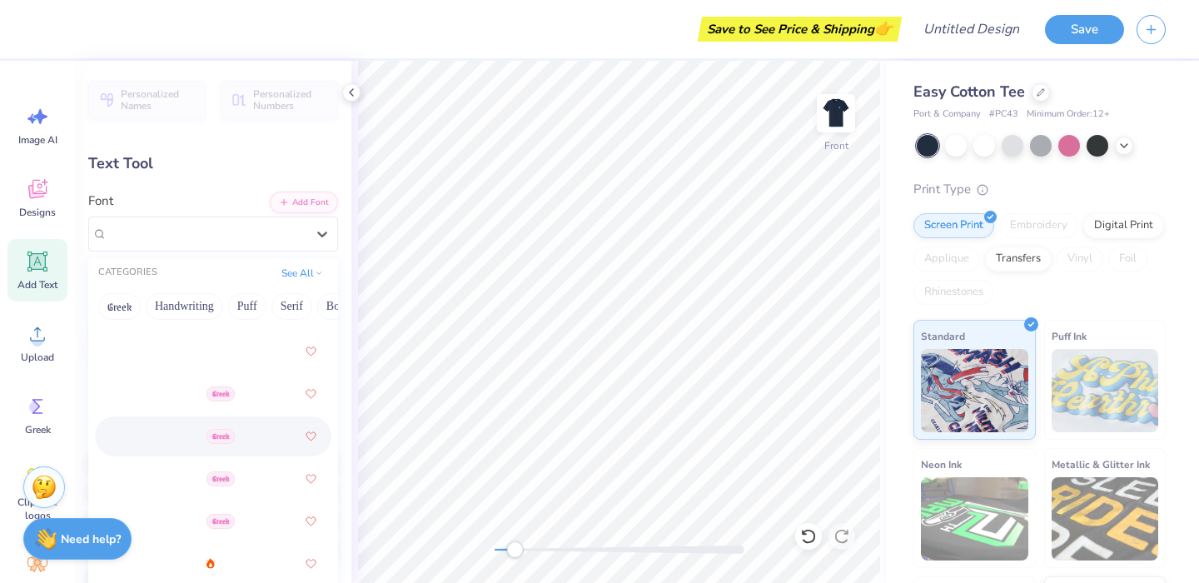
scroll to position [449, 0]
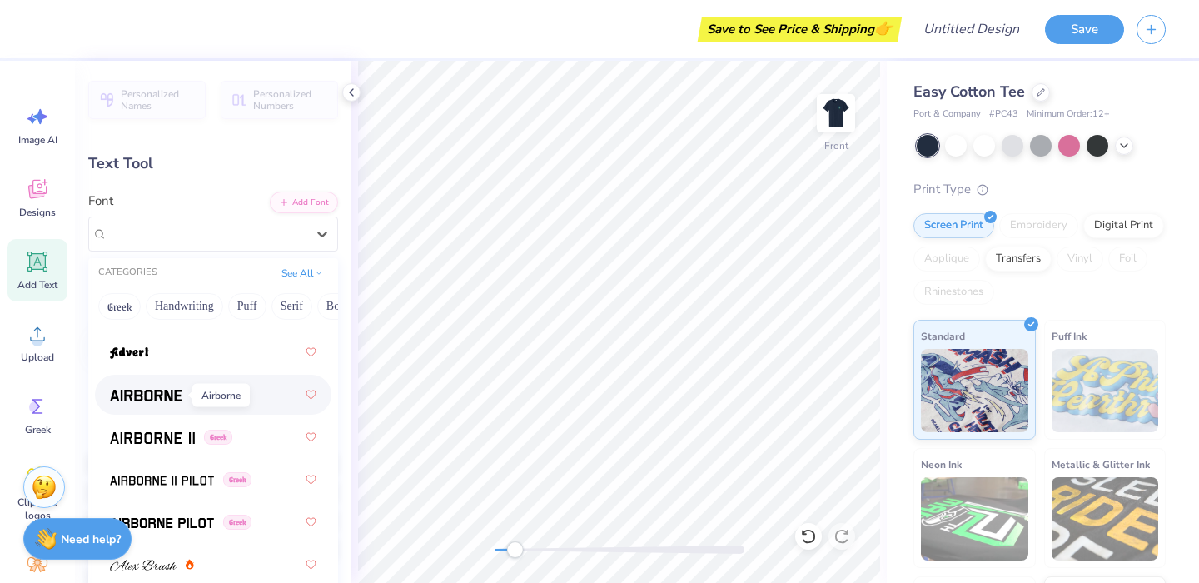
click at [160, 388] on span at bounding box center [146, 394] width 72 height 17
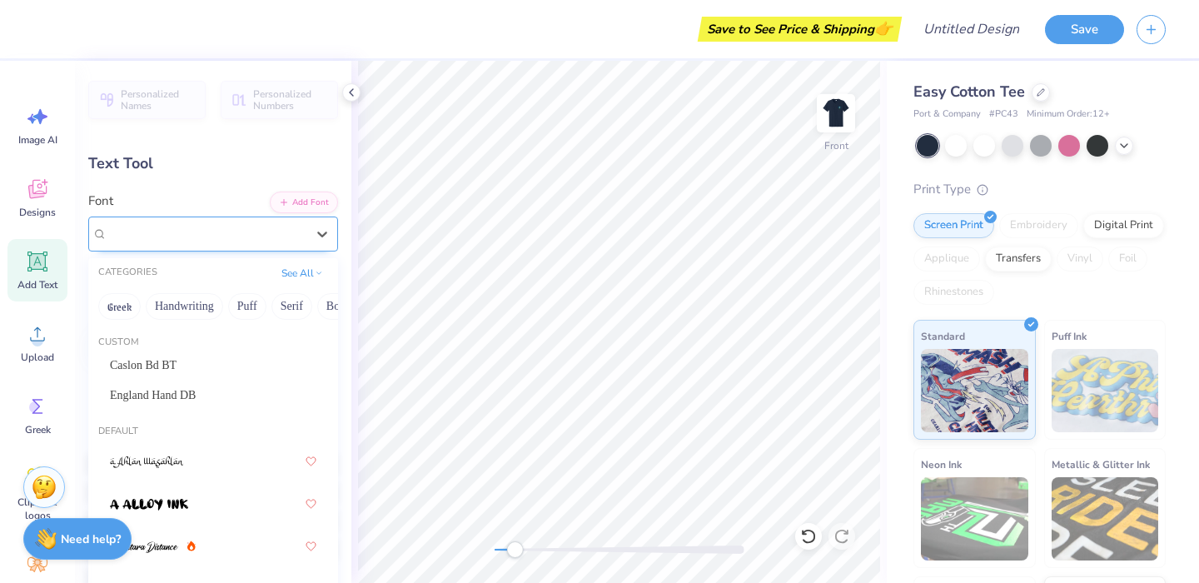
click at [142, 235] on div "Airborne Greek" at bounding box center [206, 234] width 201 height 26
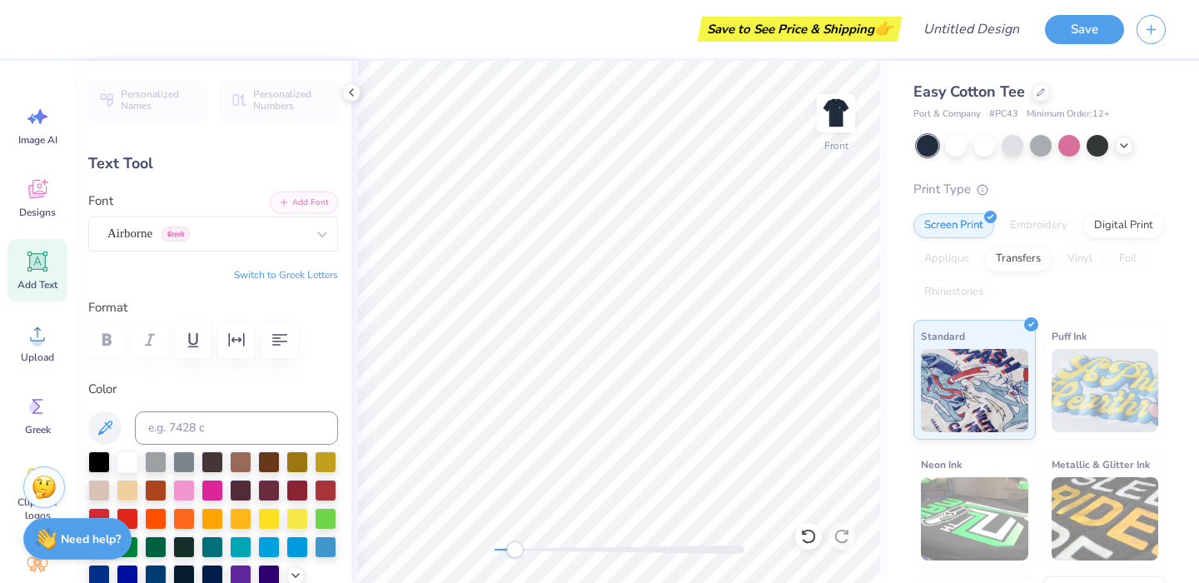
scroll to position [0, 5]
type textarea "UNCW Club swim"
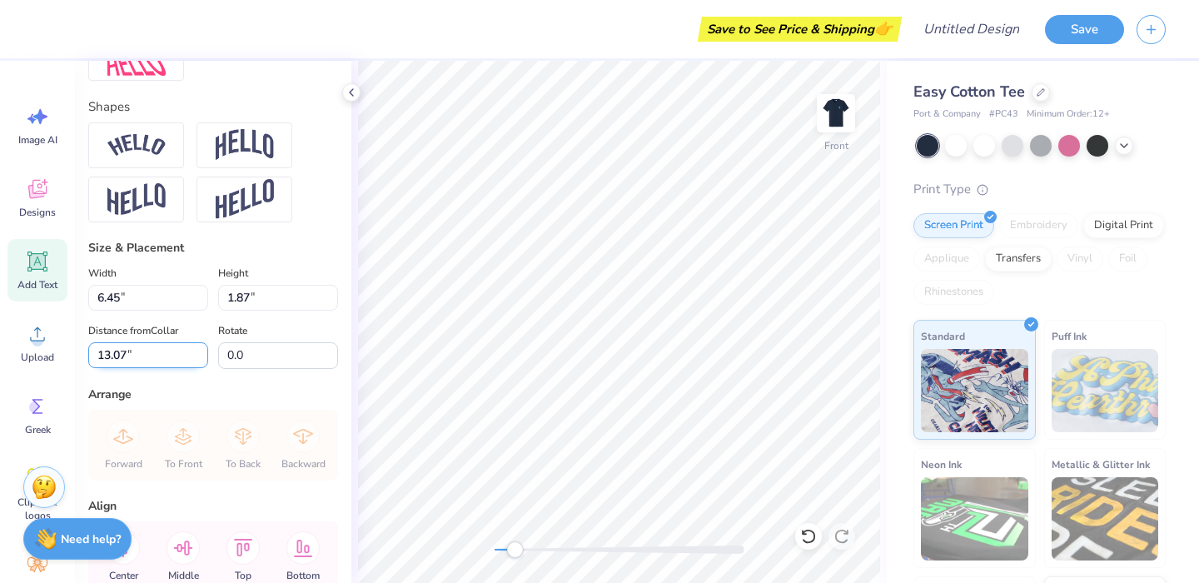
scroll to position [697, 0]
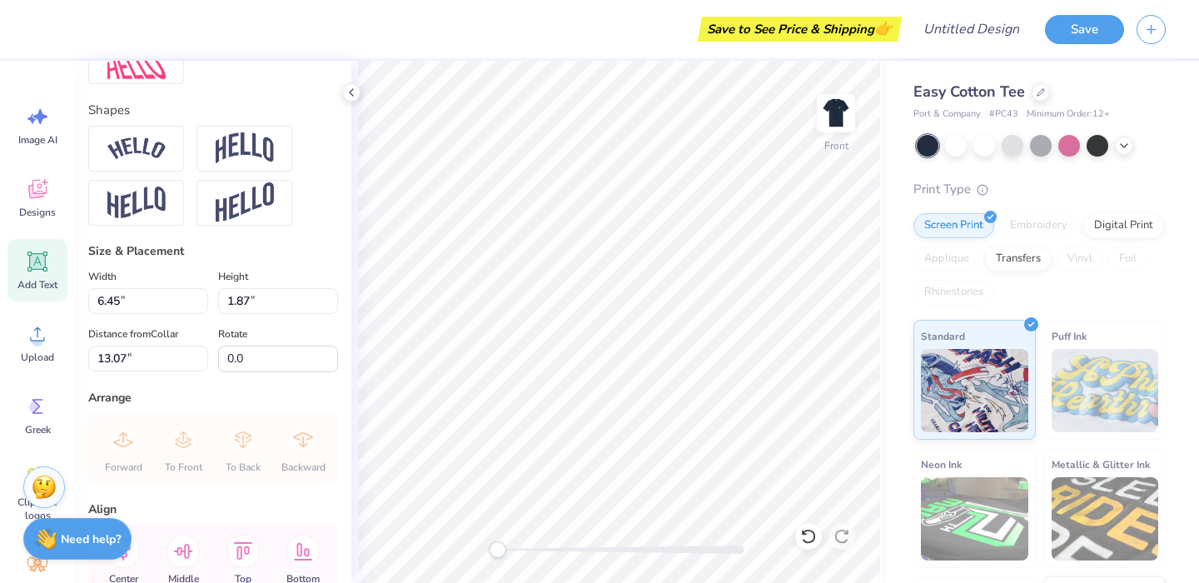
drag, startPoint x: 516, startPoint y: 551, endPoint x: 497, endPoint y: 554, distance: 19.3
click at [497, 554] on div "Accessibility label" at bounding box center [497, 549] width 17 height 17
type input "14.90"
type input "1.30"
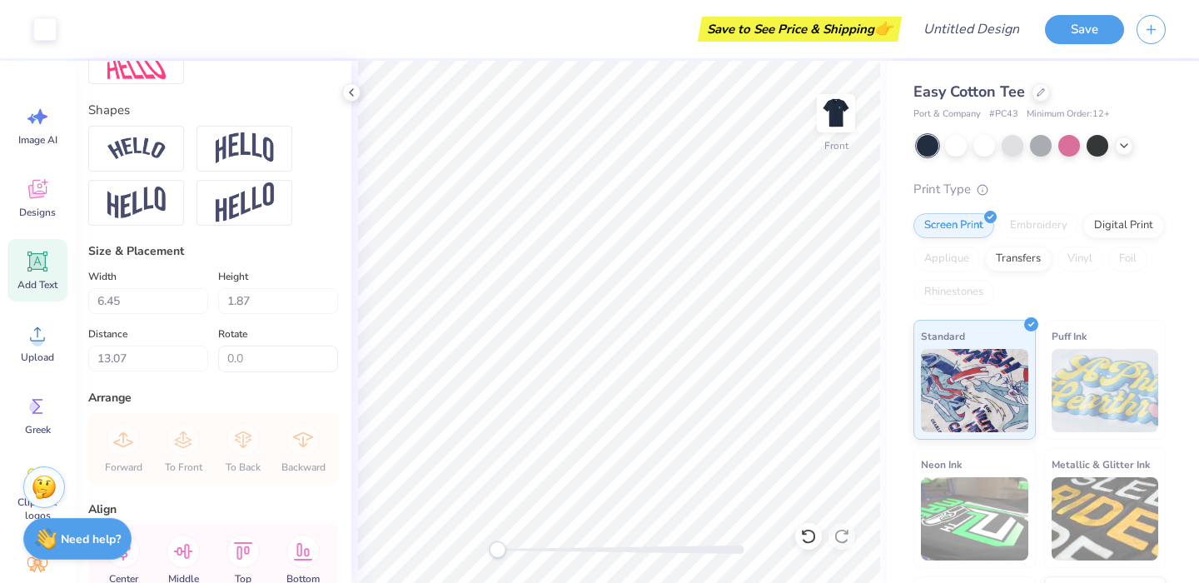
type input "5.36"
type input "8.99"
type input "0.78"
type input "10.49"
type input "0.91"
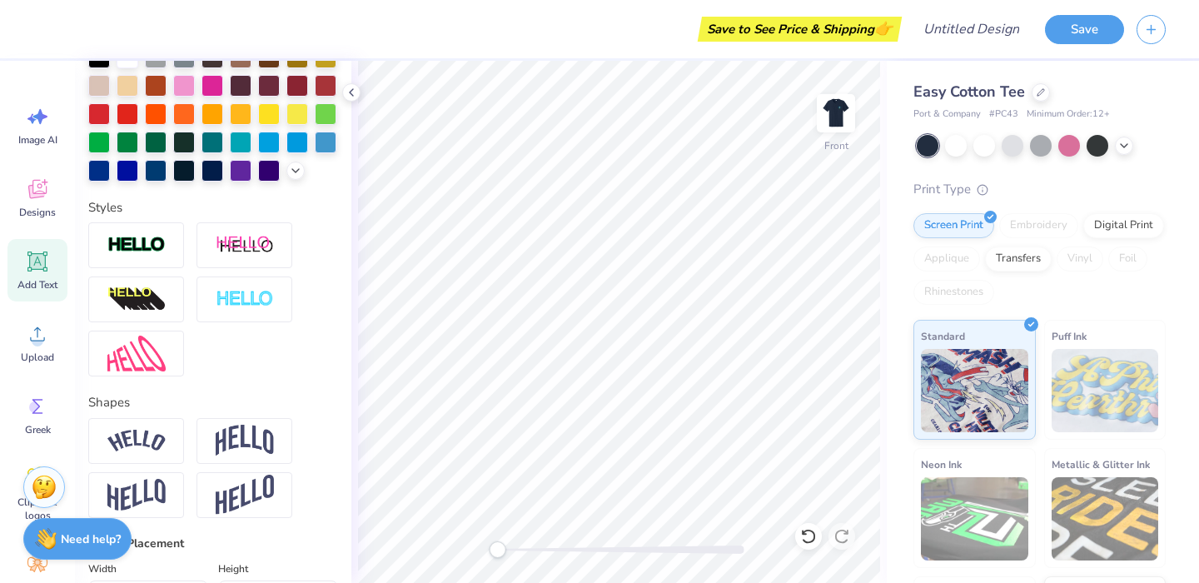
scroll to position [535, 0]
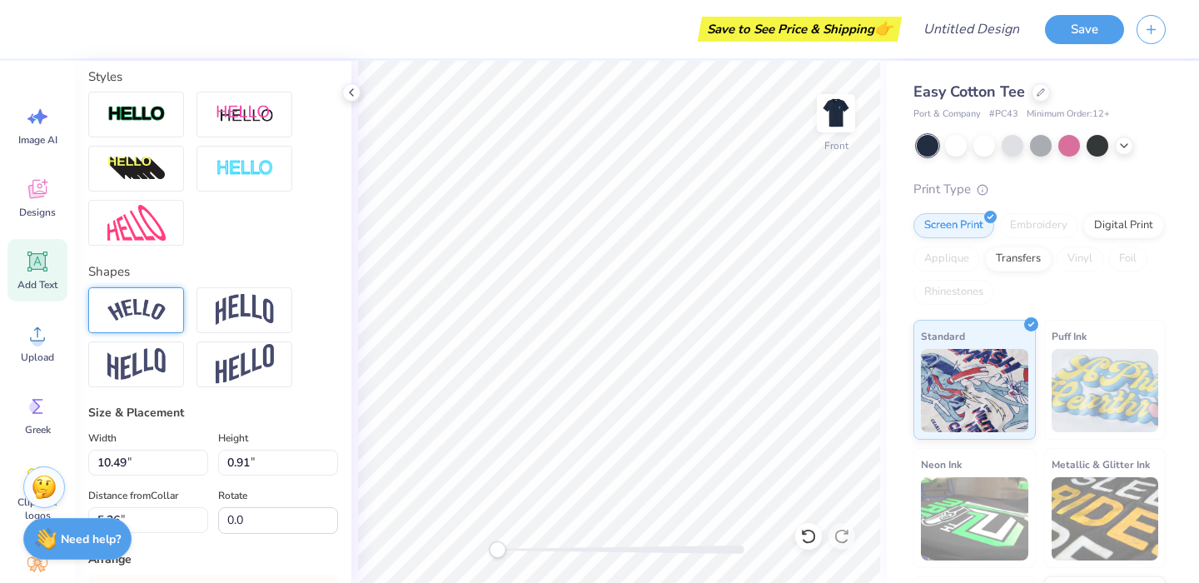
click at [139, 317] on img at bounding box center [136, 310] width 58 height 22
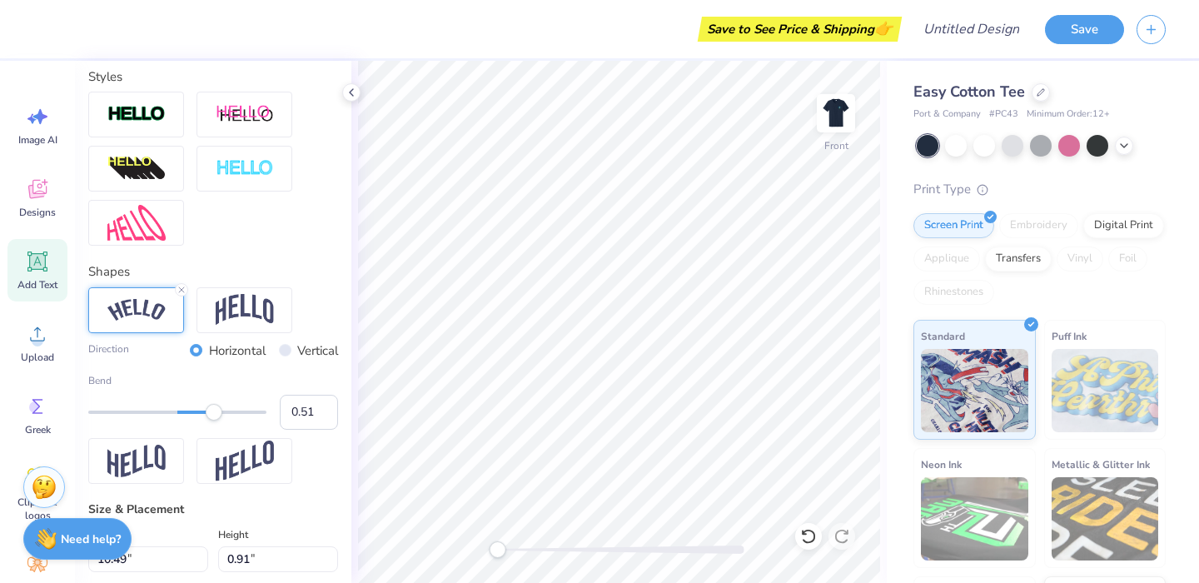
type input "0.52"
click at [224, 420] on div "Bend 0.52" at bounding box center [213, 401] width 250 height 57
type input "-0.48"
drag, startPoint x: 221, startPoint y: 417, endPoint x: 132, endPoint y: 426, distance: 89.5
click at [132, 426] on div "Bend -0.50" at bounding box center [213, 401] width 250 height 57
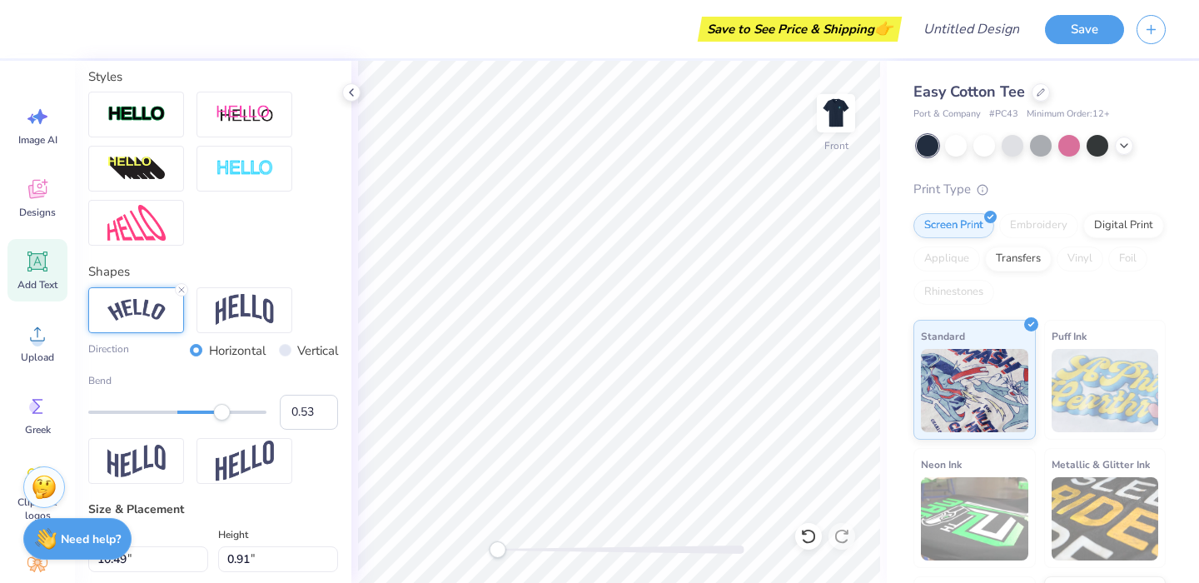
type input "0.54"
drag, startPoint x: 139, startPoint y: 403, endPoint x: 226, endPoint y: 404, distance: 86.6
click at [226, 404] on div at bounding box center [177, 412] width 178 height 17
type input "0.91"
drag, startPoint x: 227, startPoint y: 414, endPoint x: 258, endPoint y: 415, distance: 30.8
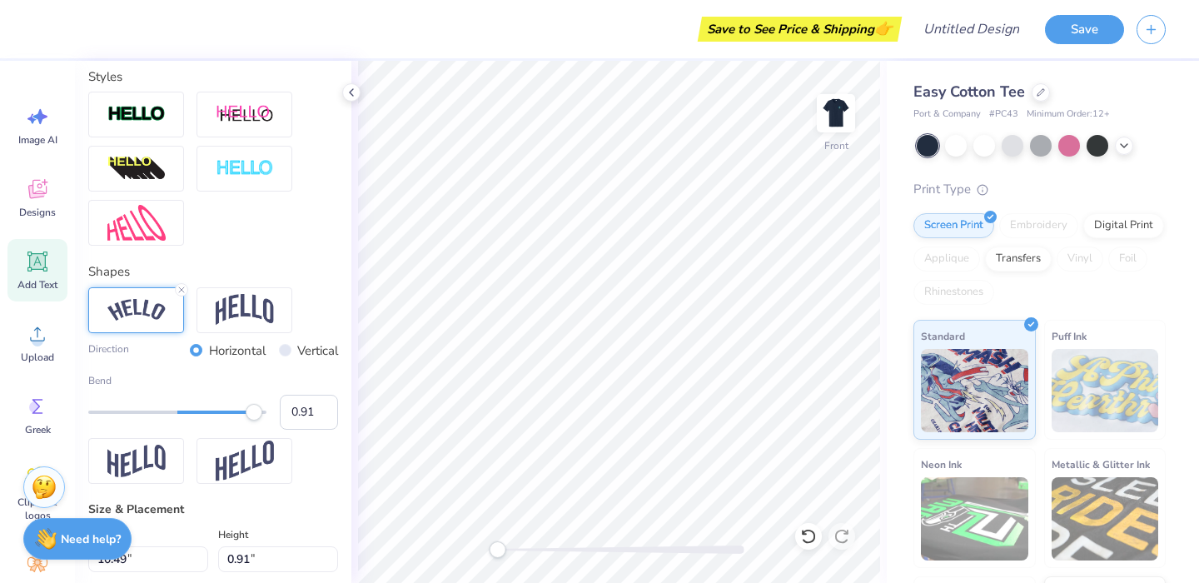
click at [258, 415] on div "Accessibility label" at bounding box center [254, 412] width 17 height 17
type input "0.49"
drag, startPoint x: 258, startPoint y: 415, endPoint x: 221, endPoint y: 418, distance: 37.5
click at [221, 418] on div "Accessibility label" at bounding box center [222, 412] width 17 height 17
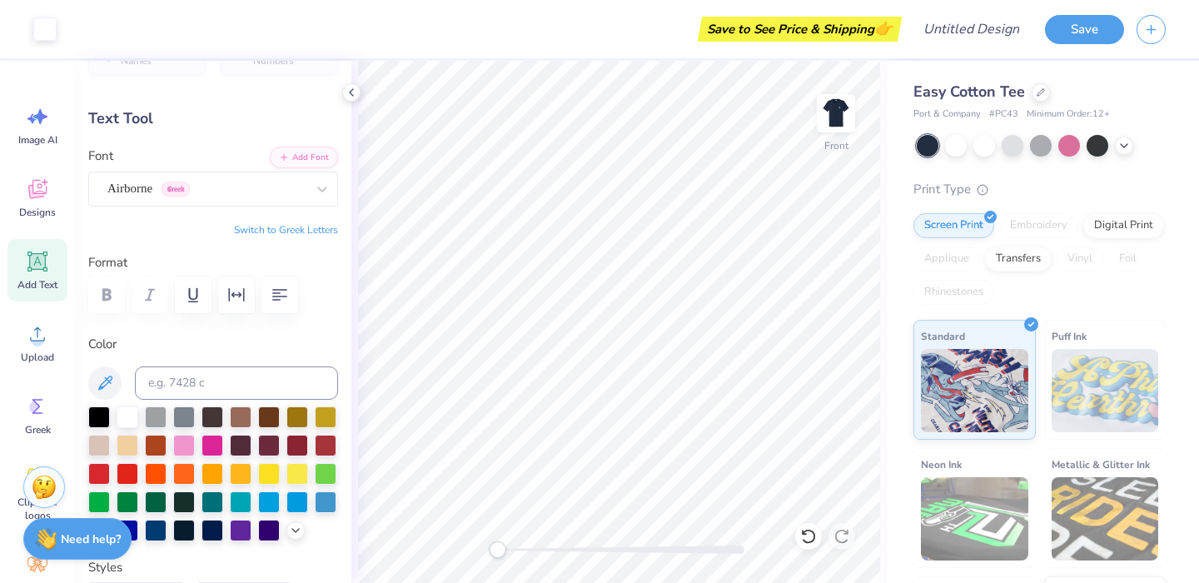
scroll to position [0, 0]
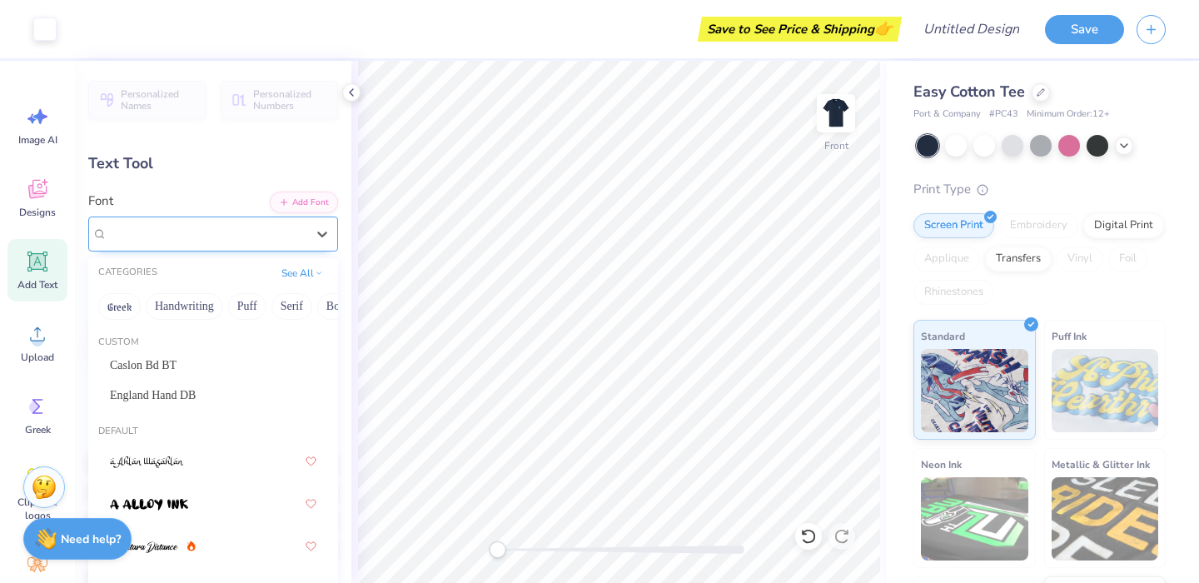
click at [190, 242] on div at bounding box center [206, 233] width 198 height 22
type input "11.77"
type input "2.39"
type input "5.77"
click at [221, 222] on div at bounding box center [206, 233] width 198 height 22
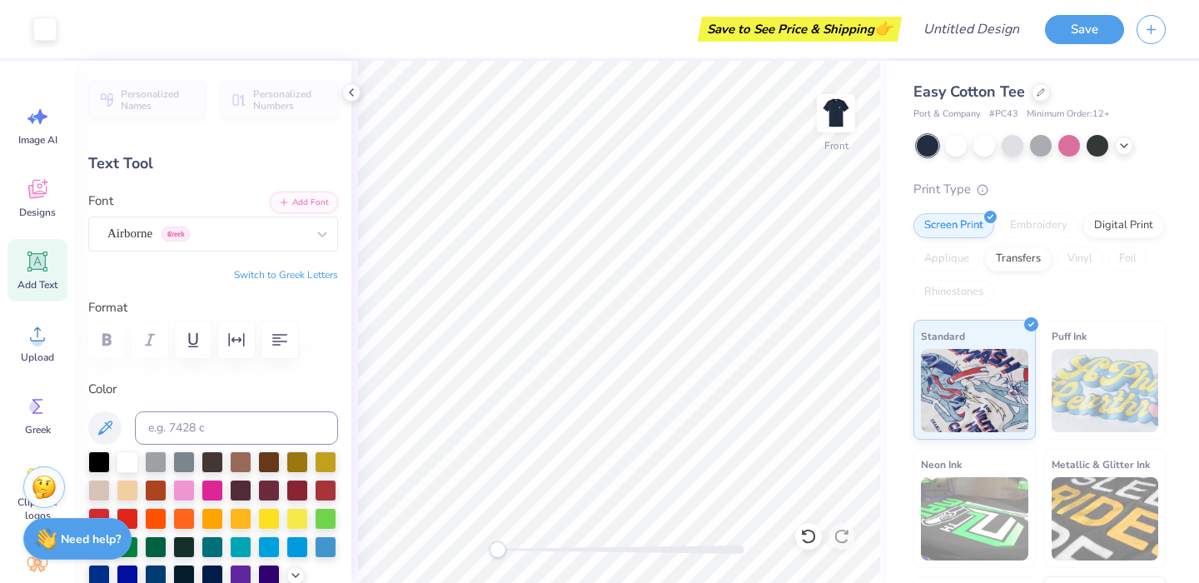
click at [26, 278] on span "Add Text" at bounding box center [37, 284] width 40 height 13
type input "6.45"
type input "1.87"
type input "13.07"
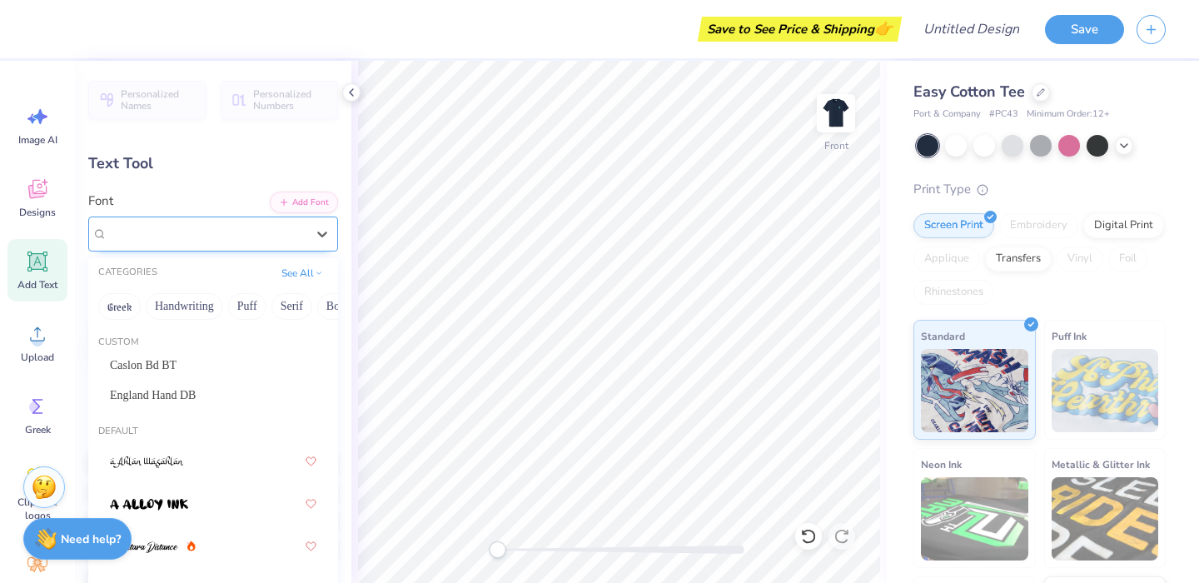
click at [147, 225] on div "Super Dream" at bounding box center [206, 234] width 201 height 26
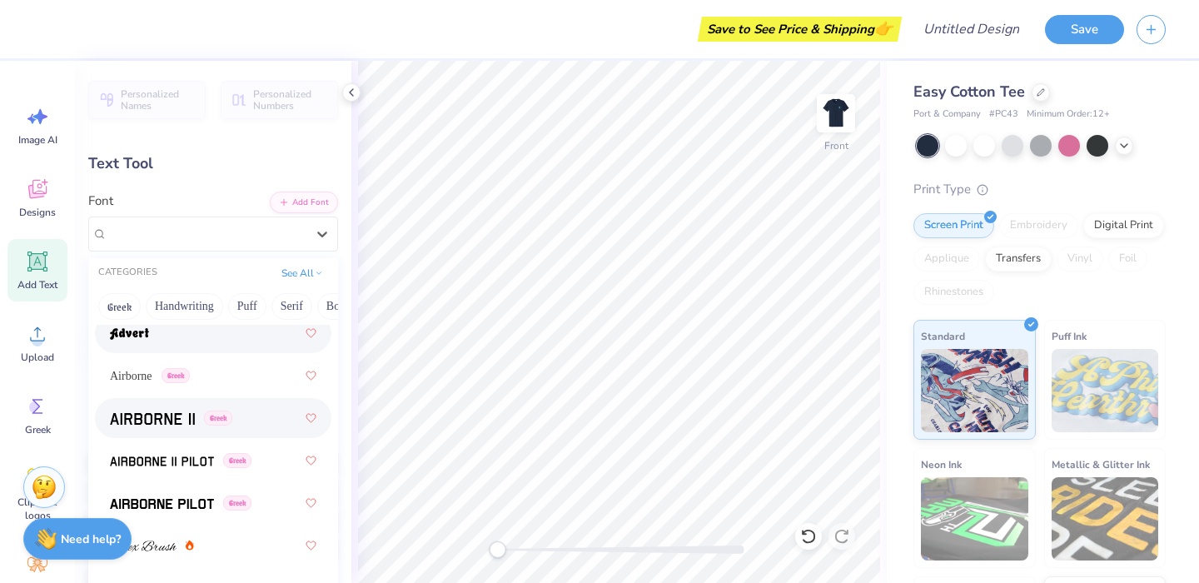
scroll to position [470, 0]
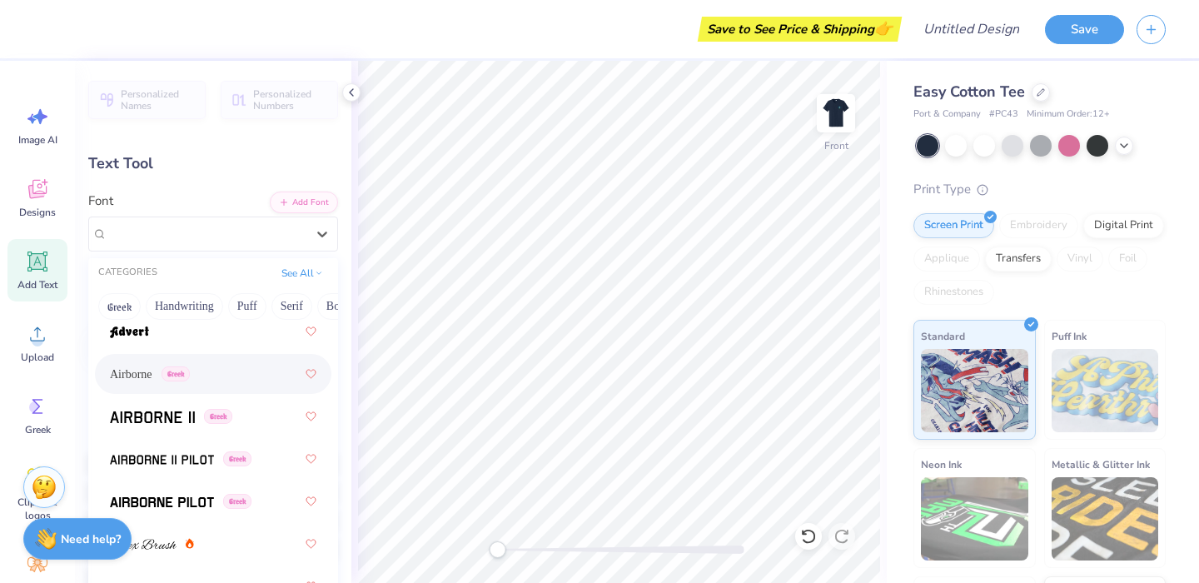
click at [151, 386] on div "Airborne Greek" at bounding box center [213, 374] width 206 height 30
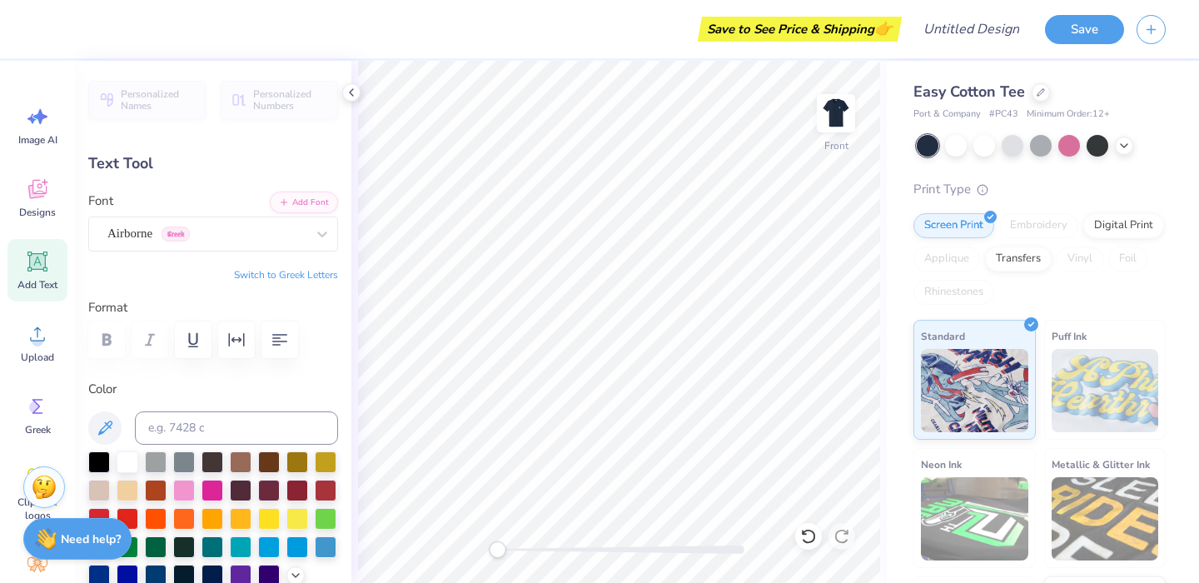
scroll to position [0, 0]
type textarea "[DATE]-[DATE]"
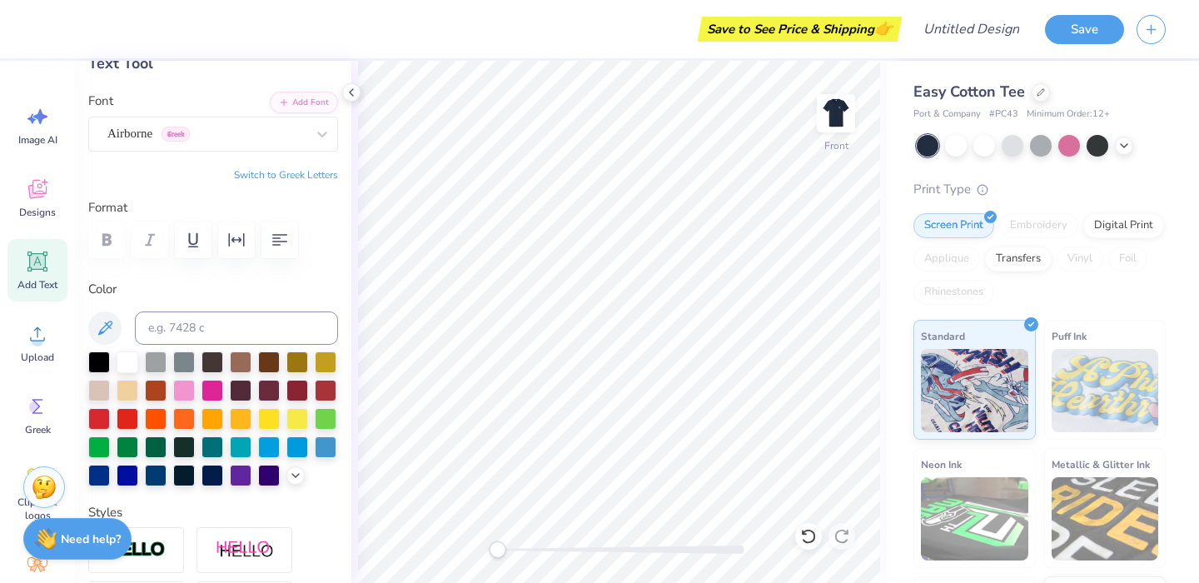
click at [910, 408] on div "Easy Cotton Tee Port & Company # PC43 Minimum Order: 12 + Print Type Screen Pri…" at bounding box center [1043, 378] width 312 height 635
type input "8.14"
type input "1.12"
type input "13.02"
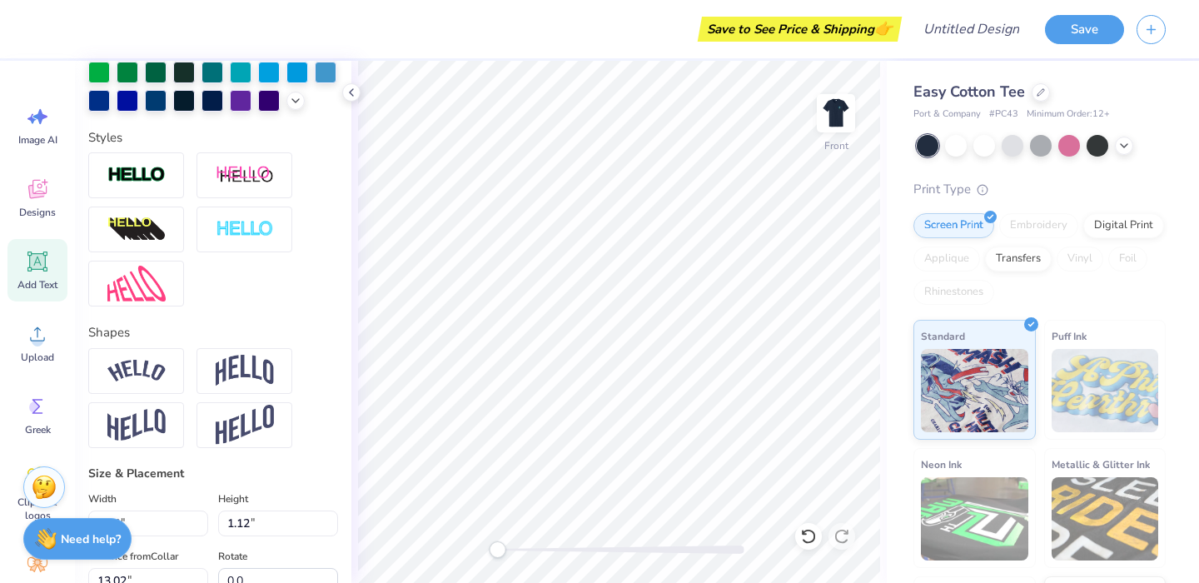
scroll to position [476, 0]
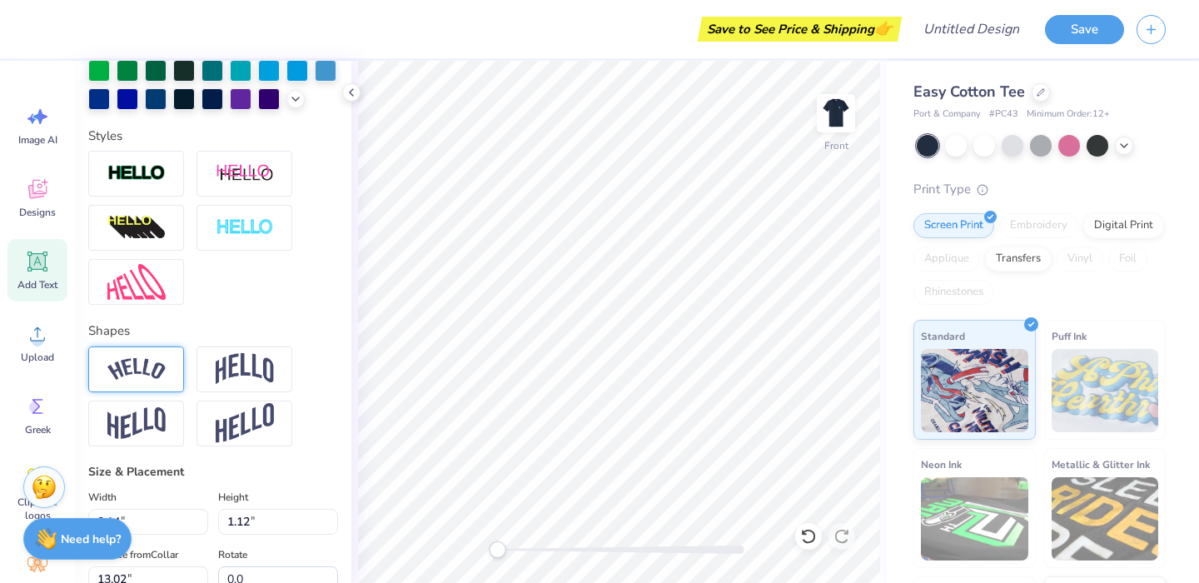
click at [152, 372] on img at bounding box center [136, 369] width 58 height 22
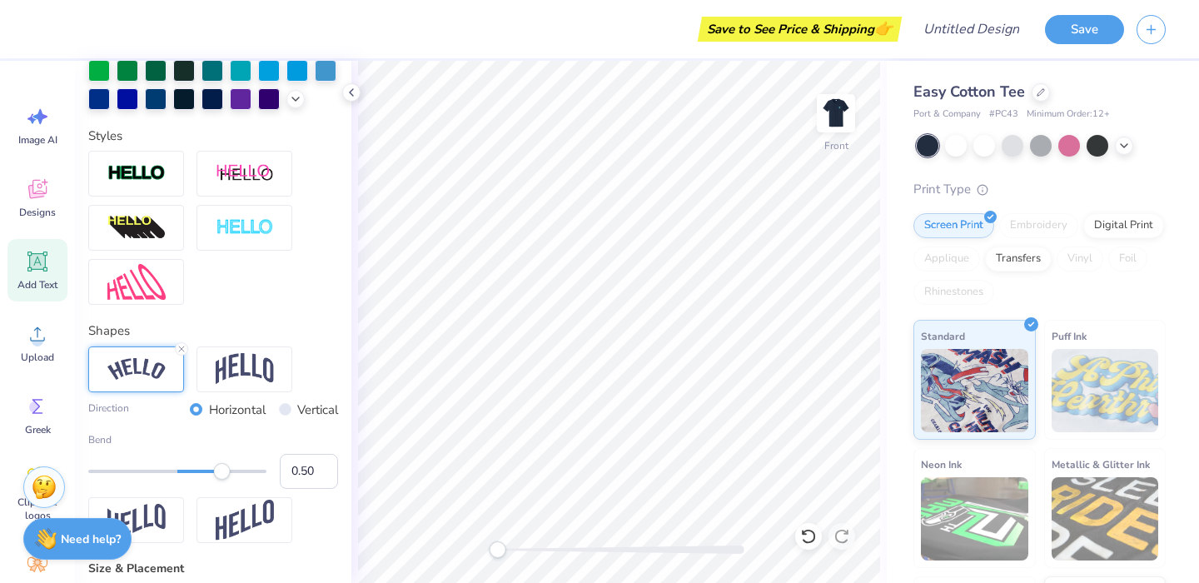
type input "11.77"
type input "2.39"
type input "5.77"
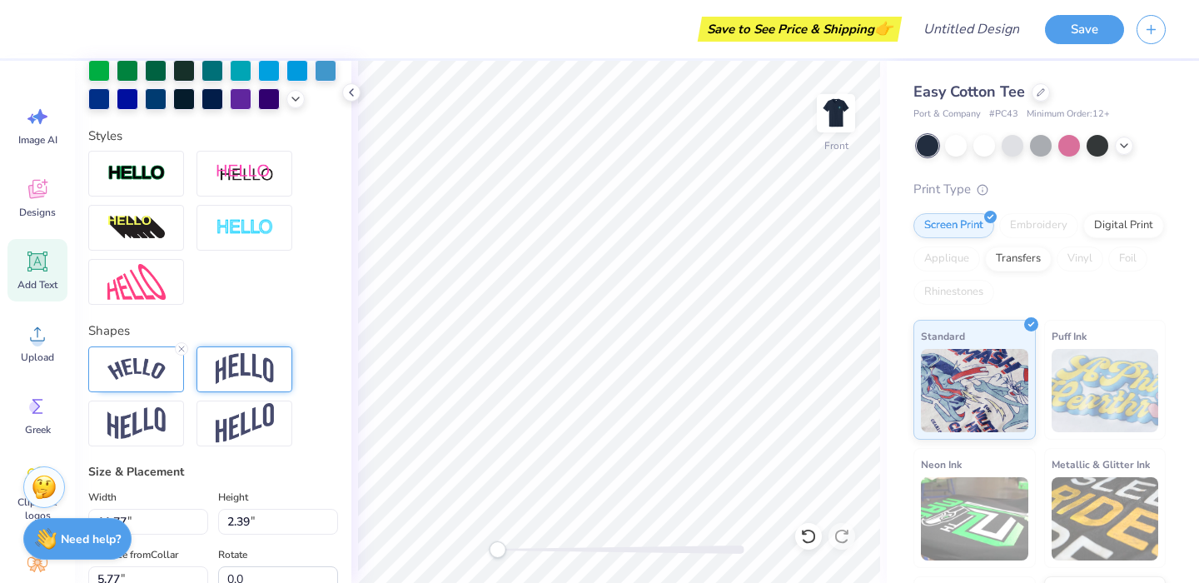
click at [241, 370] on img at bounding box center [245, 369] width 58 height 32
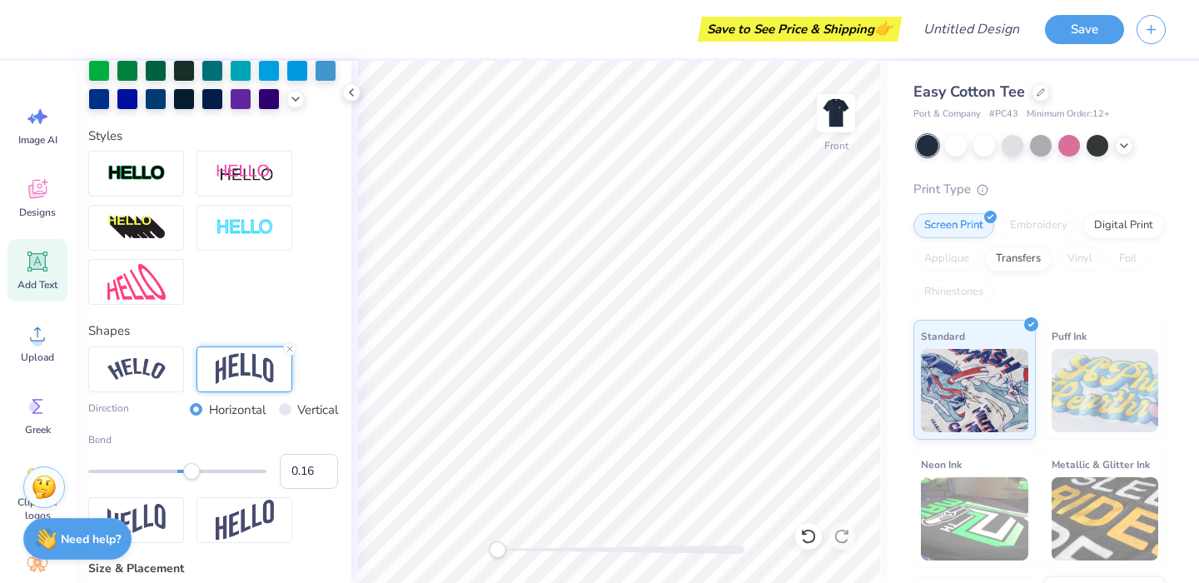
type input "0.17"
drag, startPoint x: 220, startPoint y: 471, endPoint x: 192, endPoint y: 478, distance: 28.3
click at [192, 478] on div "Accessibility label" at bounding box center [191, 471] width 17 height 17
type input "0.35"
drag, startPoint x: 194, startPoint y: 474, endPoint x: 208, endPoint y: 474, distance: 14.2
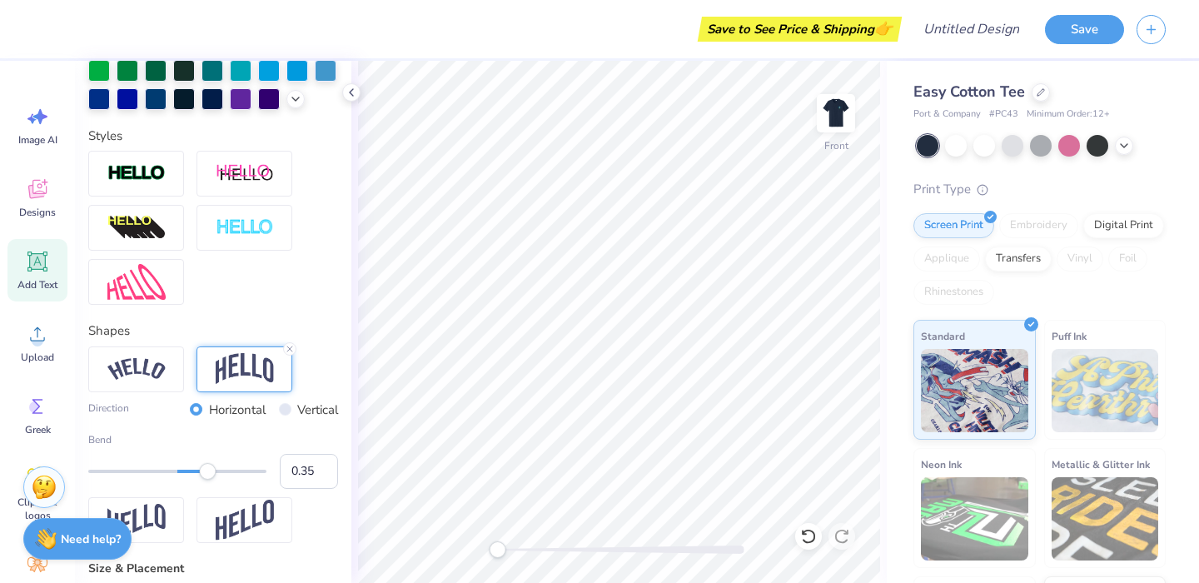
click at [208, 474] on div "Accessibility label" at bounding box center [207, 471] width 17 height 17
click at [285, 410] on input "Vertical" at bounding box center [285, 409] width 12 height 12
radio input "true"
click at [199, 409] on div "Horizontal" at bounding box center [228, 409] width 76 height 19
click at [193, 413] on input "Horizontal" at bounding box center [196, 409] width 12 height 12
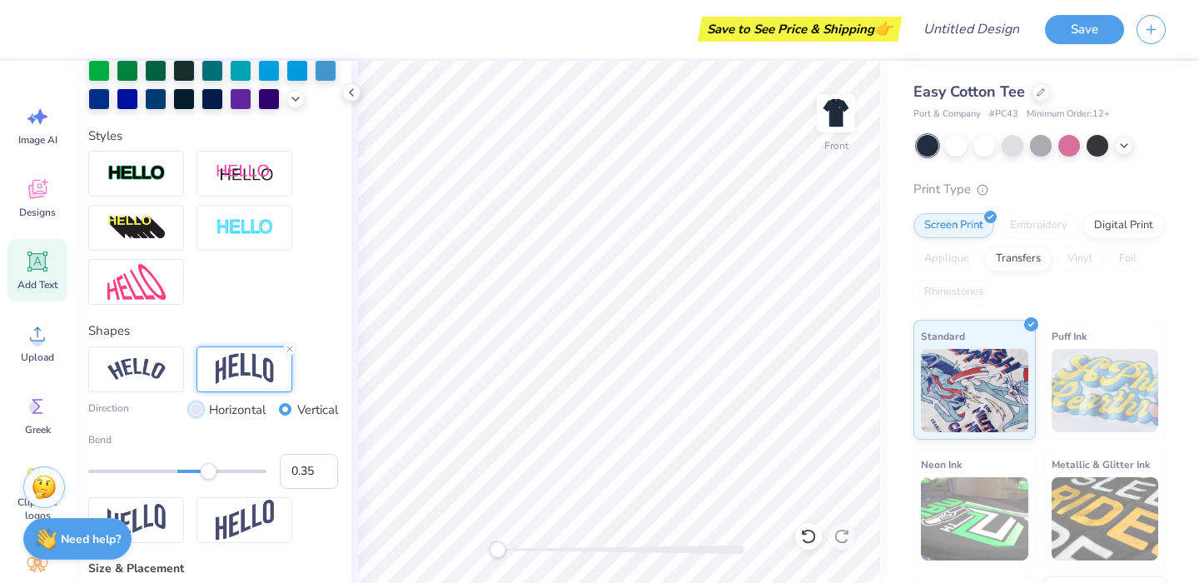
radio input "true"
type input "9.49"
type input "2.29"
type input "12.30"
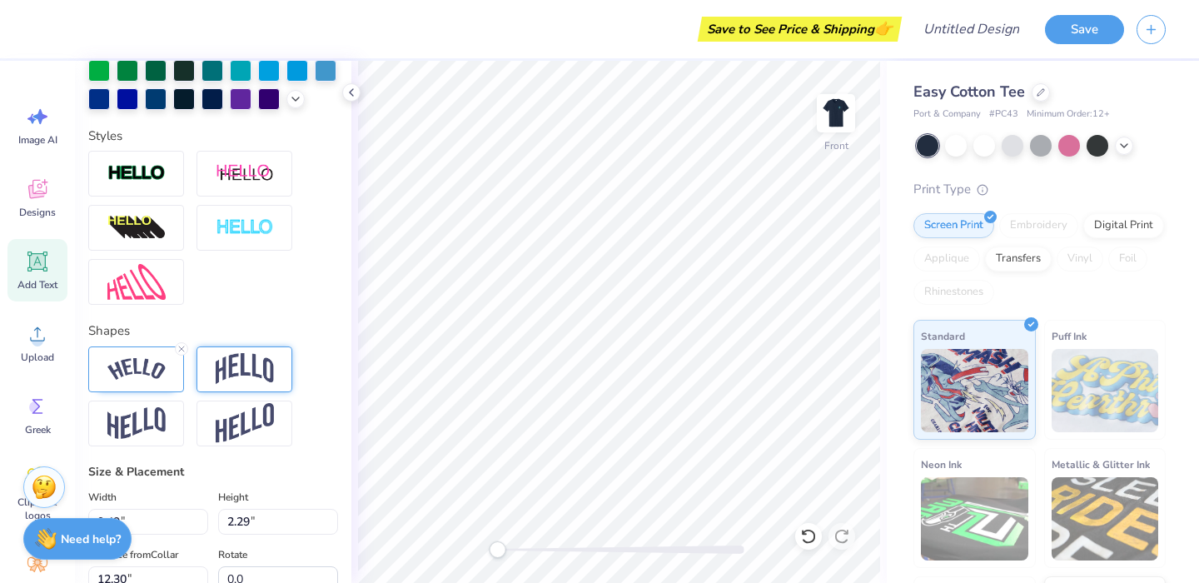
click at [256, 366] on img at bounding box center [245, 369] width 58 height 32
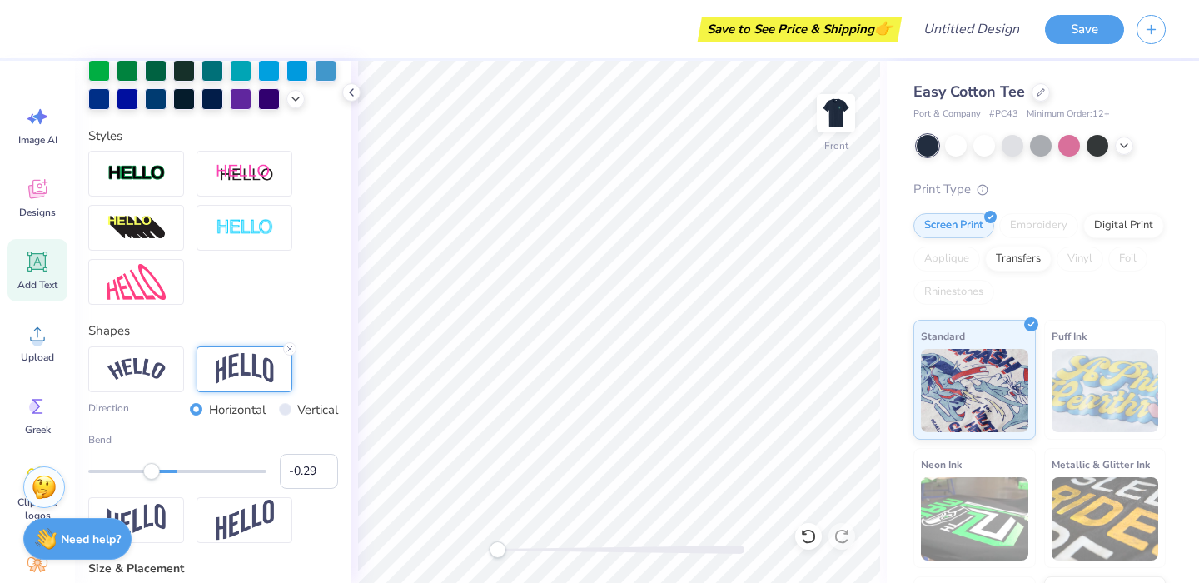
type input "-0.30"
drag, startPoint x: 217, startPoint y: 472, endPoint x: 151, endPoint y: 477, distance: 66.8
click at [151, 477] on div "Accessibility label" at bounding box center [151, 471] width 17 height 17
type input "8.14"
type input "2.01"
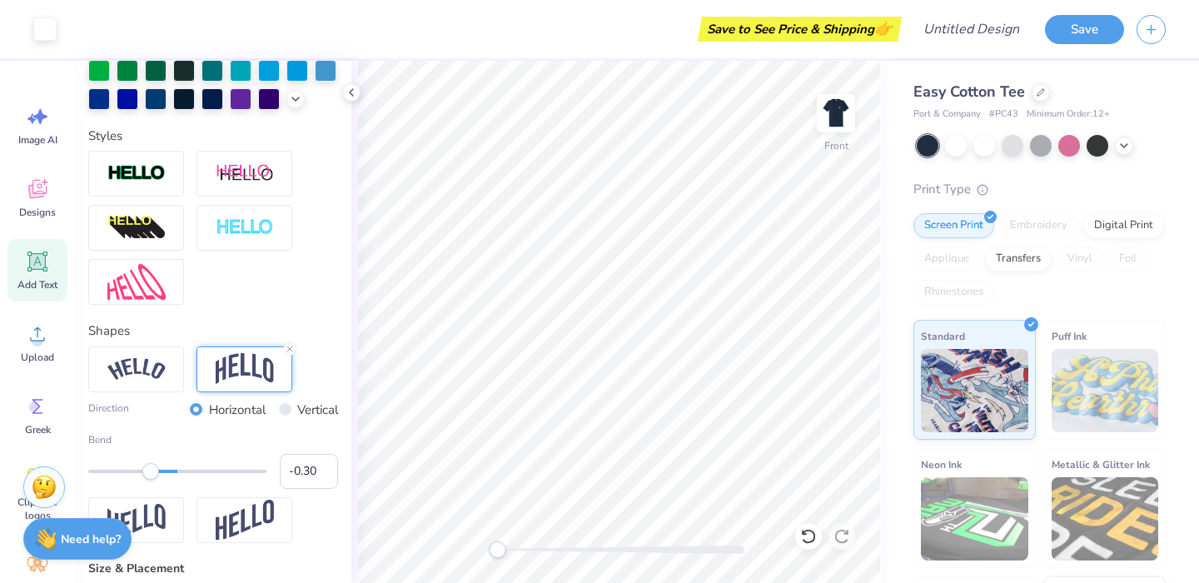
type input "11.99"
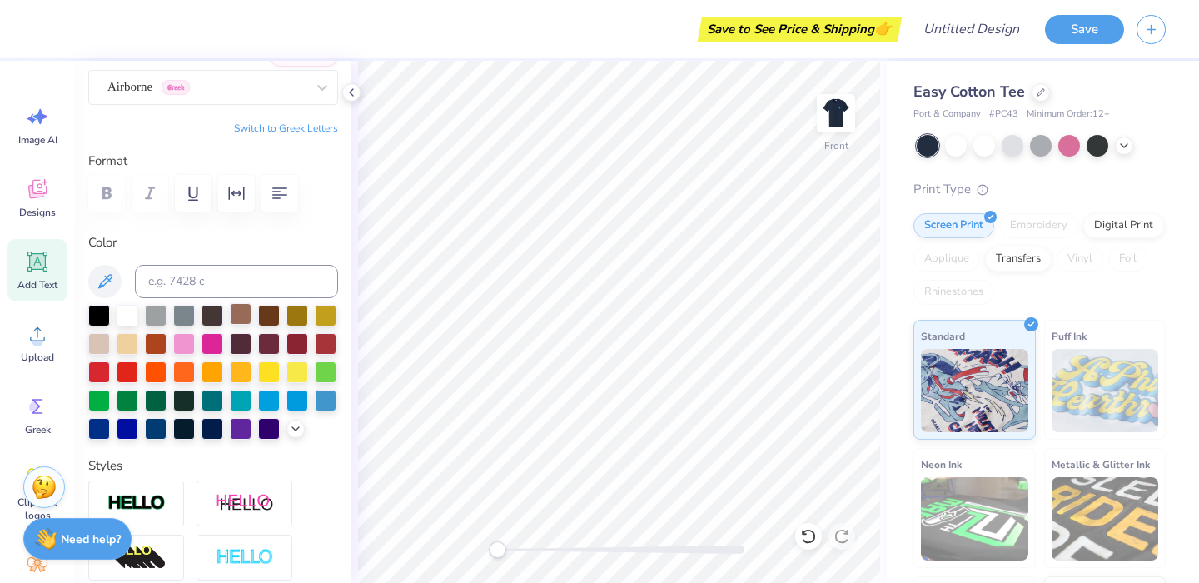
scroll to position [149, 0]
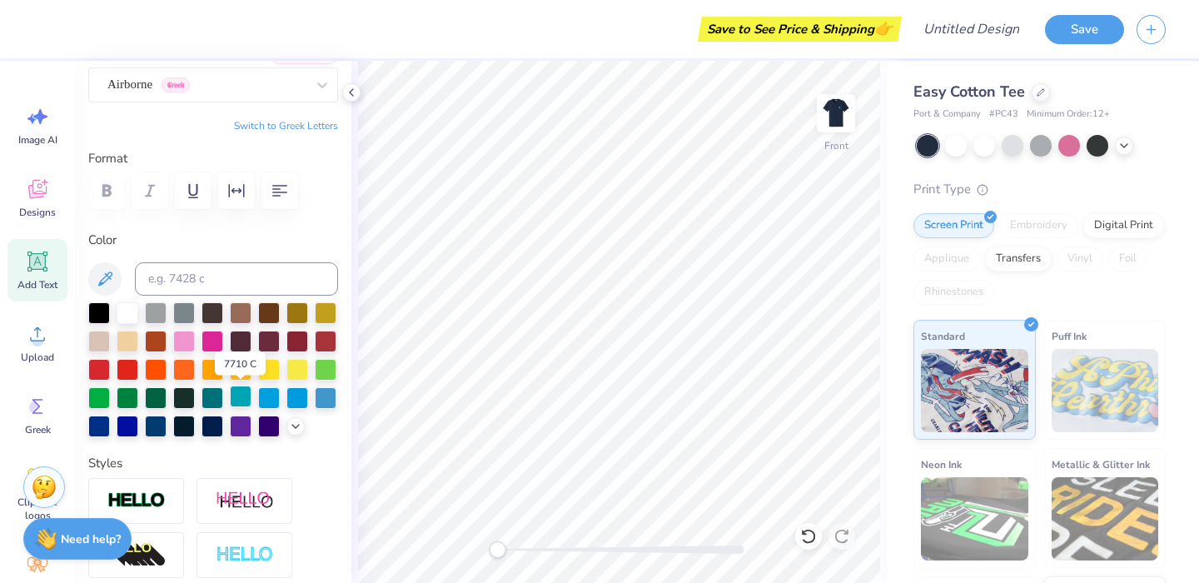
click at [232, 399] on div at bounding box center [241, 396] width 22 height 22
click at [207, 392] on div at bounding box center [212, 396] width 22 height 22
click at [269, 393] on div at bounding box center [269, 396] width 22 height 22
type input "8.14"
type input "2.01"
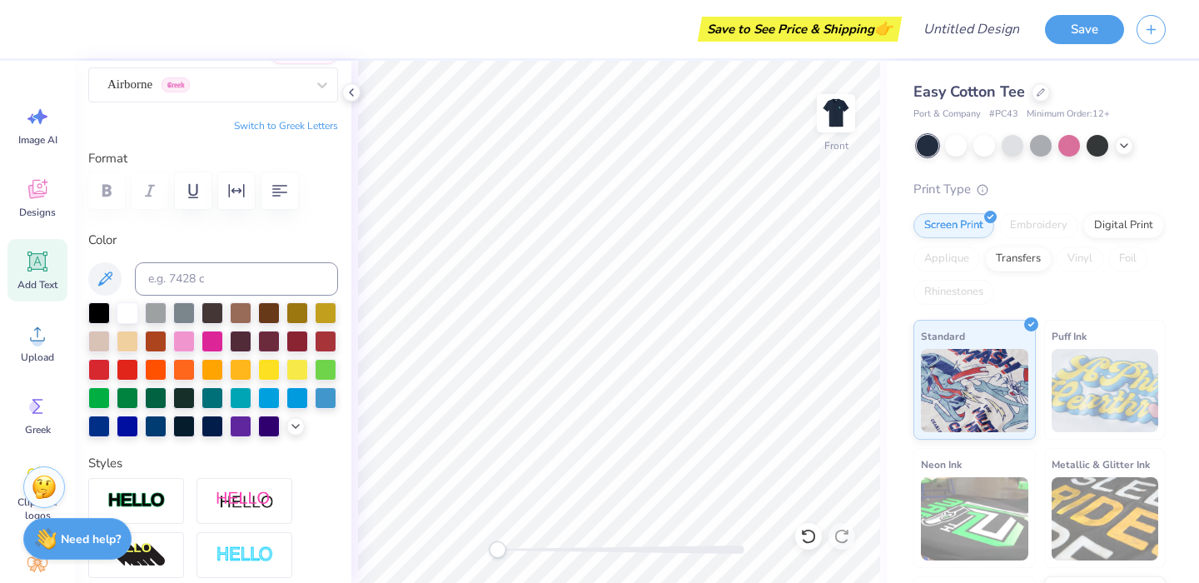
type input "12.40"
click at [266, 366] on div at bounding box center [269, 368] width 22 height 22
type input "10.49"
type input "2.39"
type input "5.78"
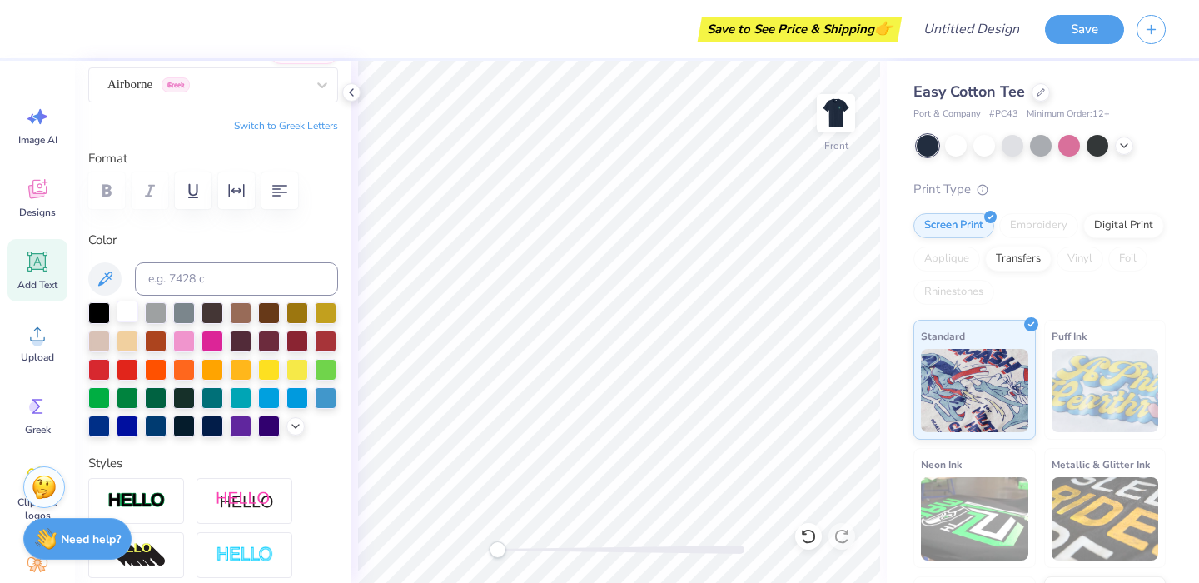
click at [128, 301] on div at bounding box center [128, 312] width 22 height 22
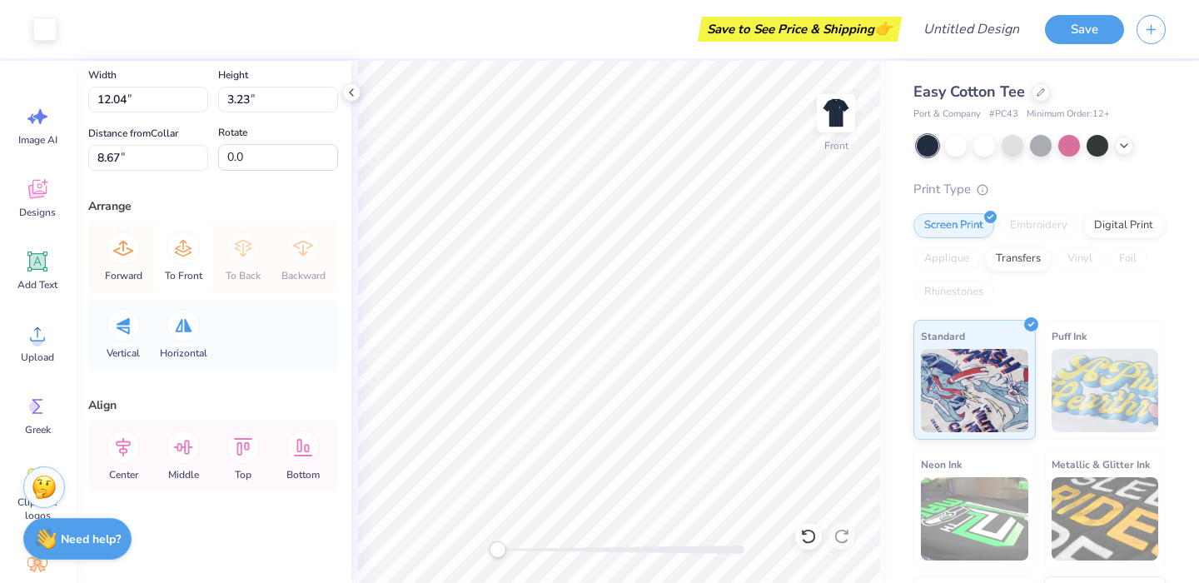
scroll to position [0, 0]
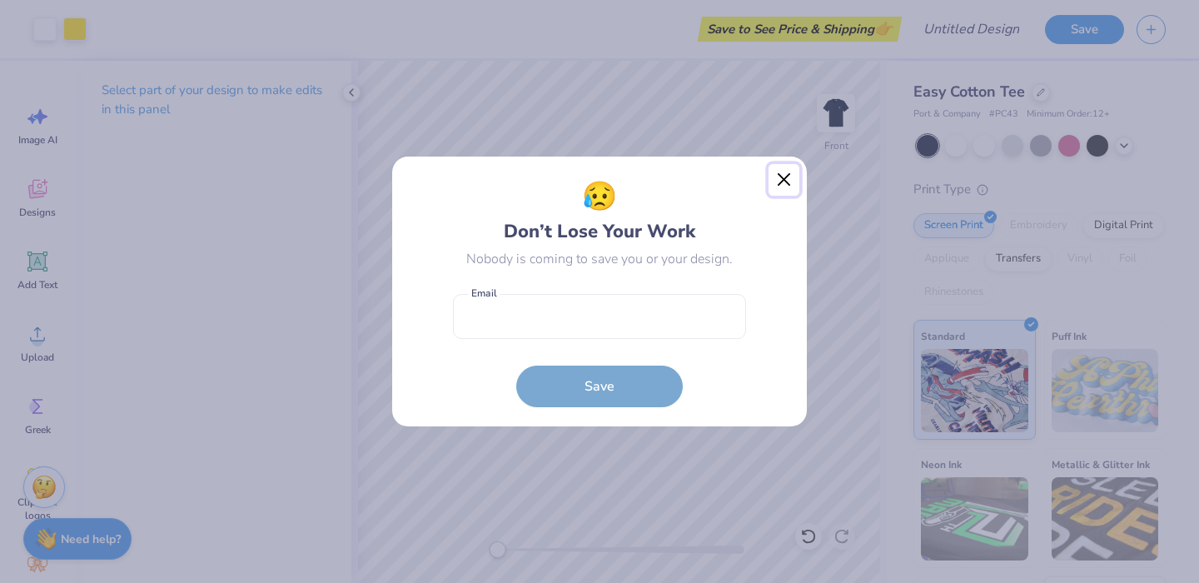
click at [773, 186] on button "Close" at bounding box center [784, 180] width 32 height 32
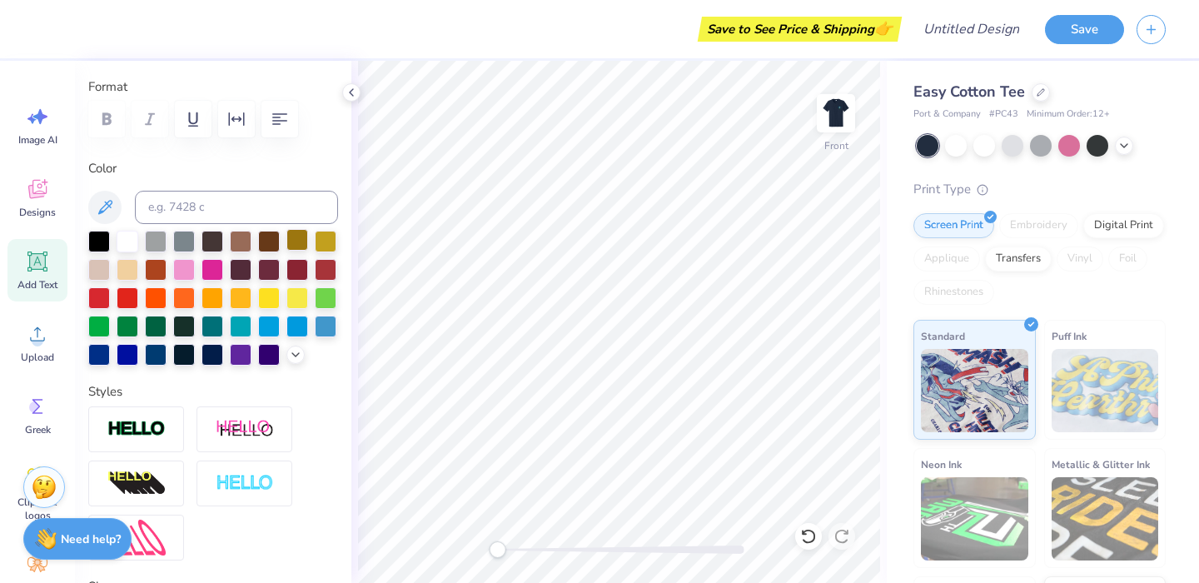
scroll to position [223, 0]
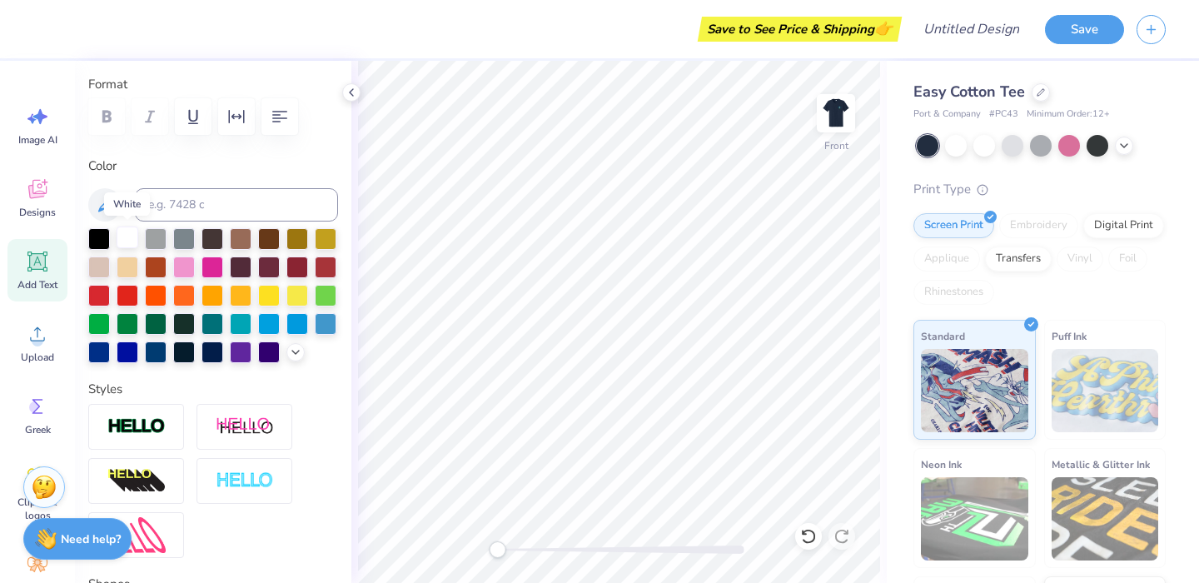
click at [126, 233] on div at bounding box center [128, 237] width 22 height 22
click at [271, 297] on div at bounding box center [269, 294] width 22 height 22
click at [137, 229] on div at bounding box center [128, 237] width 22 height 22
click at [242, 316] on div at bounding box center [241, 322] width 22 height 22
click at [204, 316] on div at bounding box center [212, 322] width 22 height 22
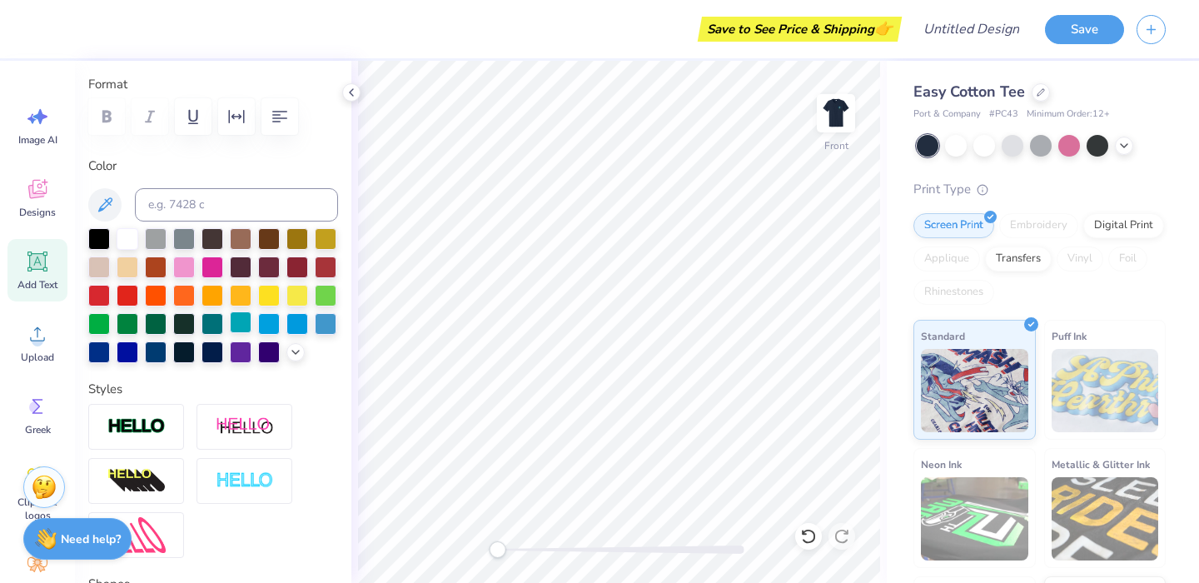
click at [241, 323] on div at bounding box center [241, 322] width 22 height 22
type input "8.14"
type input "2.01"
type input "11.99"
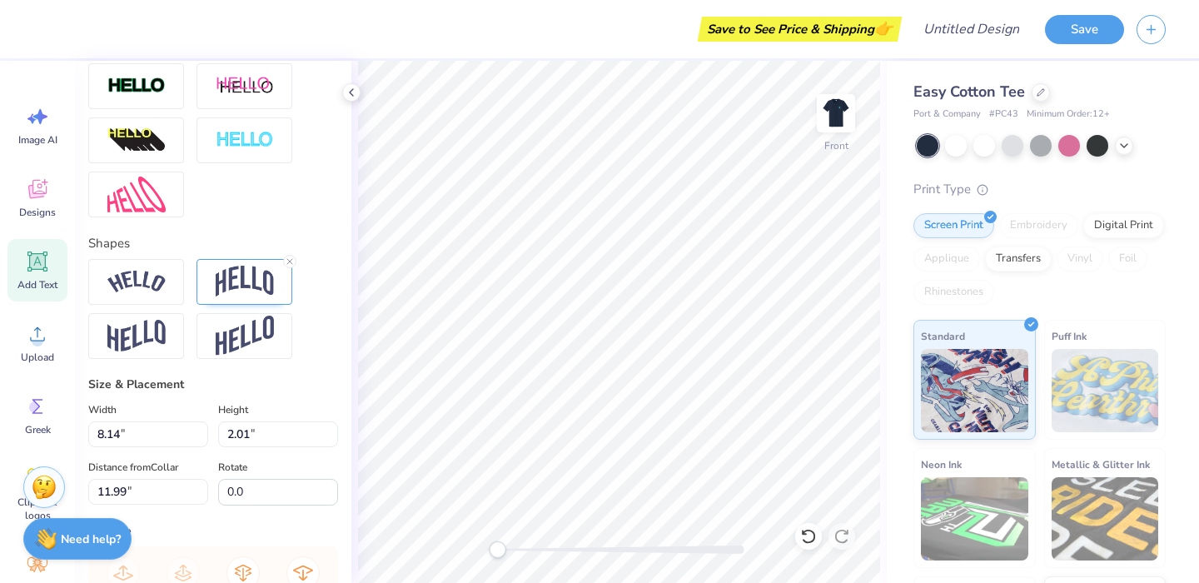
scroll to position [563, 0]
click at [290, 259] on icon at bounding box center [290, 262] width 10 height 10
type input "10.49"
type input "2.39"
type input "5.78"
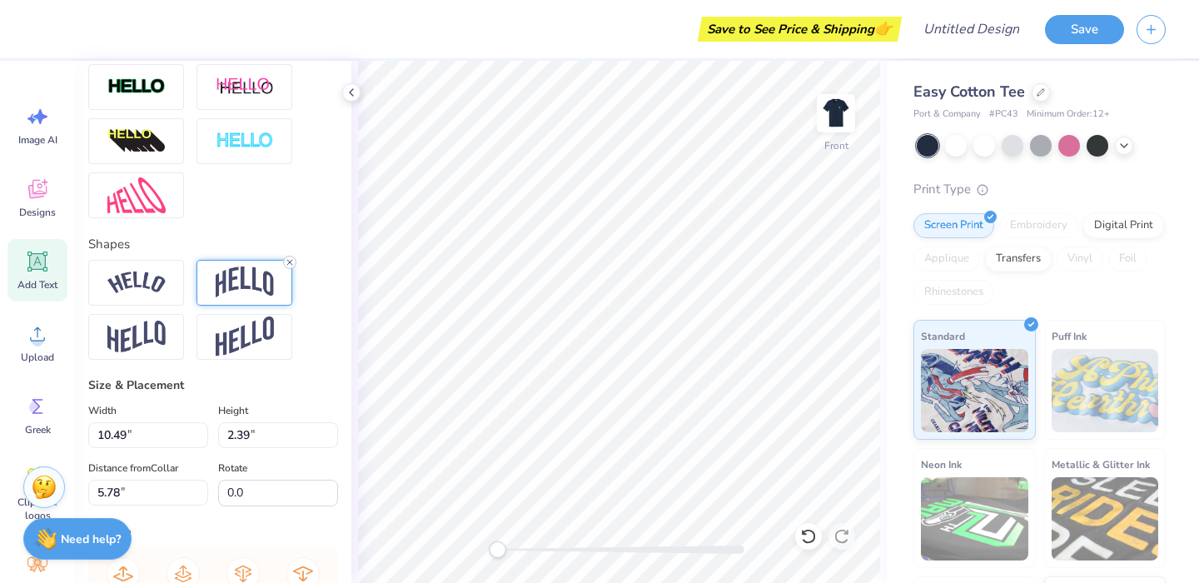
click at [287, 260] on line at bounding box center [289, 262] width 5 height 5
type input "0.91"
click at [833, 107] on img at bounding box center [836, 113] width 67 height 67
click at [843, 125] on img at bounding box center [835, 113] width 33 height 33
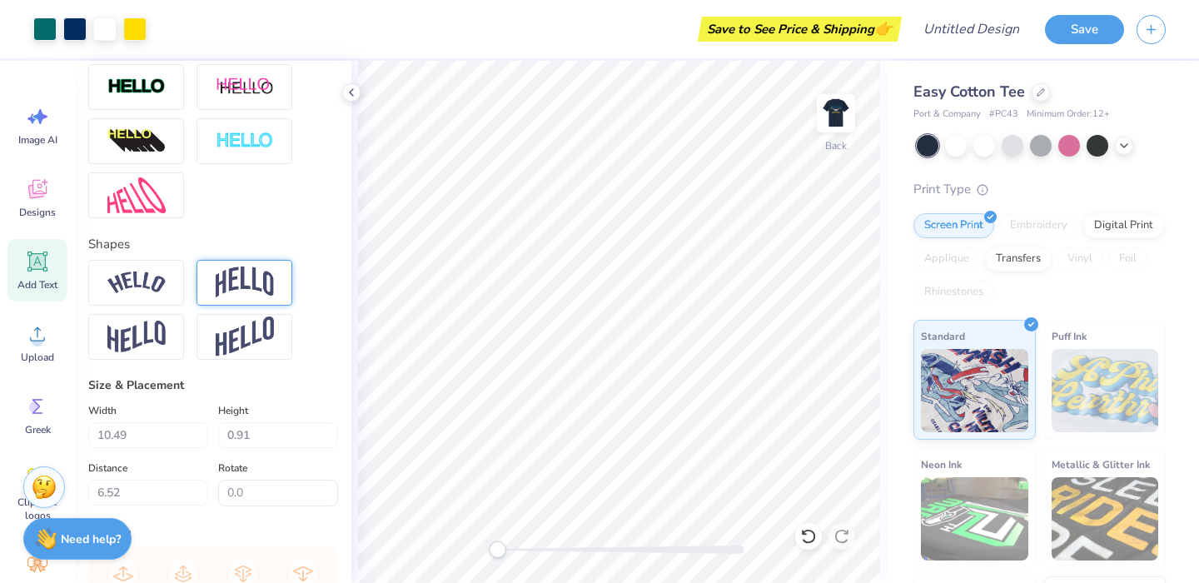
click at [843, 125] on img at bounding box center [835, 113] width 33 height 33
type input "7.03"
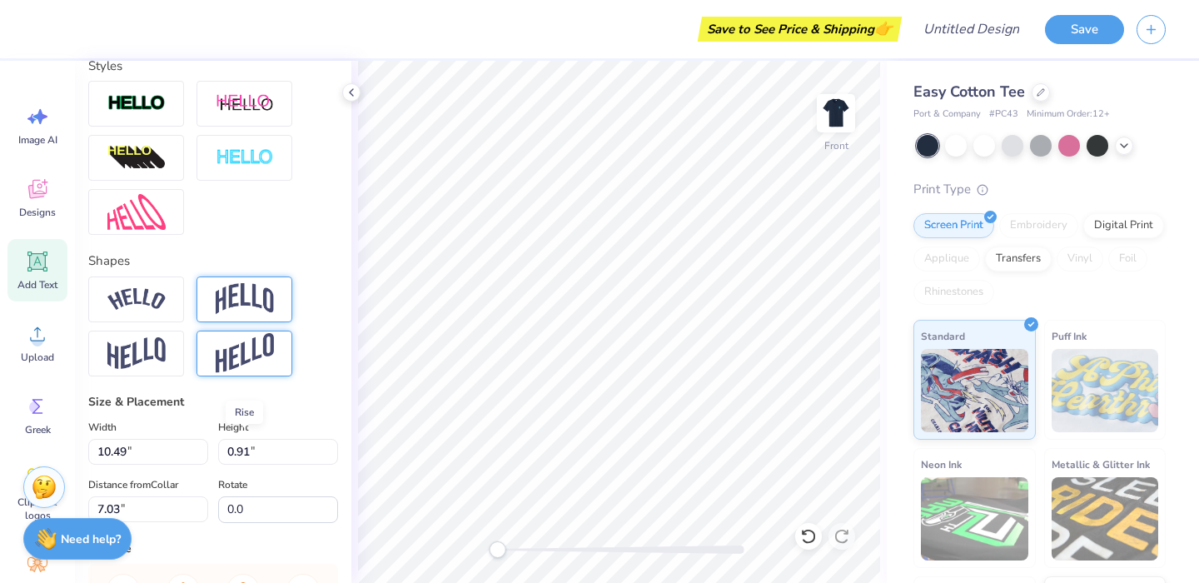
scroll to position [226, 0]
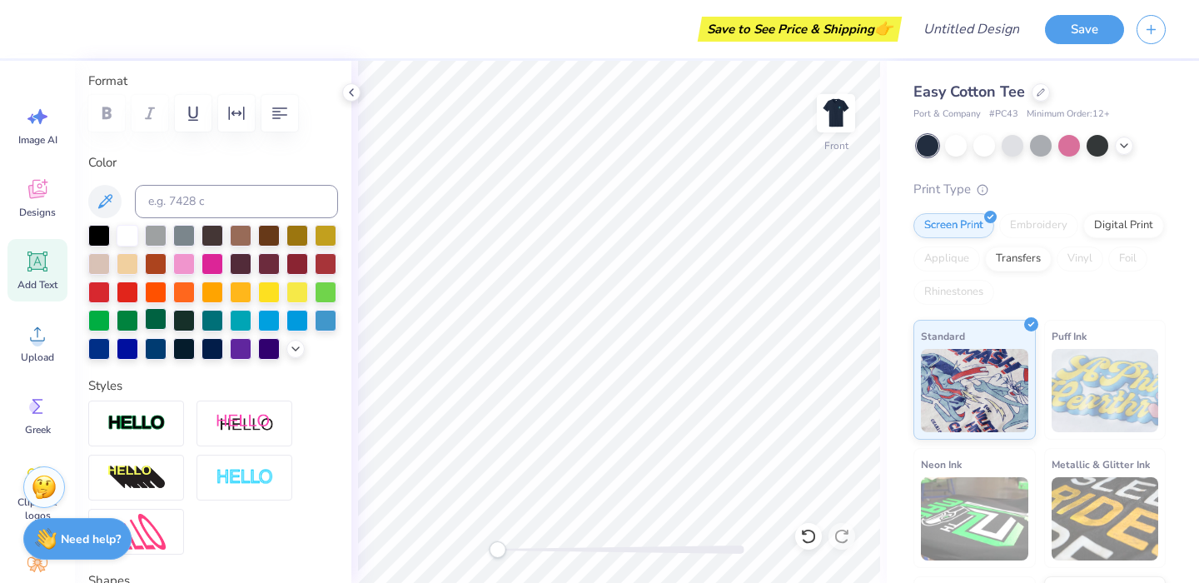
click at [150, 316] on div at bounding box center [156, 319] width 22 height 22
click at [211, 322] on div at bounding box center [212, 319] width 22 height 22
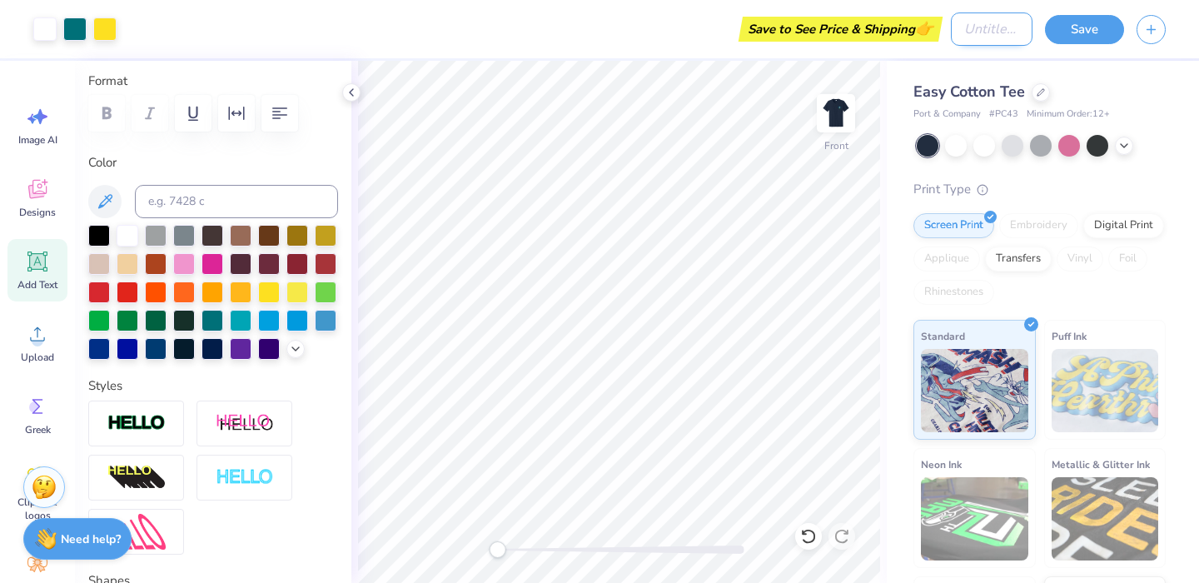
click at [1001, 37] on input "Design Title" at bounding box center [992, 28] width 82 height 33
type input "25-26 tshirt design 2"
click at [1070, 33] on button "Save" at bounding box center [1084, 26] width 79 height 29
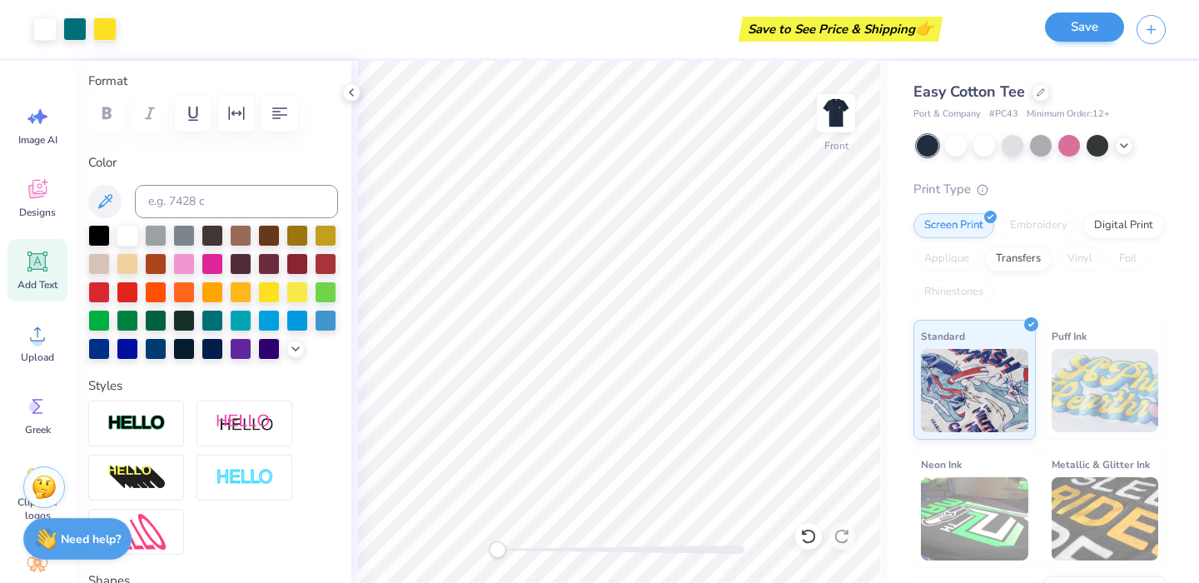
scroll to position [0, 0]
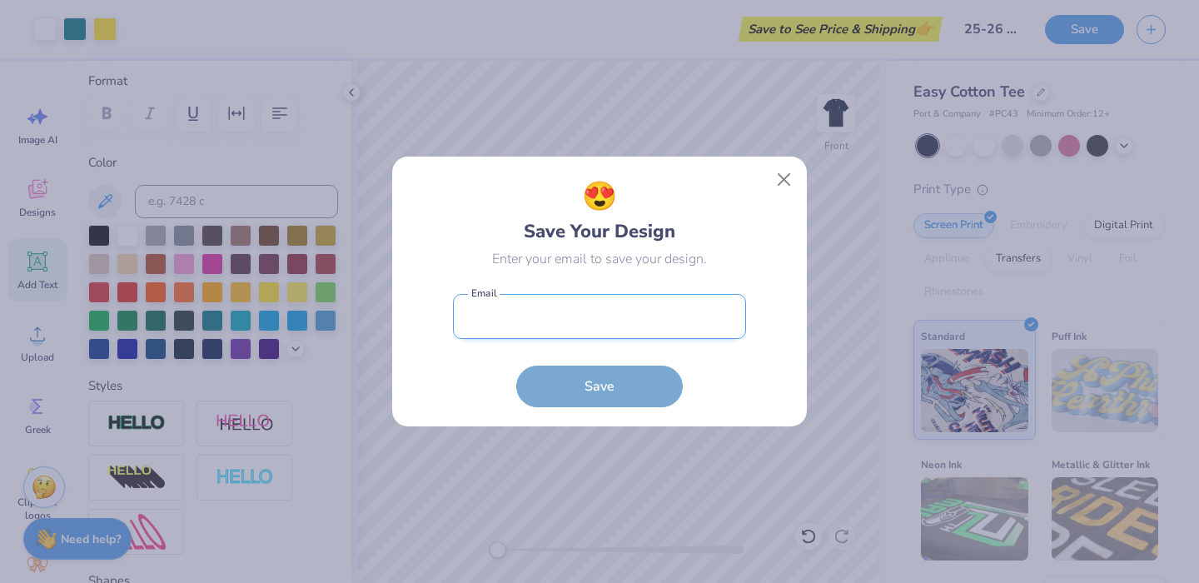
click at [580, 315] on input "email" at bounding box center [599, 317] width 293 height 46
type input "[EMAIL_ADDRESS][DOMAIN_NAME]"
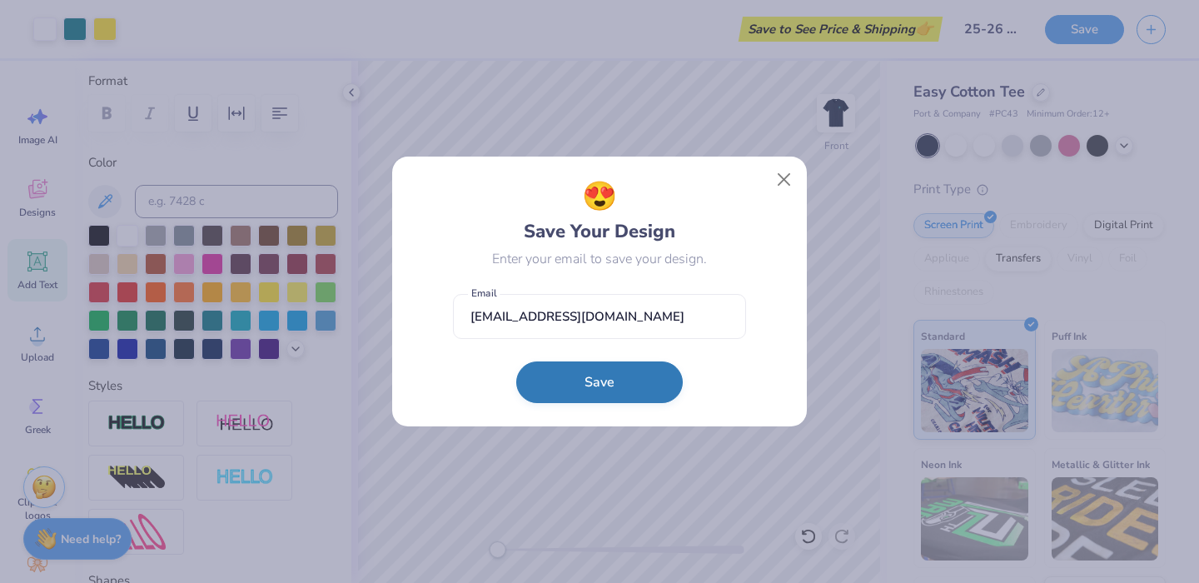
click at [577, 392] on button "Save" at bounding box center [599, 382] width 166 height 42
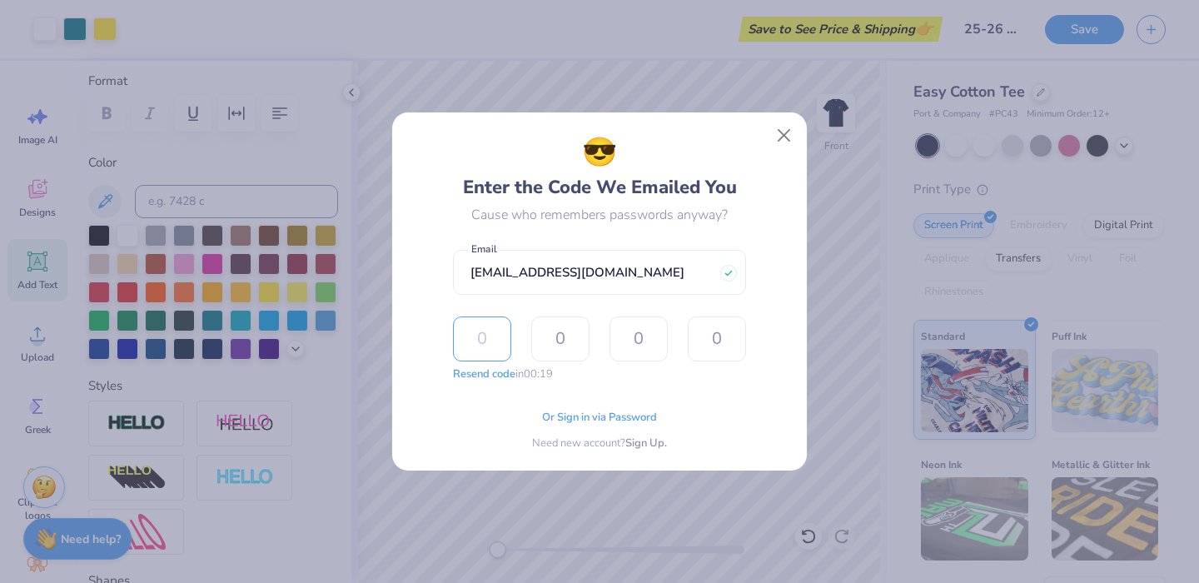
type input "4"
type input "1"
type input "7"
type input "8"
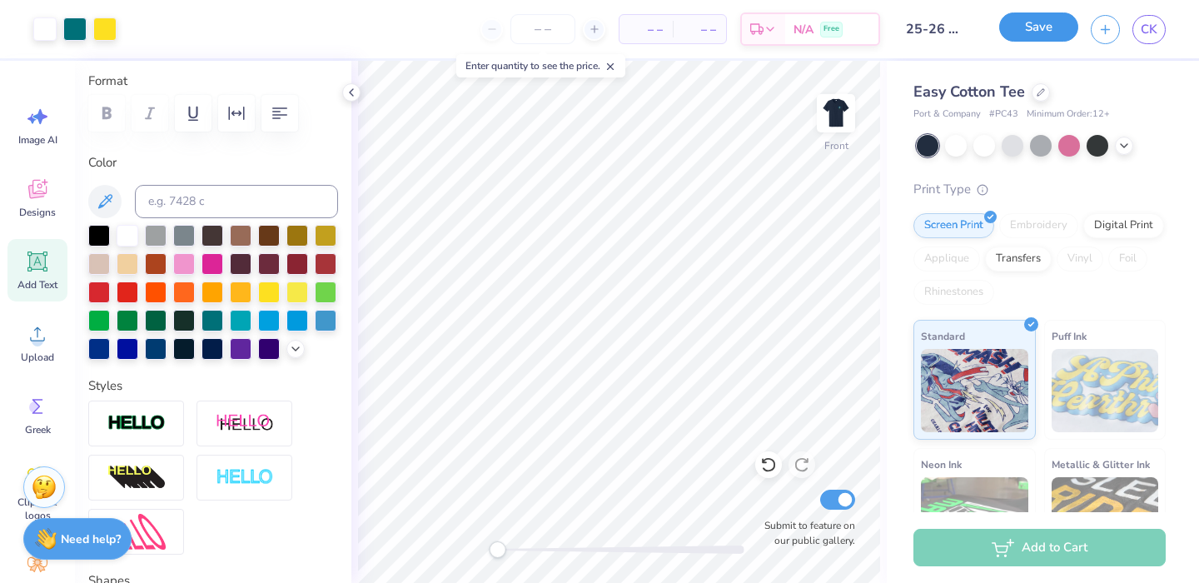
click at [1057, 36] on button "Save" at bounding box center [1038, 26] width 79 height 29
click at [1142, 36] on span "CK" at bounding box center [1149, 29] width 17 height 19
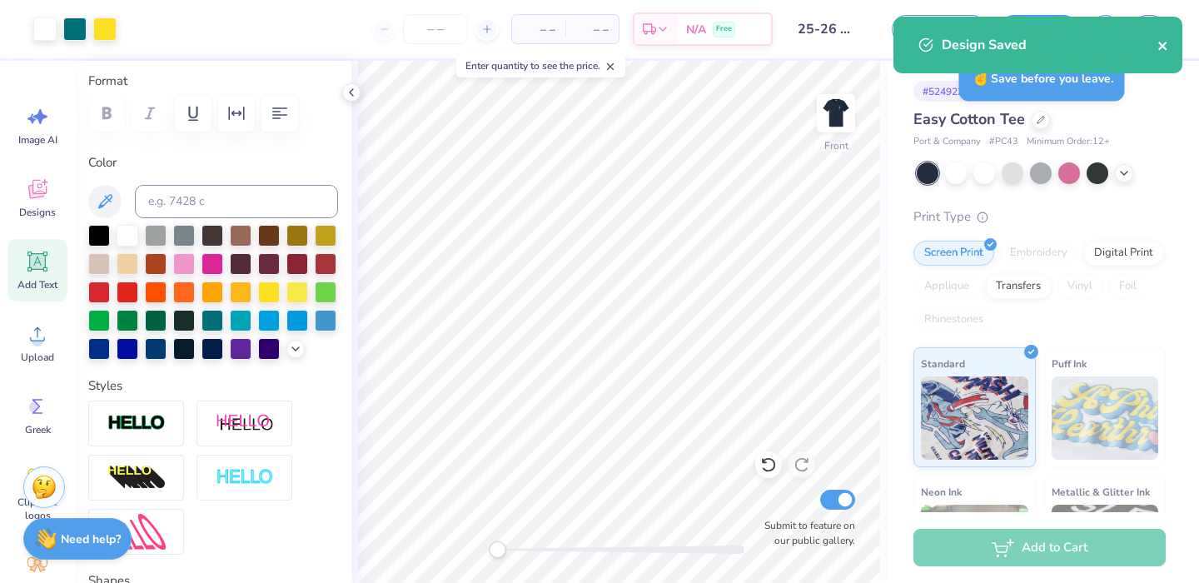
click at [1167, 43] on icon "close" at bounding box center [1163, 45] width 12 height 13
